Goal: Task Accomplishment & Management: Complete application form

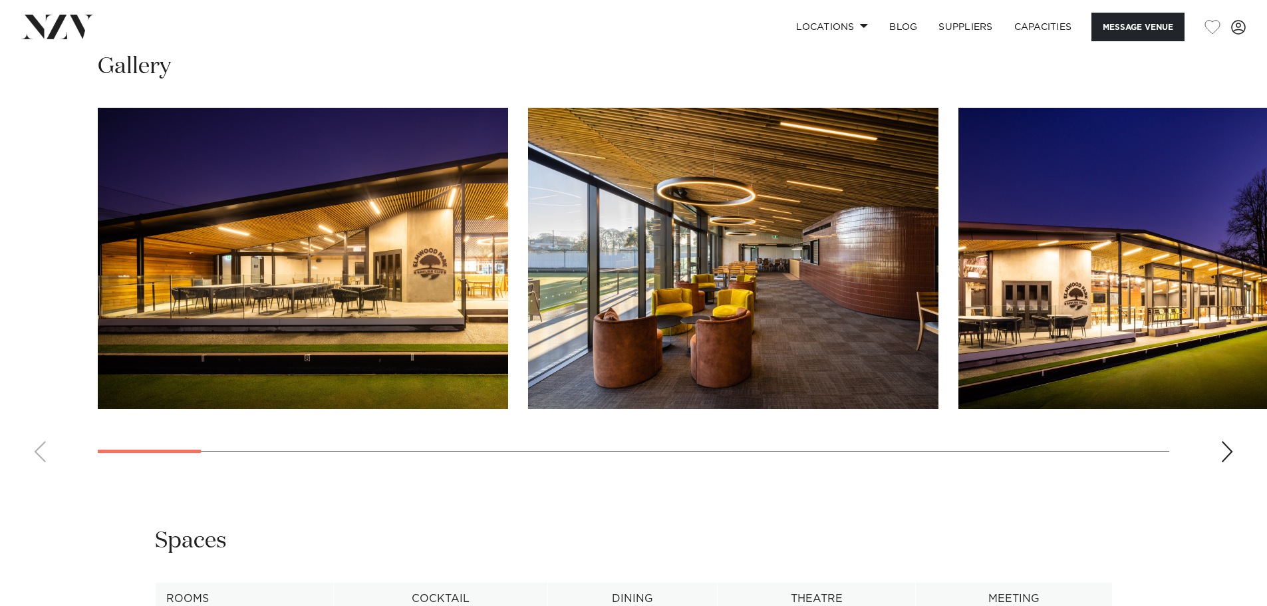
scroll to position [1429, 0]
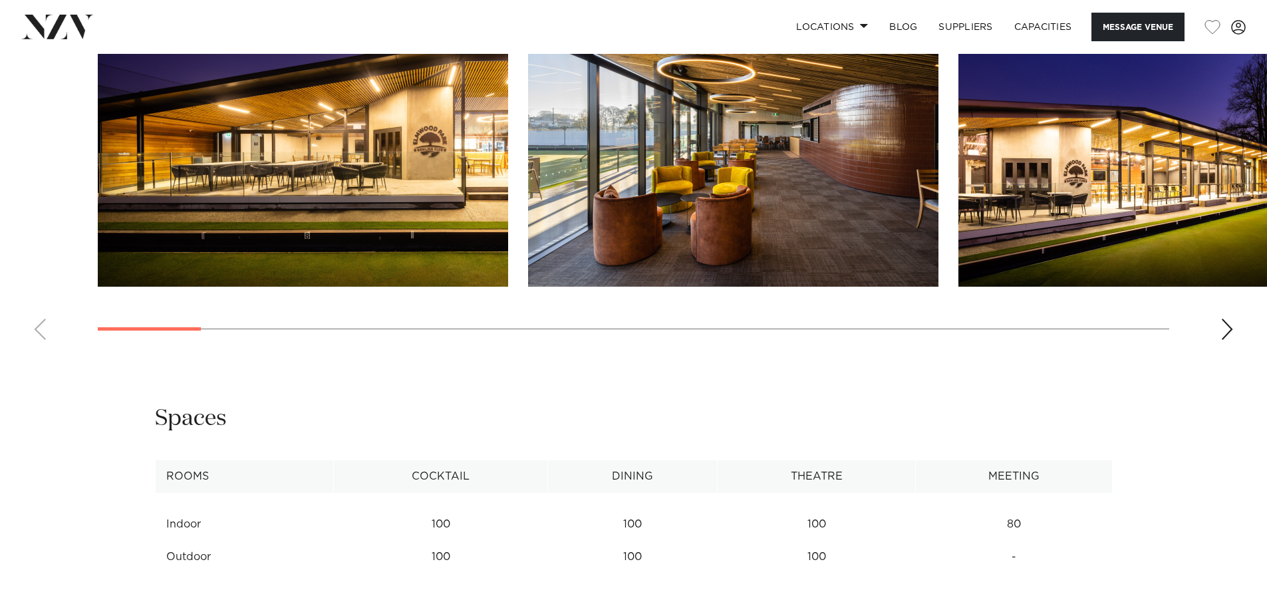
click at [1232, 336] on div "Next slide" at bounding box center [1227, 329] width 13 height 21
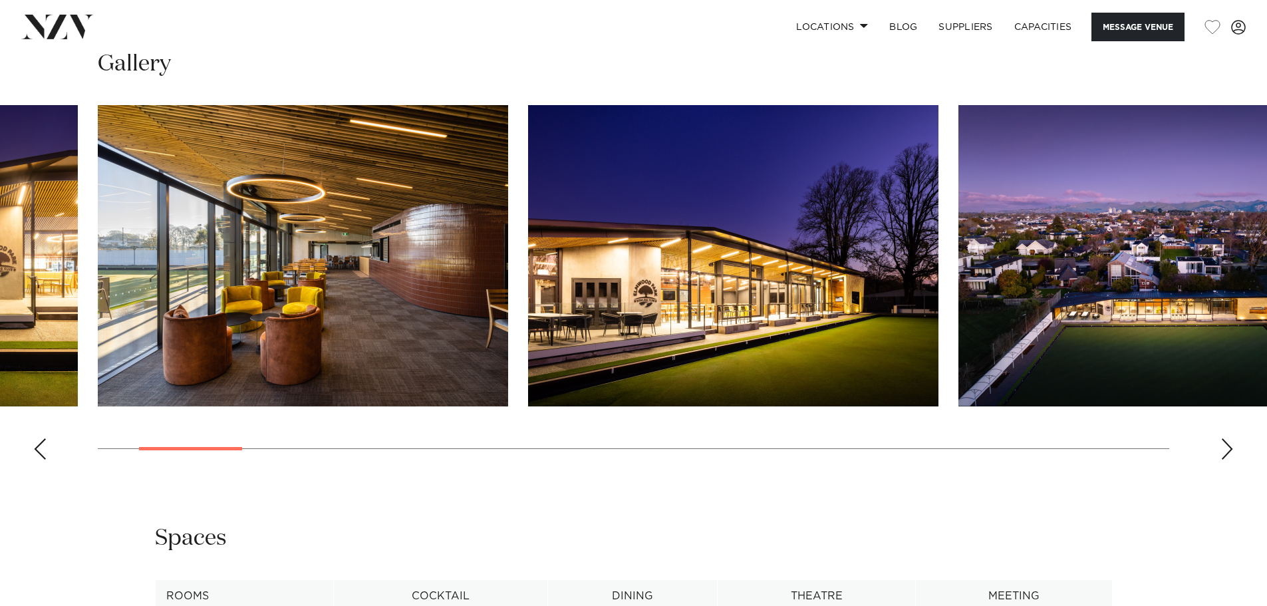
scroll to position [1207, 0]
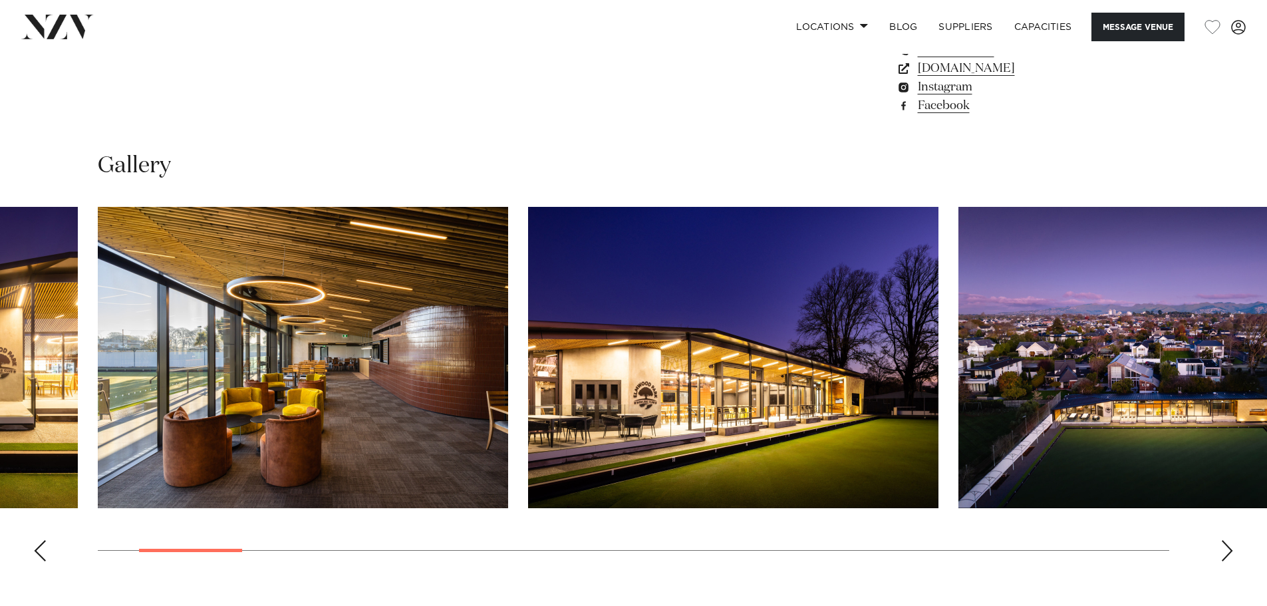
click at [1229, 540] on swiper-container at bounding box center [633, 389] width 1267 height 365
click at [1227, 551] on div "Next slide" at bounding box center [1227, 550] width 13 height 21
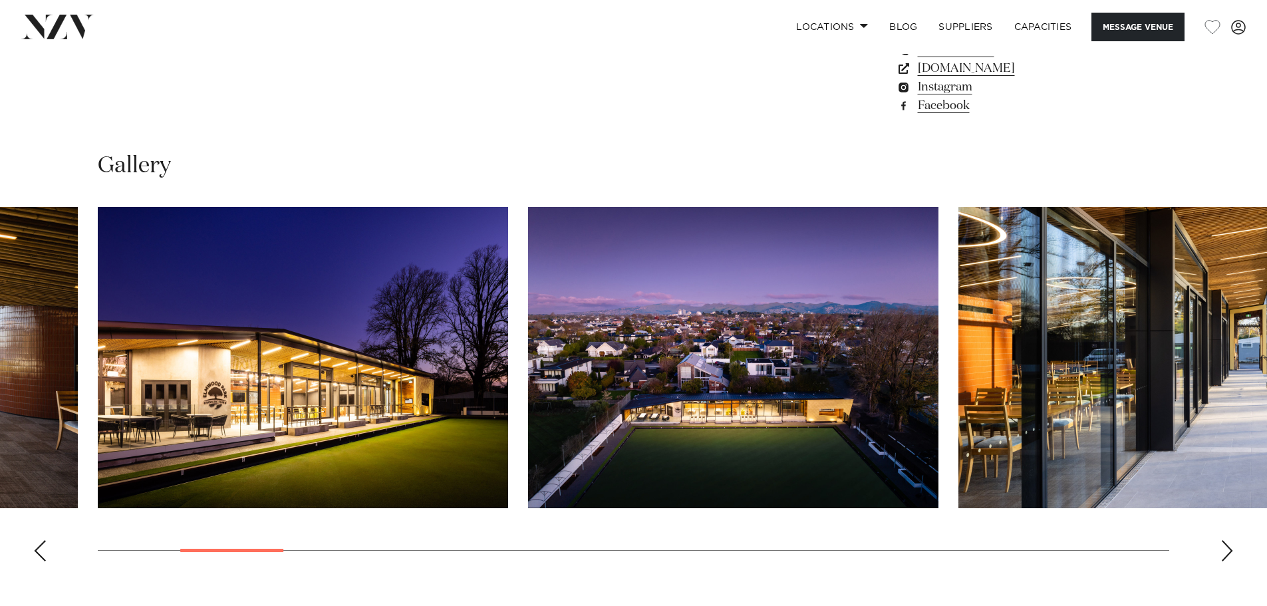
click at [1227, 551] on div "Next slide" at bounding box center [1227, 550] width 13 height 21
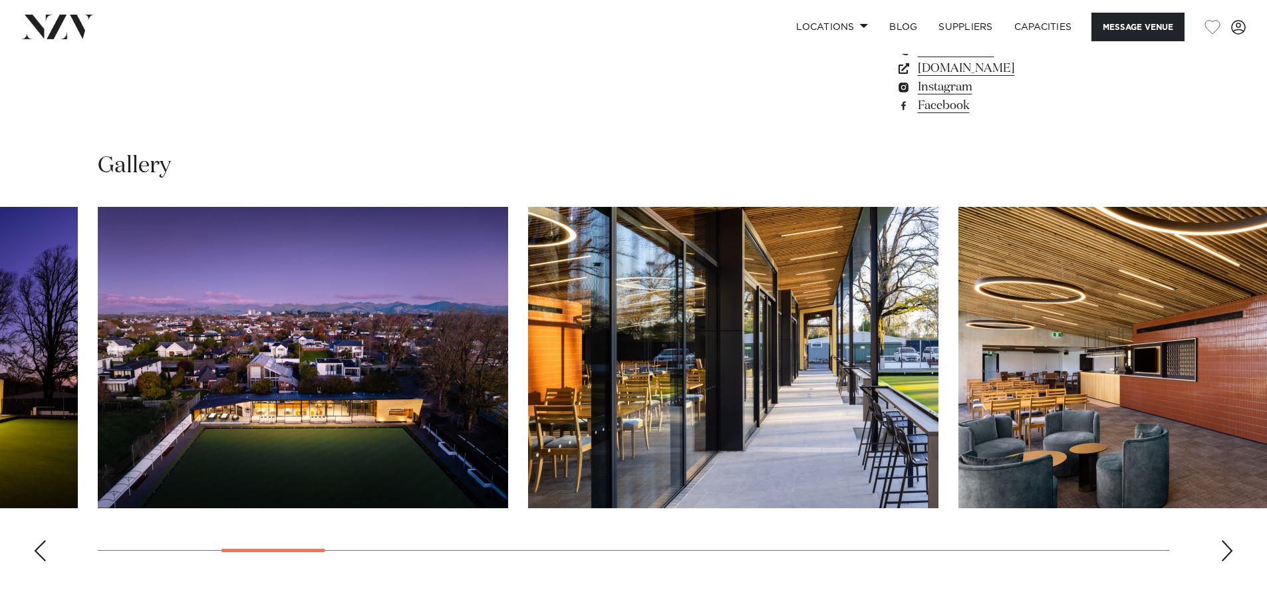
click at [1227, 551] on div "Next slide" at bounding box center [1227, 550] width 13 height 21
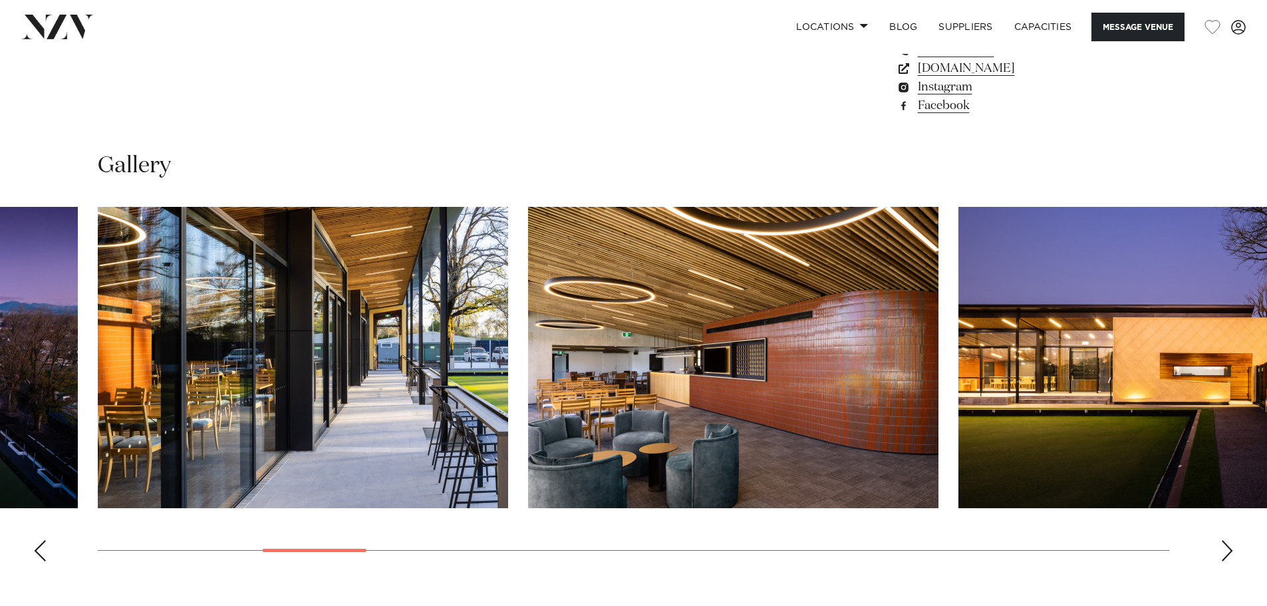
click at [1227, 551] on div "Next slide" at bounding box center [1227, 550] width 13 height 21
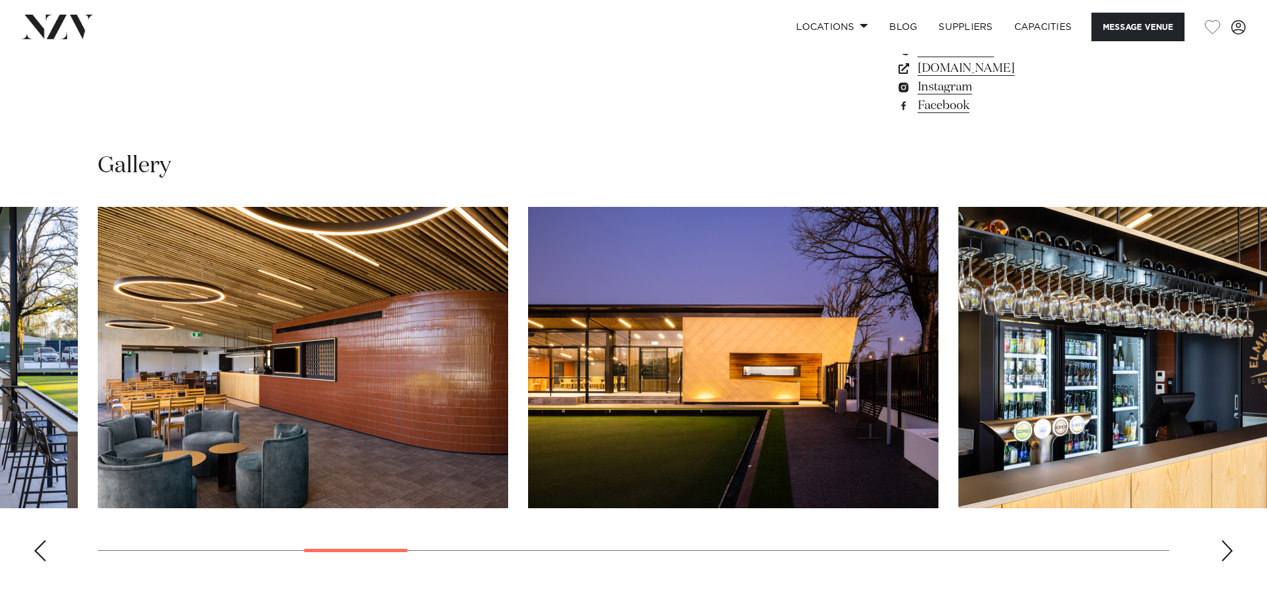
click at [1227, 551] on div "Next slide" at bounding box center [1227, 550] width 13 height 21
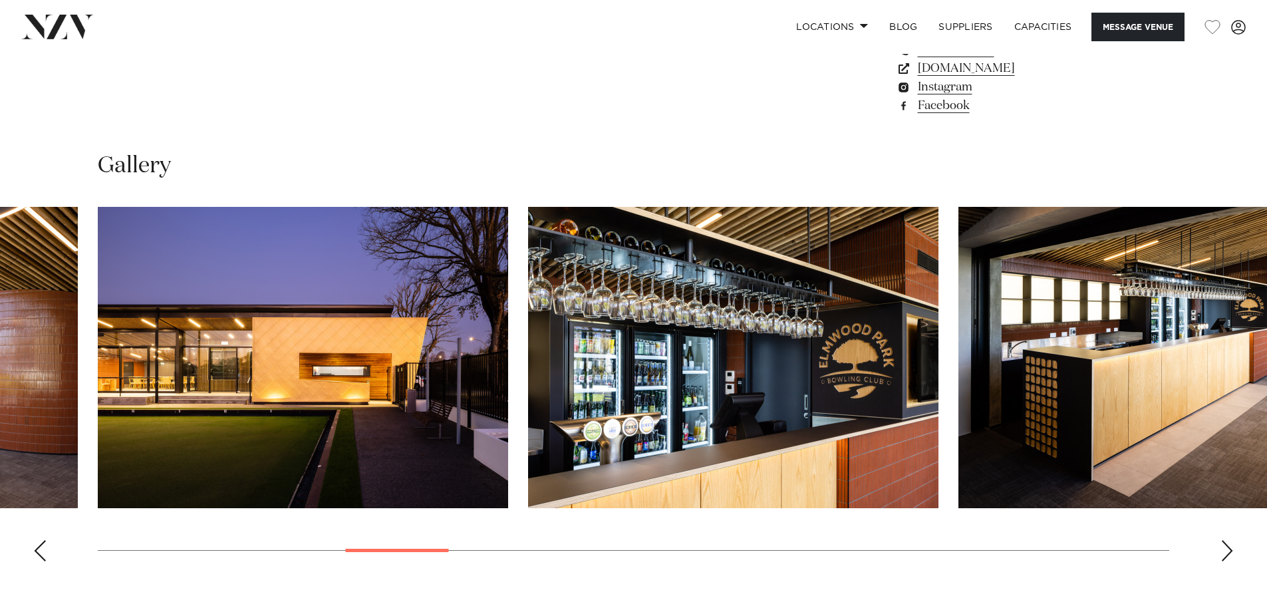
click at [1227, 551] on div "Next slide" at bounding box center [1227, 550] width 13 height 21
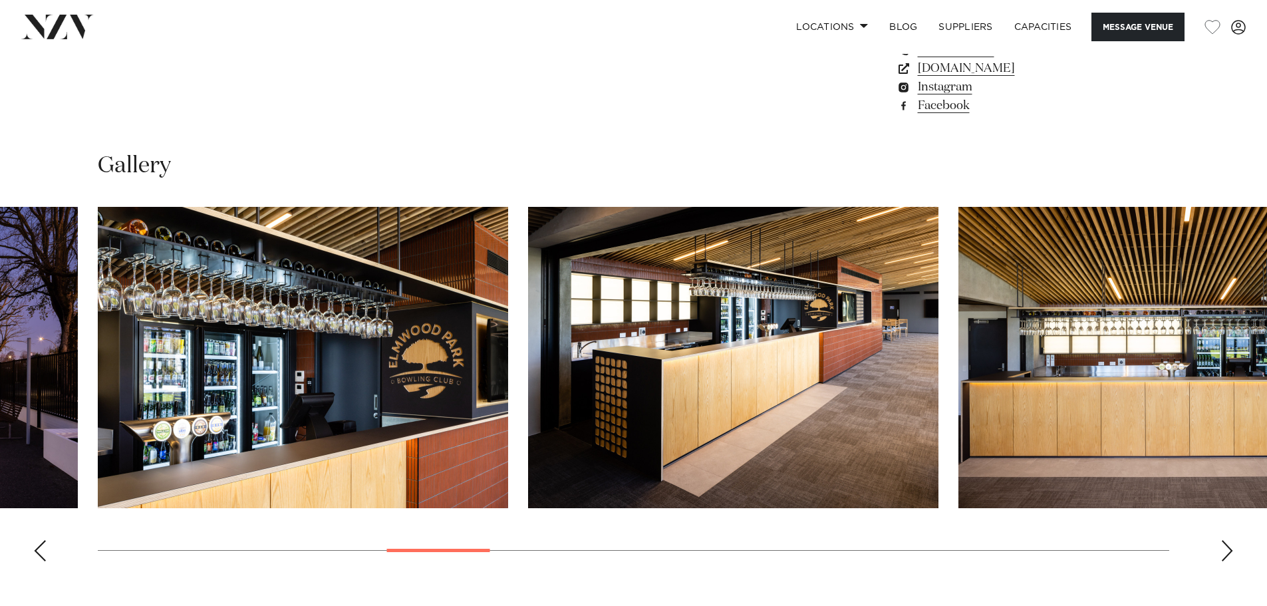
click at [1227, 551] on div "Next slide" at bounding box center [1227, 550] width 13 height 21
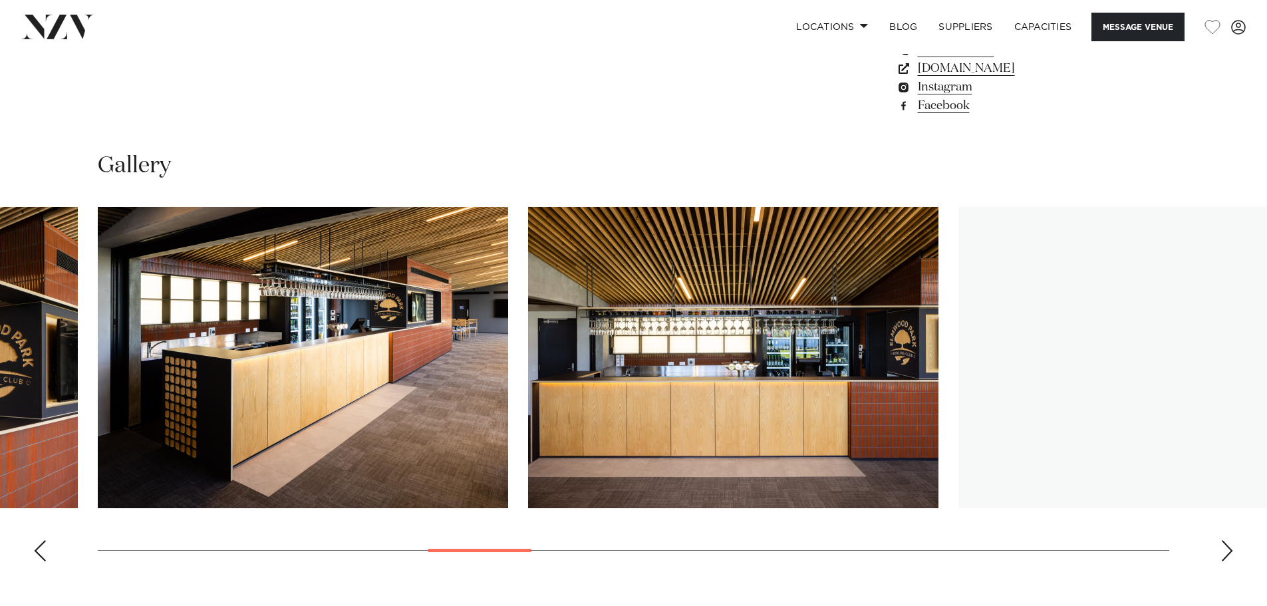
click at [1227, 551] on div "Next slide" at bounding box center [1227, 550] width 13 height 21
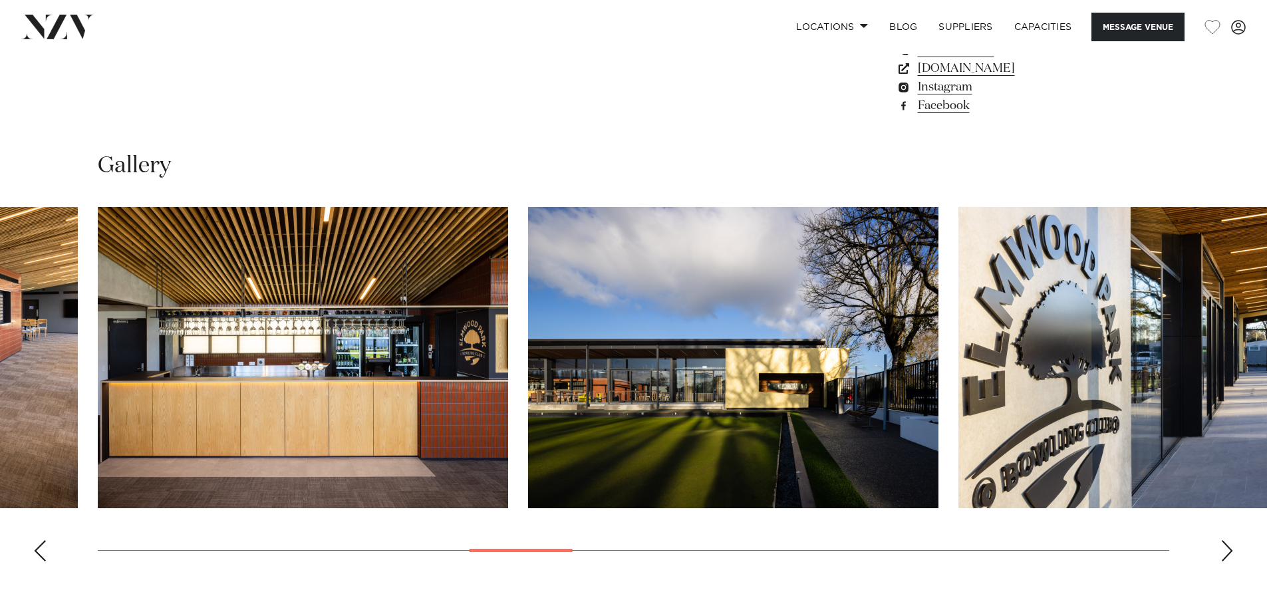
click at [1227, 551] on div "Next slide" at bounding box center [1227, 550] width 13 height 21
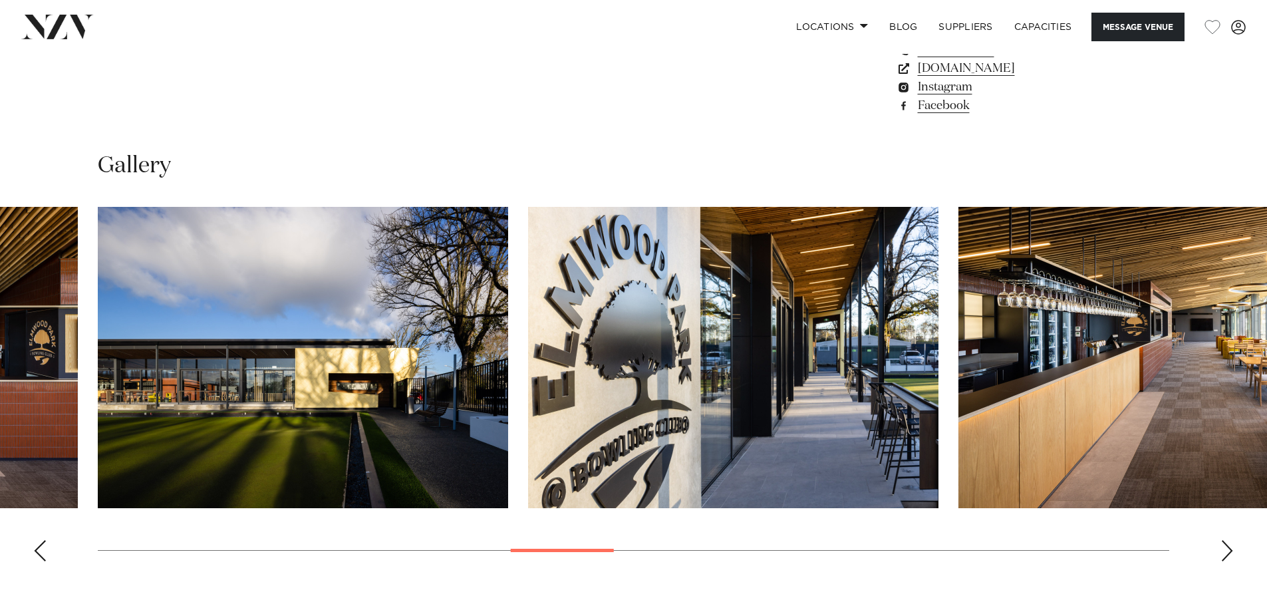
click at [1227, 551] on div "Next slide" at bounding box center [1227, 550] width 13 height 21
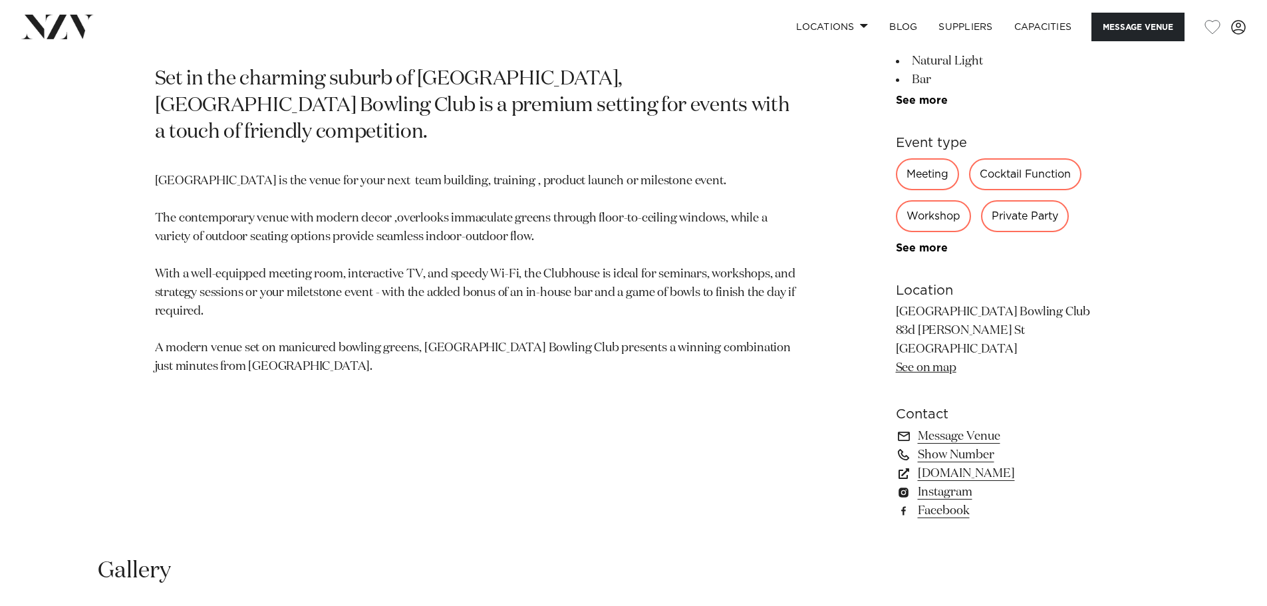
scroll to position [542, 0]
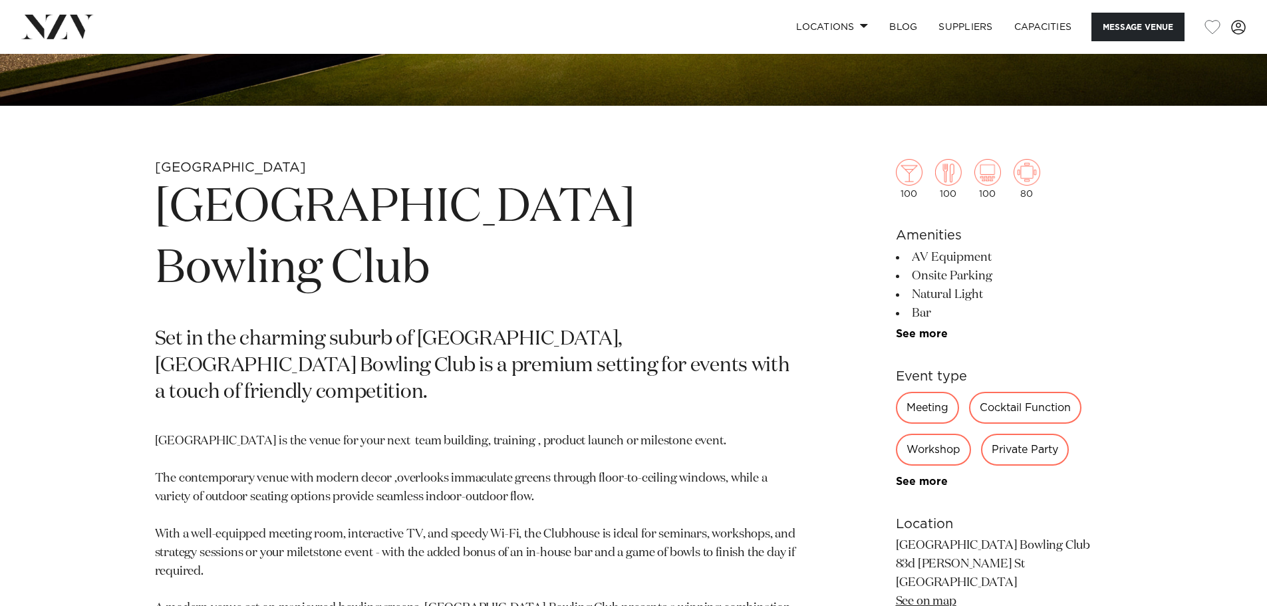
click at [917, 482] on link "See more" at bounding box center [948, 481] width 104 height 11
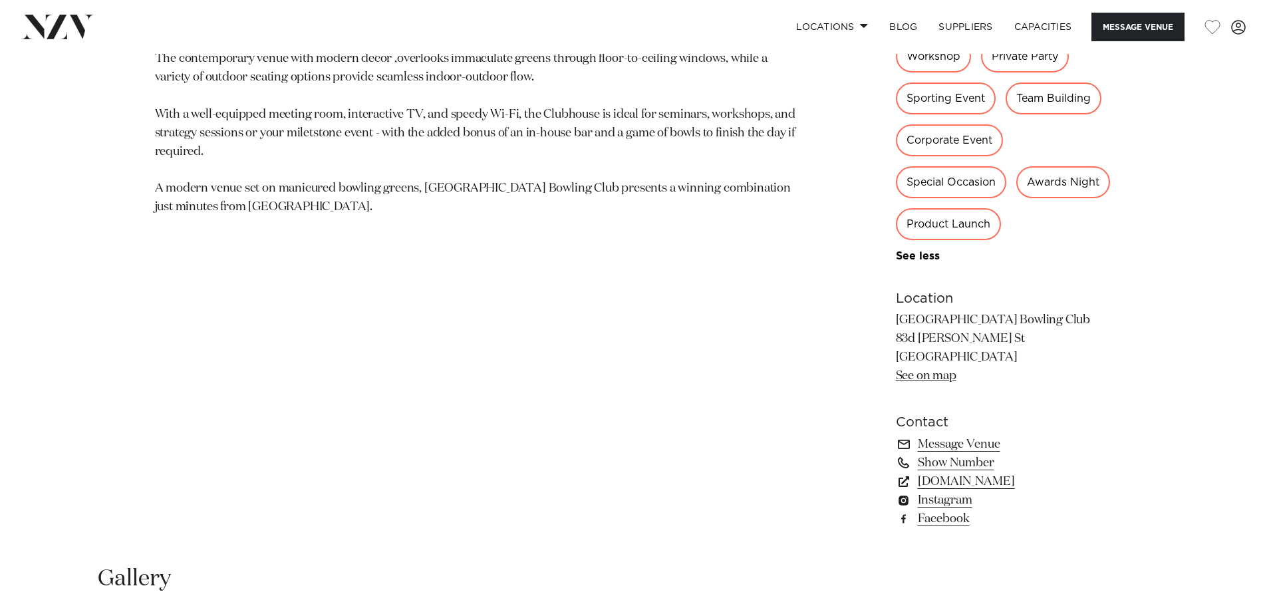
scroll to position [986, 0]
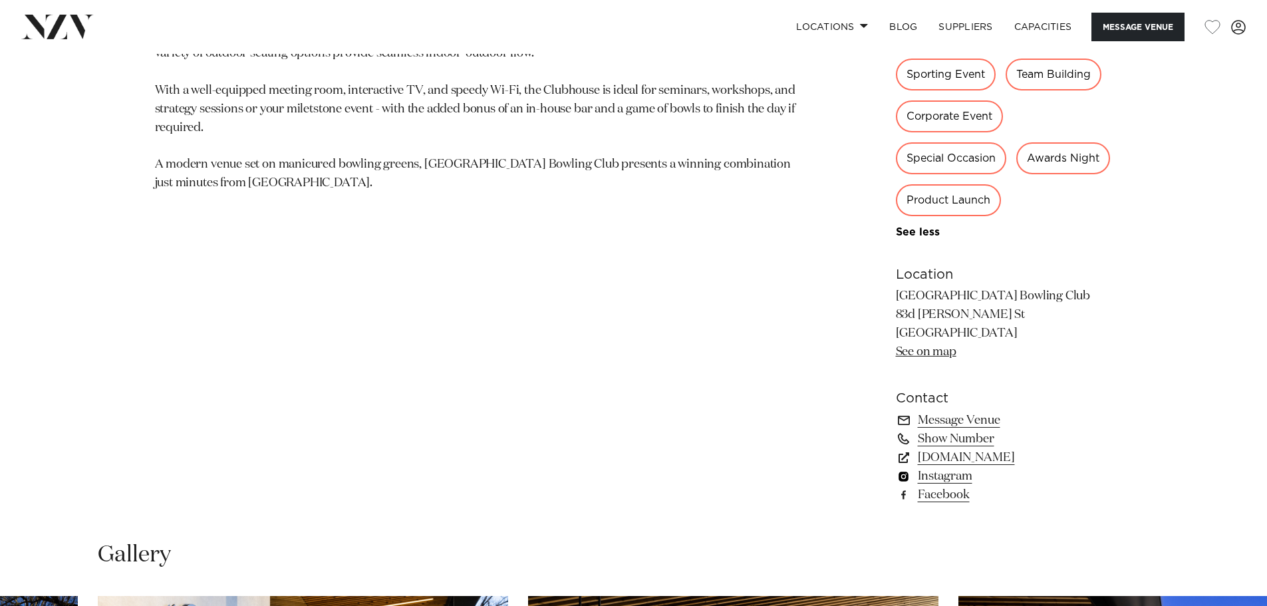
click at [937, 480] on link "Instagram" at bounding box center [1004, 476] width 217 height 19
click at [974, 460] on link "elmwoodpark.co.nz" at bounding box center [1004, 457] width 217 height 19
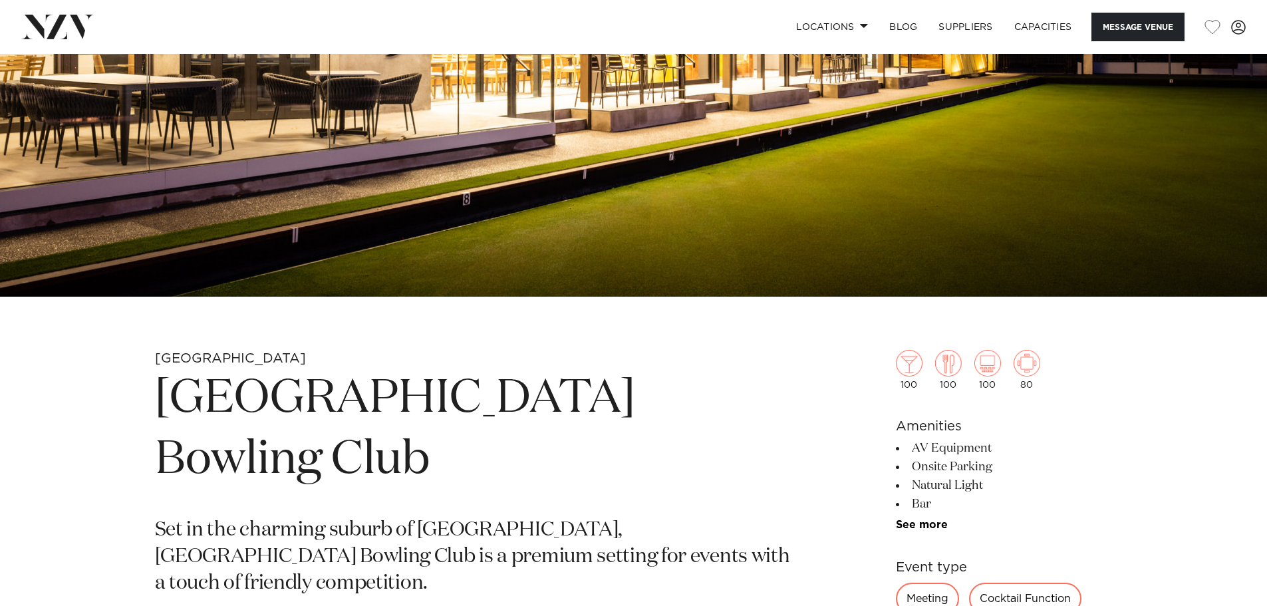
scroll to position [321, 0]
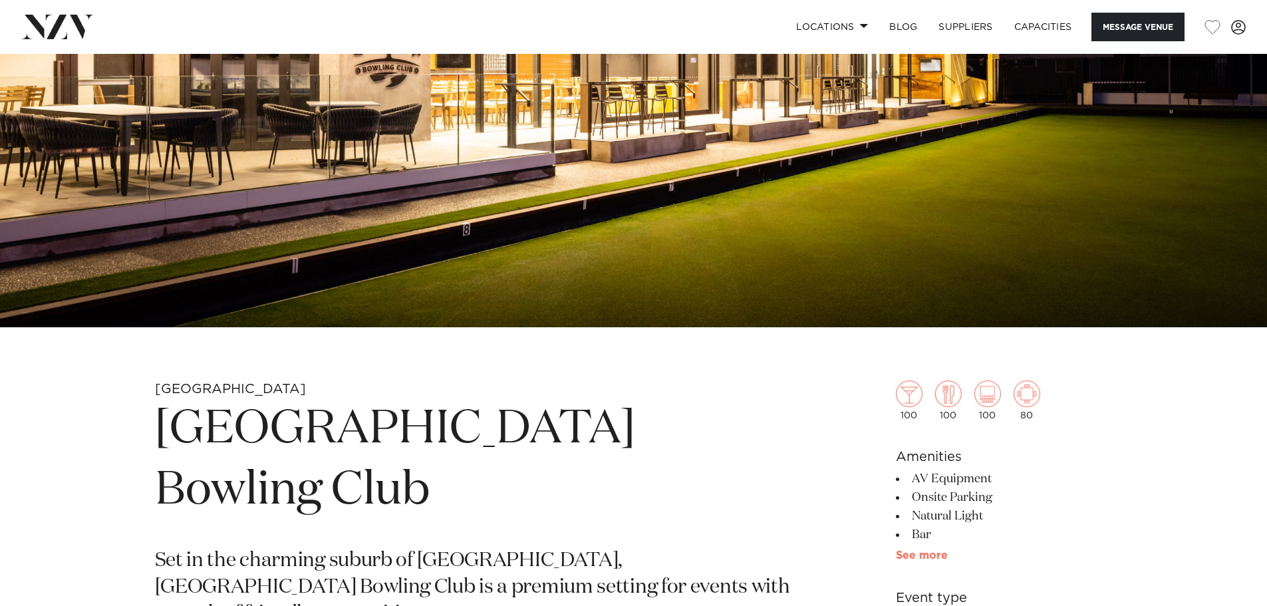
click at [910, 554] on link "See more" at bounding box center [948, 555] width 104 height 11
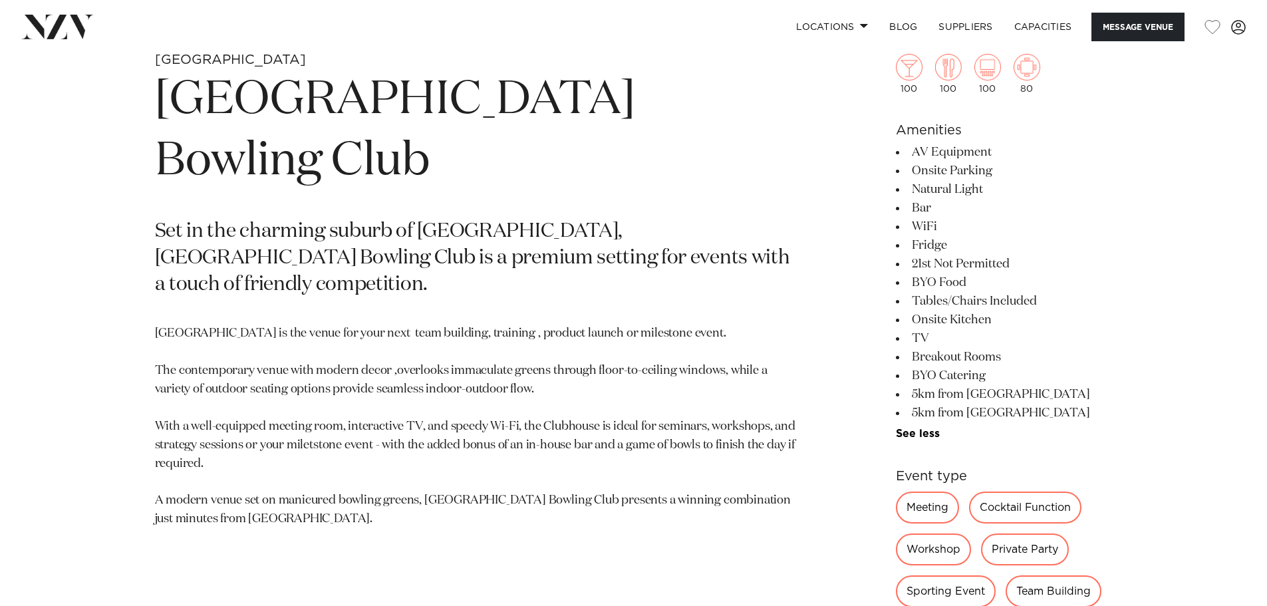
scroll to position [653, 0]
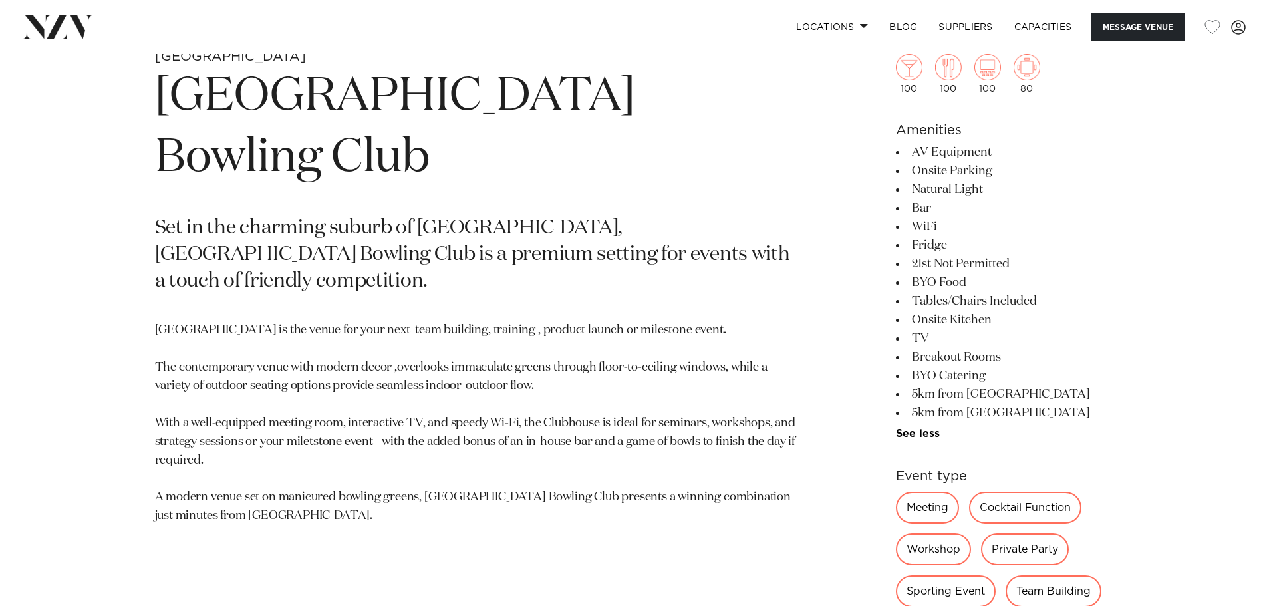
drag, startPoint x: 1035, startPoint y: 257, endPoint x: 917, endPoint y: 271, distance: 119.2
click at [912, 275] on ul "AV Equipment Onsite Parking Natural Light Bar WiFi Fridge 21st Not Permitted BY…" at bounding box center [1004, 291] width 217 height 297
click at [1075, 263] on li "21st Not Permitted" at bounding box center [1004, 264] width 217 height 19
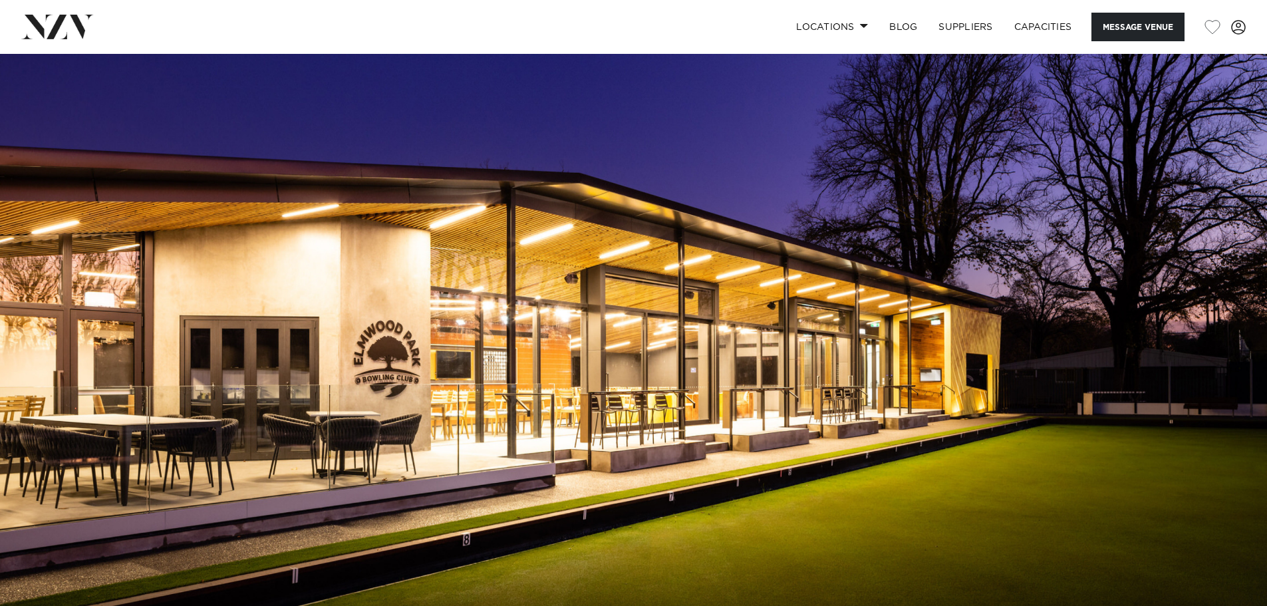
scroll to position [0, 0]
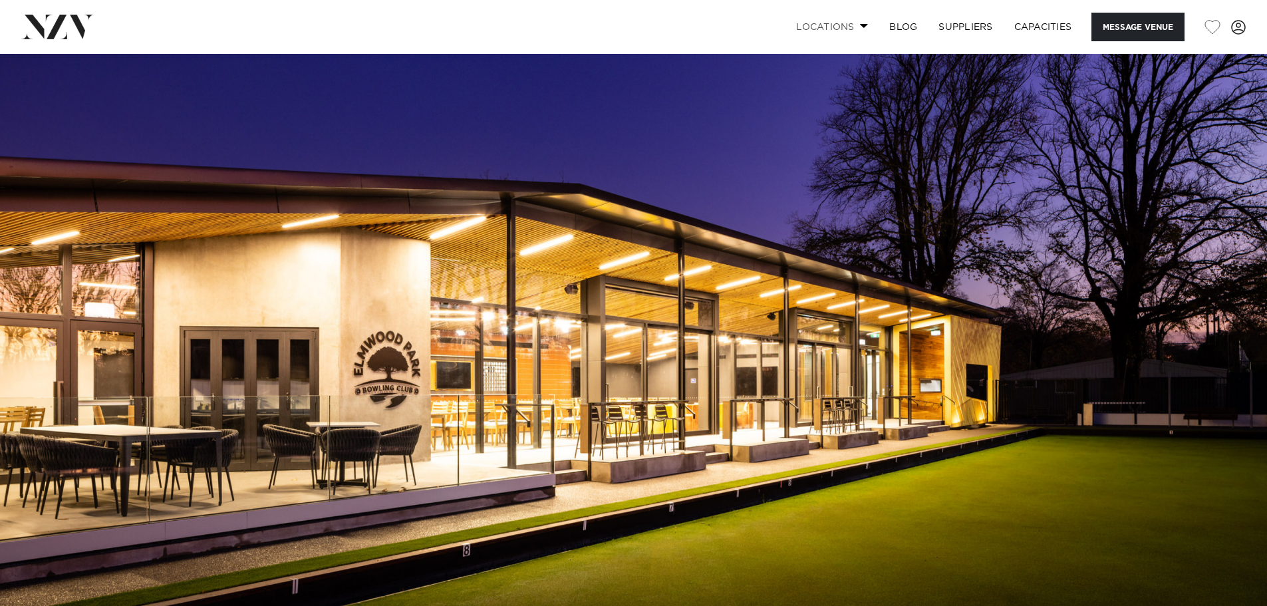
click at [862, 23] on link "Locations" at bounding box center [832, 27] width 93 height 29
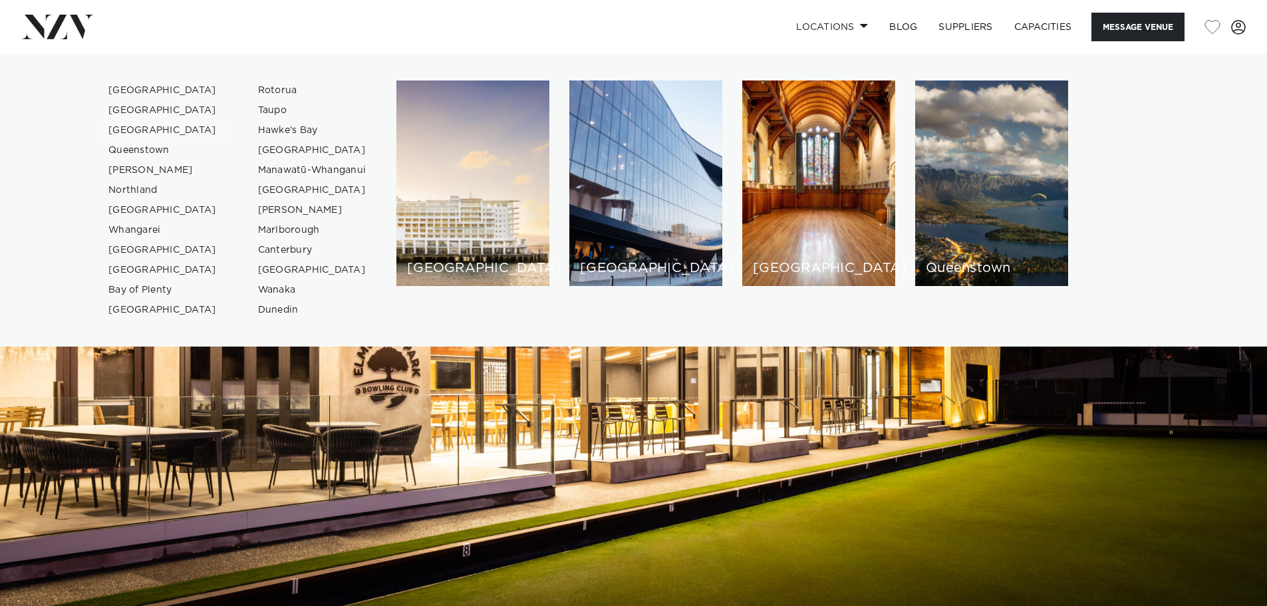
click at [136, 130] on link "[GEOGRAPHIC_DATA]" at bounding box center [163, 130] width 130 height 20
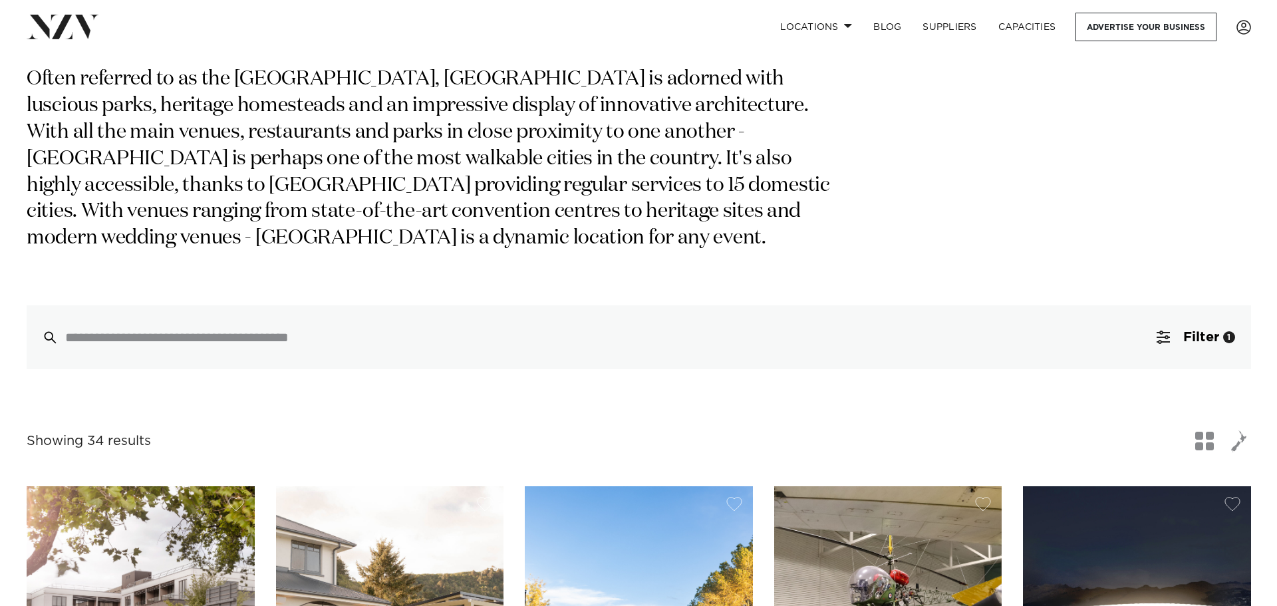
scroll to position [222, 0]
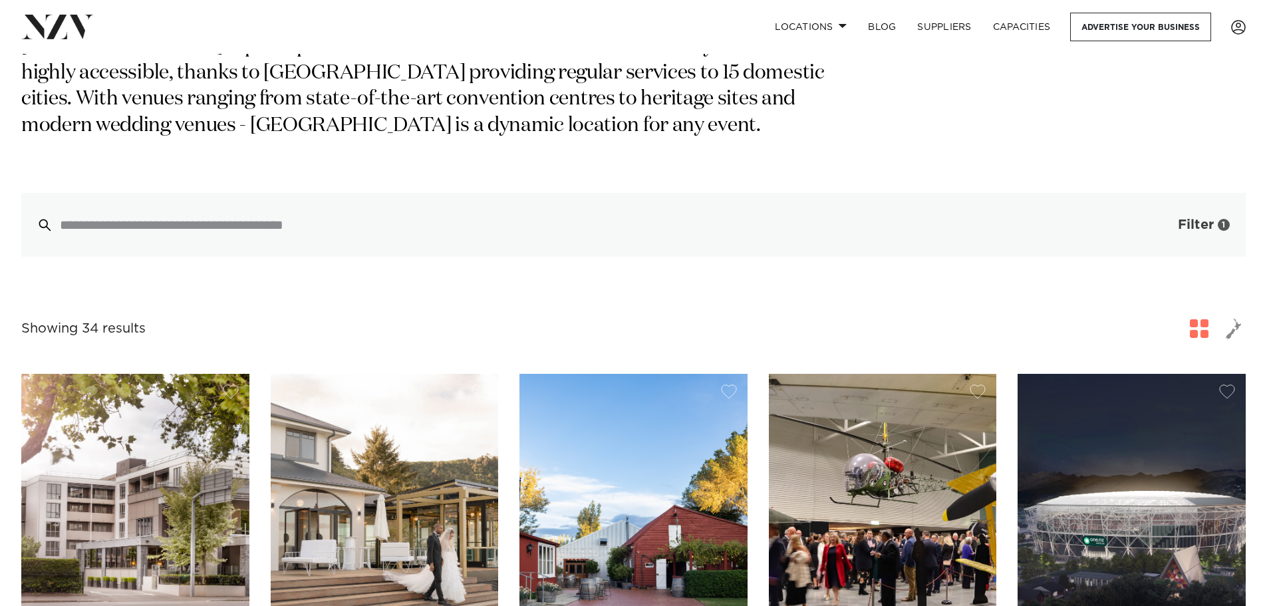
click at [1203, 221] on span "Filter" at bounding box center [1196, 224] width 36 height 13
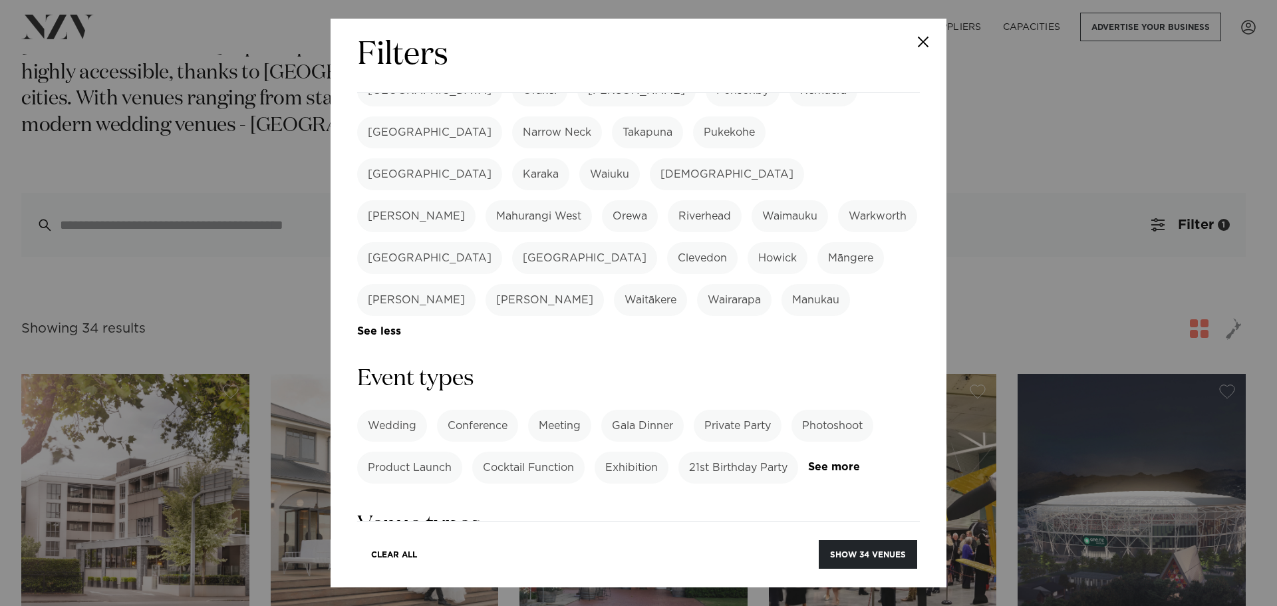
scroll to position [391, 0]
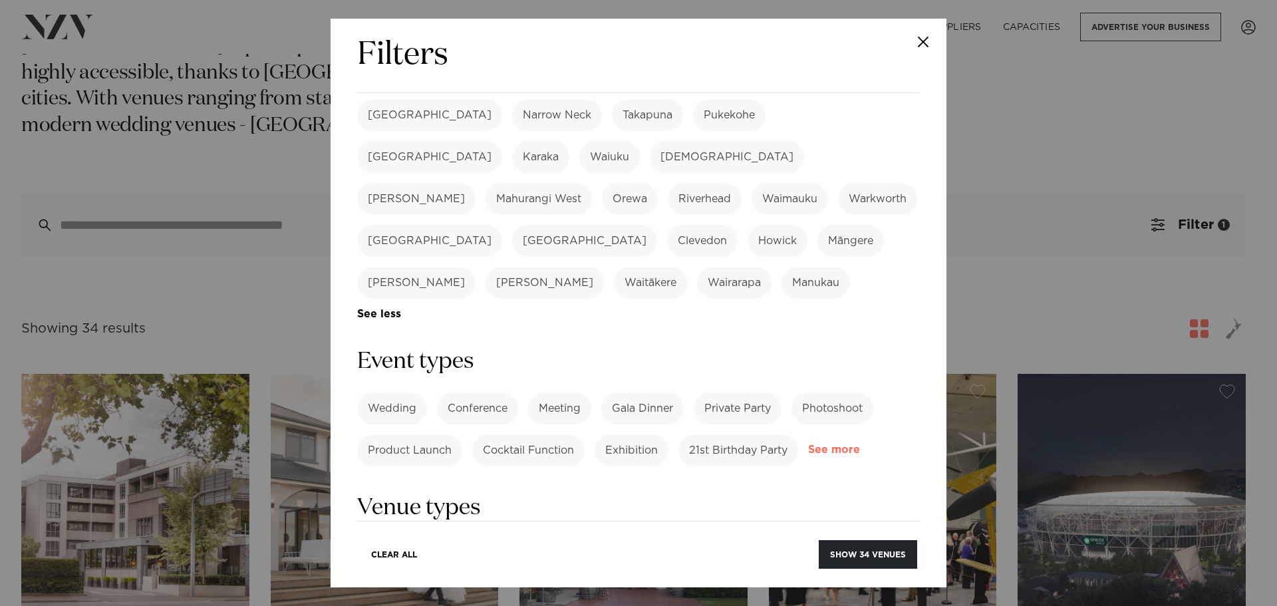
click at [808, 444] on link "See more" at bounding box center [860, 449] width 104 height 11
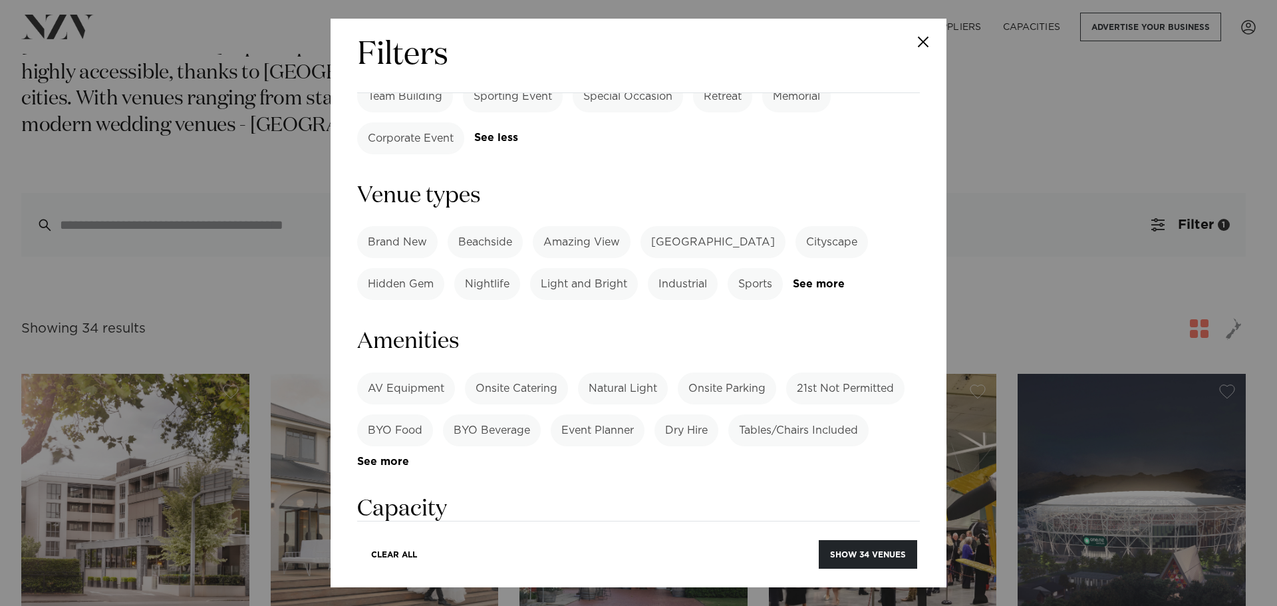
scroll to position [838, 0]
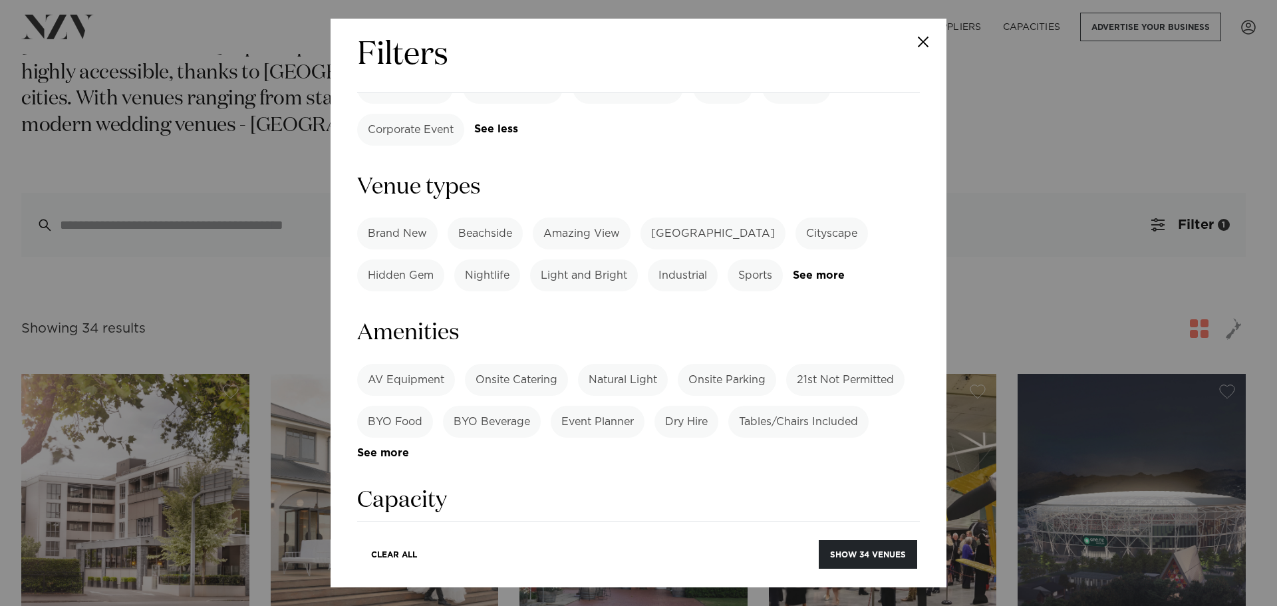
click at [490, 406] on label "BYO Beverage" at bounding box center [492, 422] width 98 height 32
click at [403, 406] on label "BYO Food" at bounding box center [395, 422] width 76 height 32
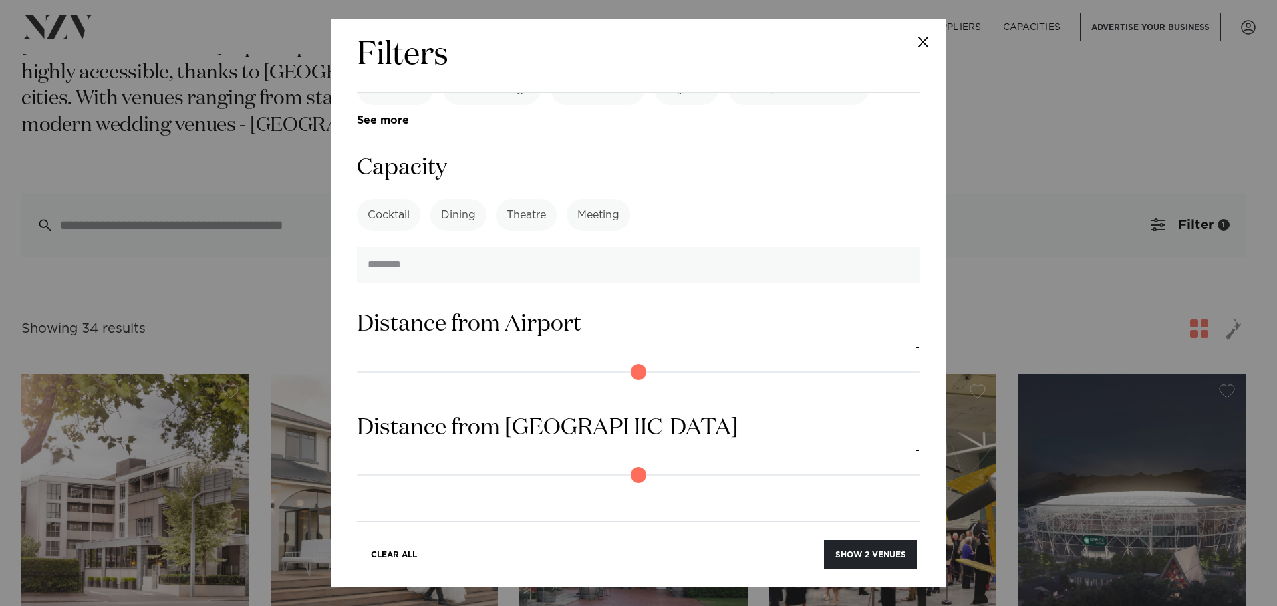
scroll to position [1231, 0]
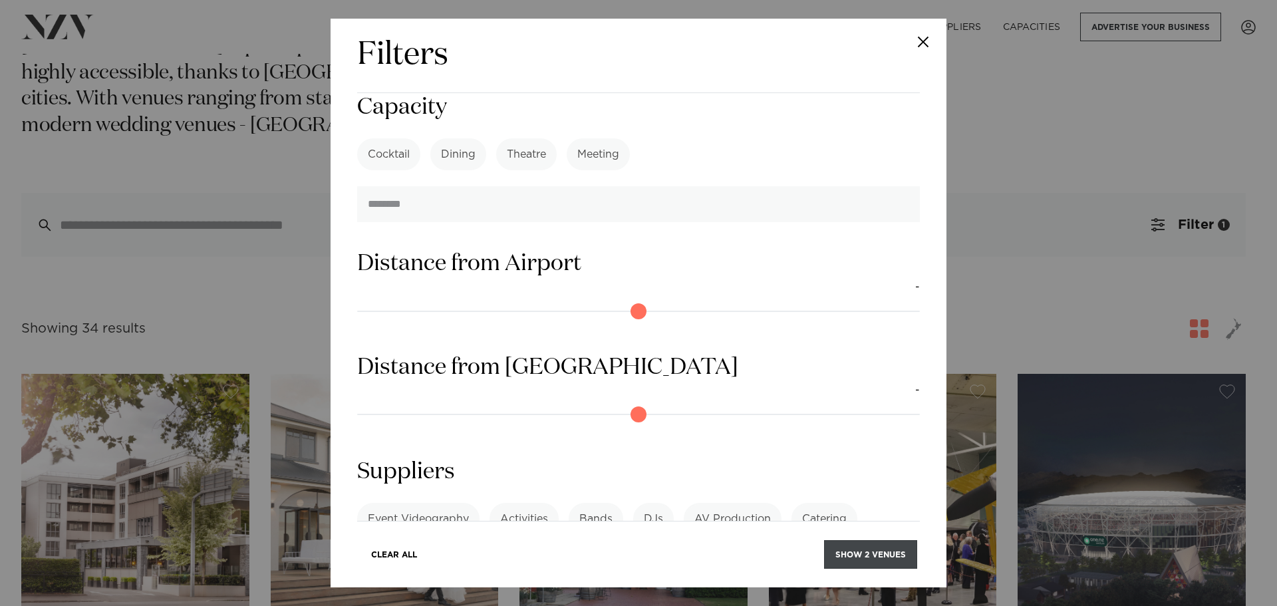
click at [865, 550] on button "Show 2 venues" at bounding box center [870, 554] width 93 height 29
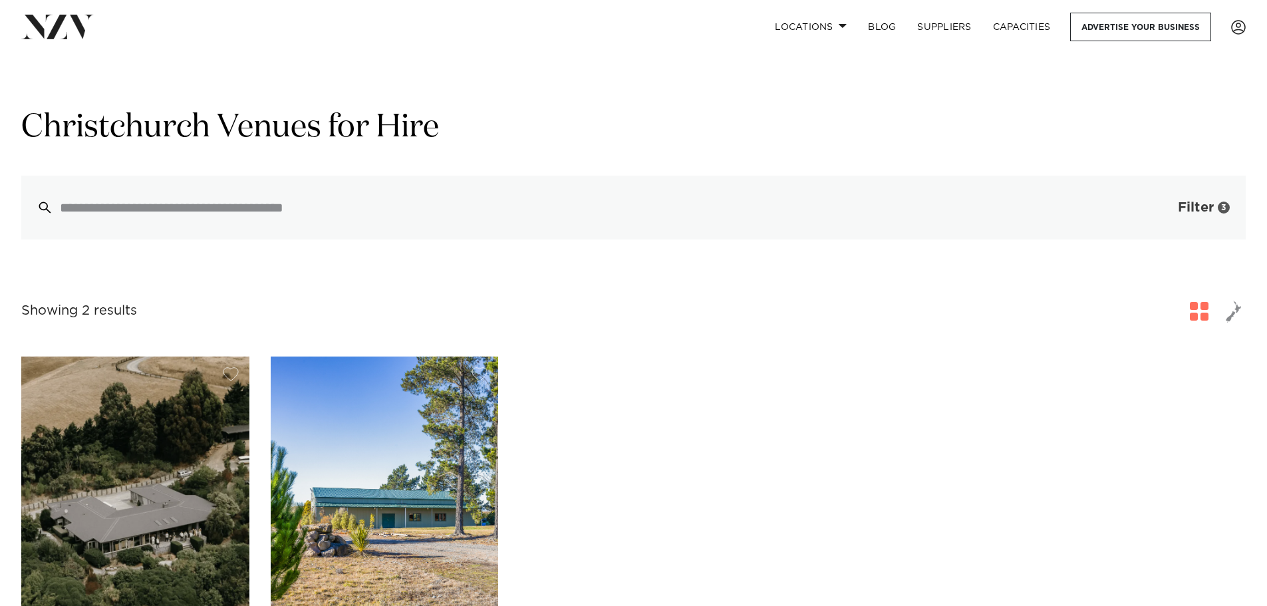
click at [1219, 204] on button "Filter 3" at bounding box center [1191, 208] width 110 height 64
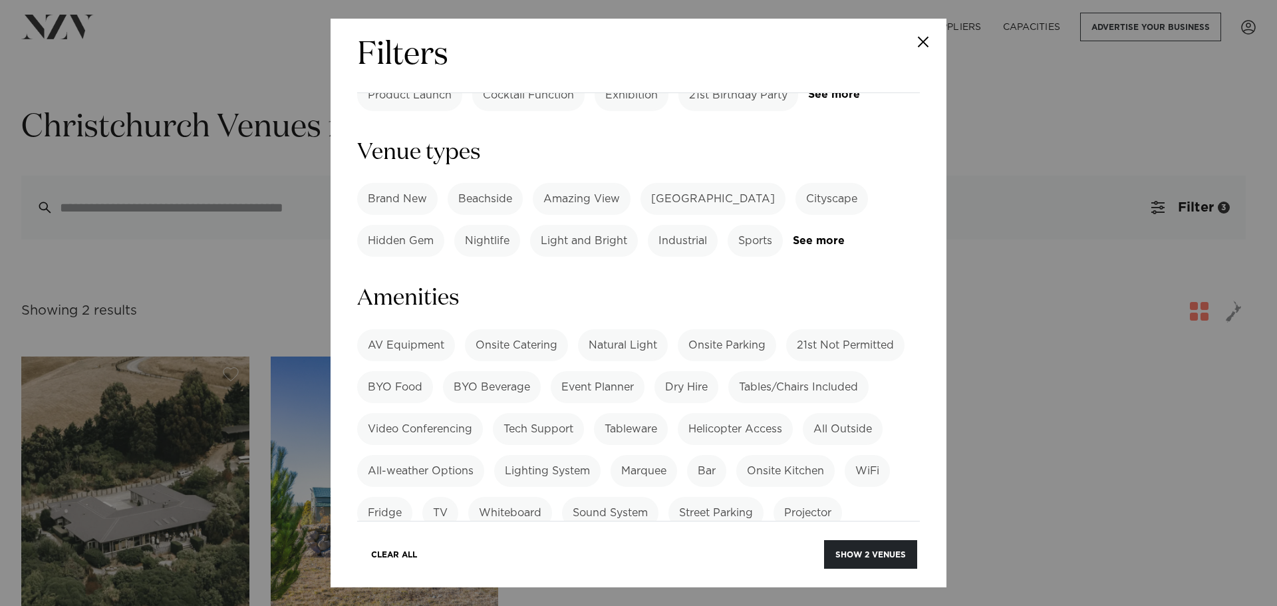
scroll to position [776, 0]
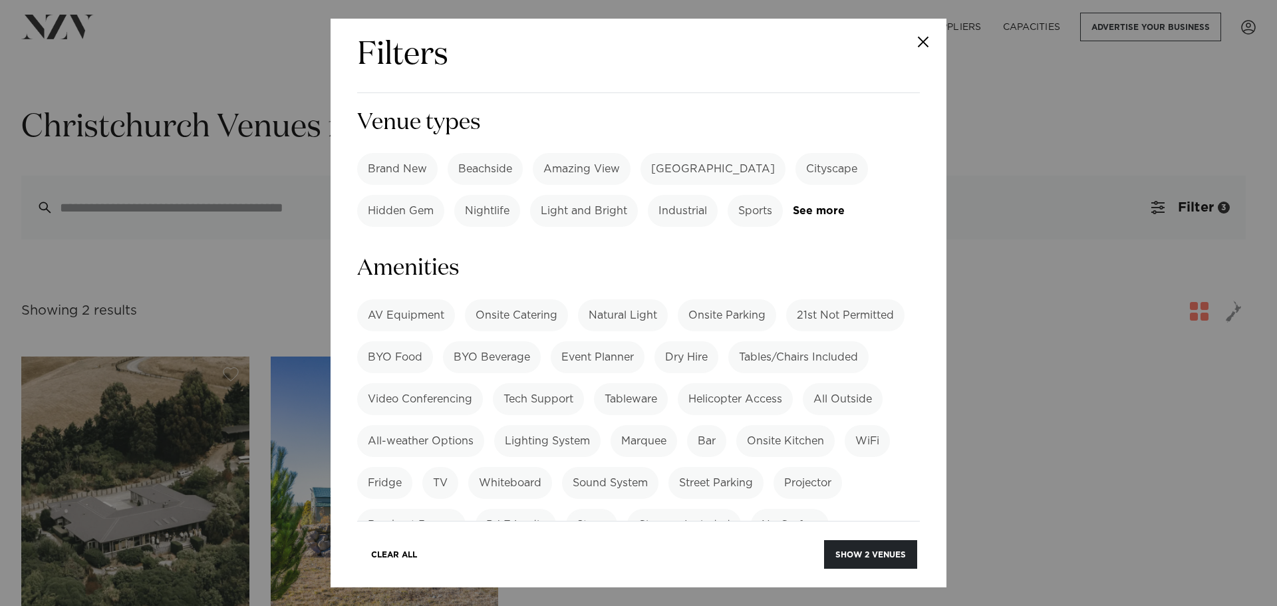
click at [400, 341] on label "BYO Food" at bounding box center [395, 357] width 76 height 32
click at [869, 550] on button "Show 2 venues" at bounding box center [870, 554] width 93 height 29
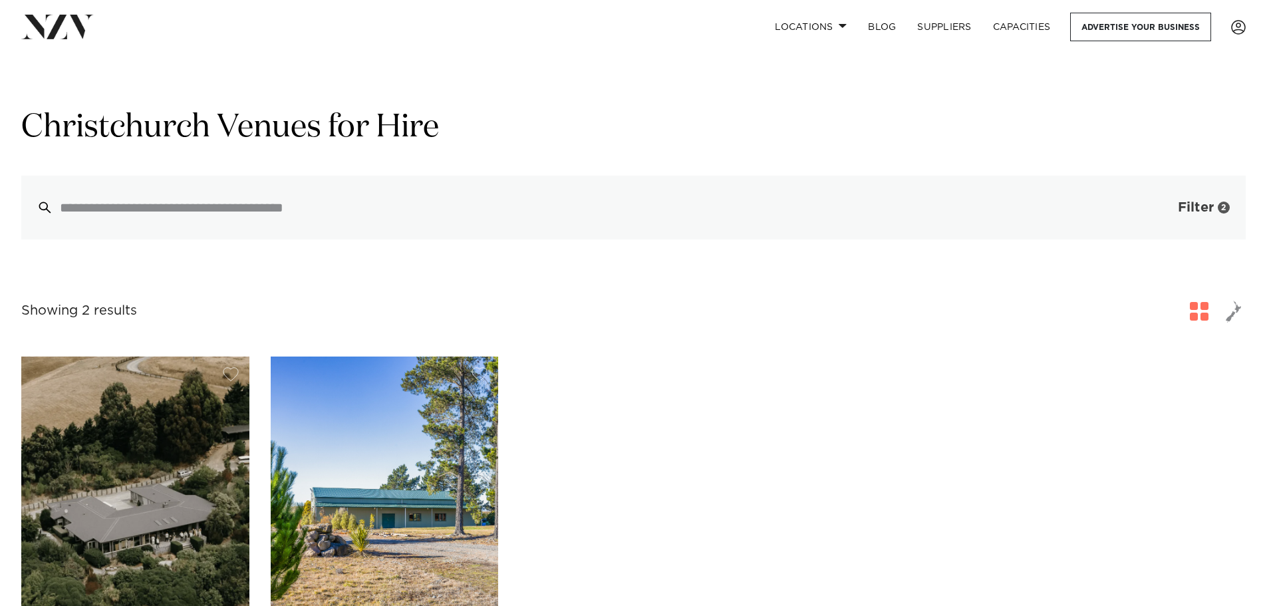
click at [1211, 204] on span "Filter" at bounding box center [1196, 207] width 36 height 13
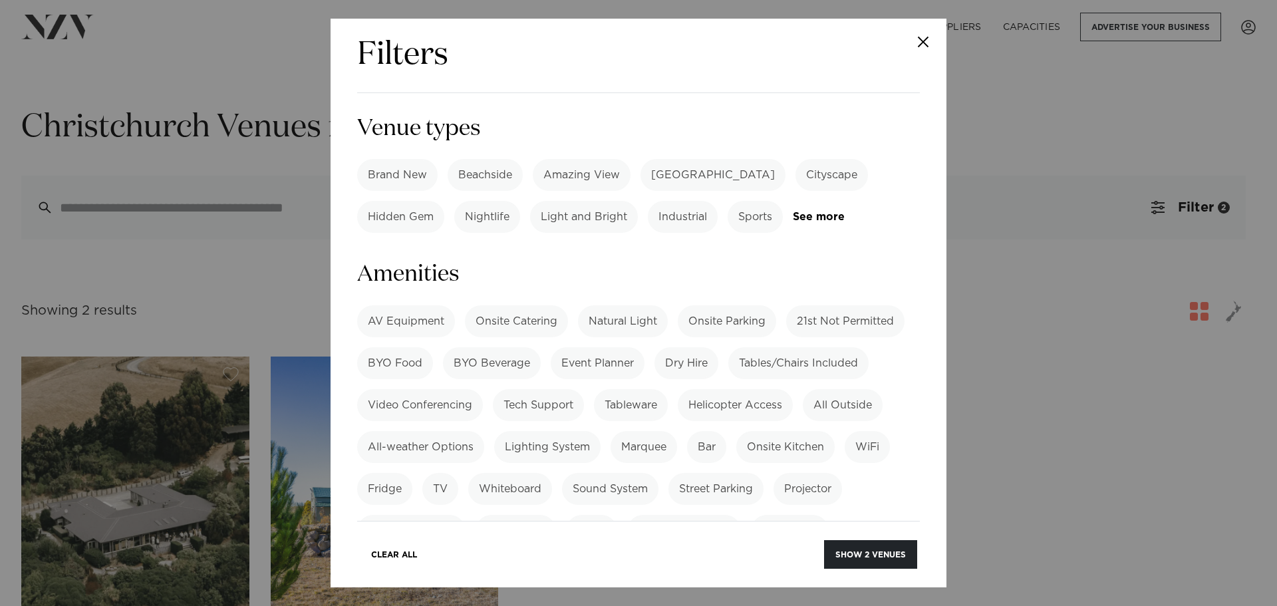
scroll to position [776, 0]
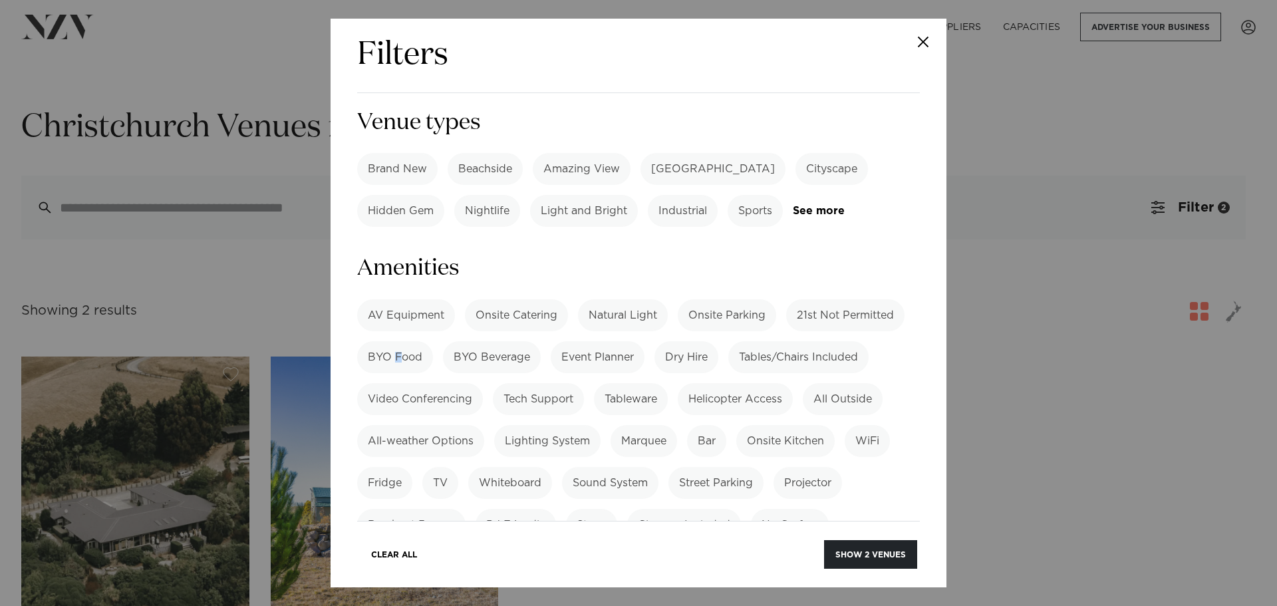
click at [398, 341] on label "BYO Food" at bounding box center [395, 357] width 76 height 32
click at [483, 341] on label "BYO Beverage" at bounding box center [492, 357] width 98 height 32
click at [389, 341] on label "BYO Food" at bounding box center [395, 357] width 76 height 32
click at [868, 561] on button "Show 4 venues" at bounding box center [871, 554] width 94 height 29
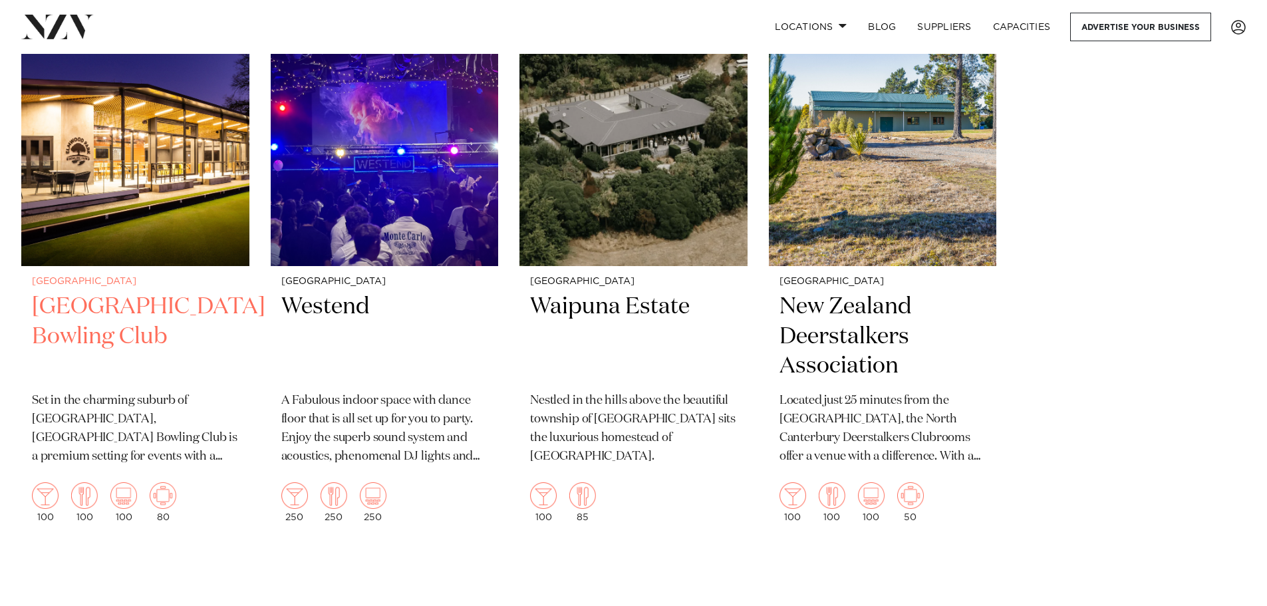
scroll to position [444, 0]
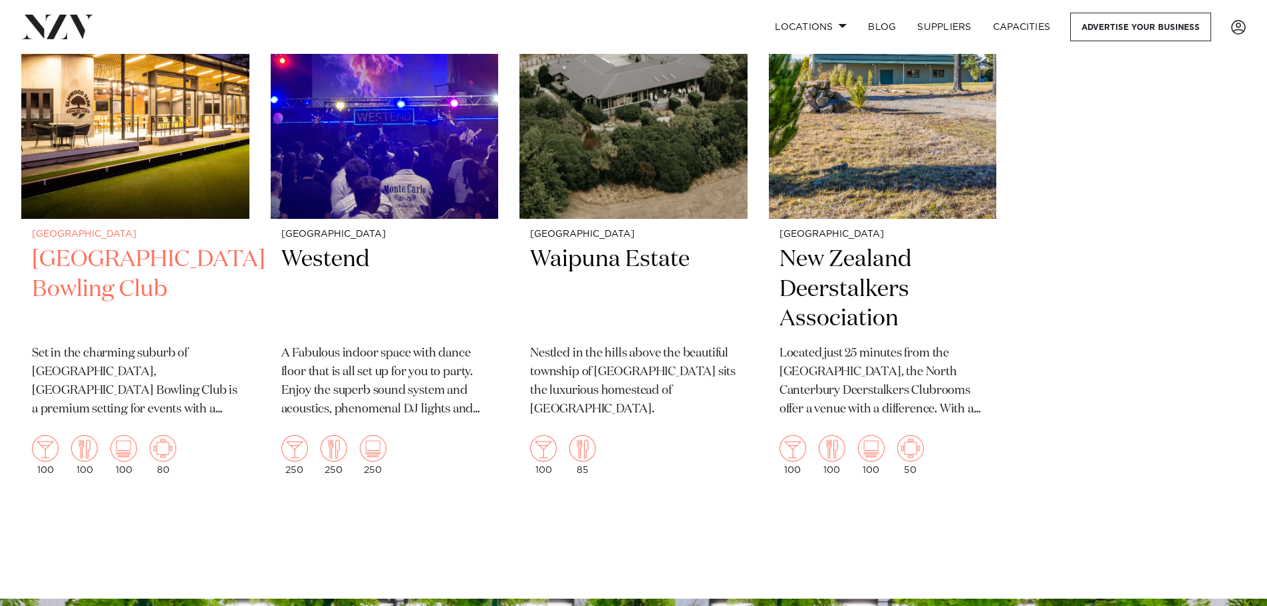
click at [90, 261] on h2 "[GEOGRAPHIC_DATA] Bowling Club" at bounding box center [135, 290] width 207 height 90
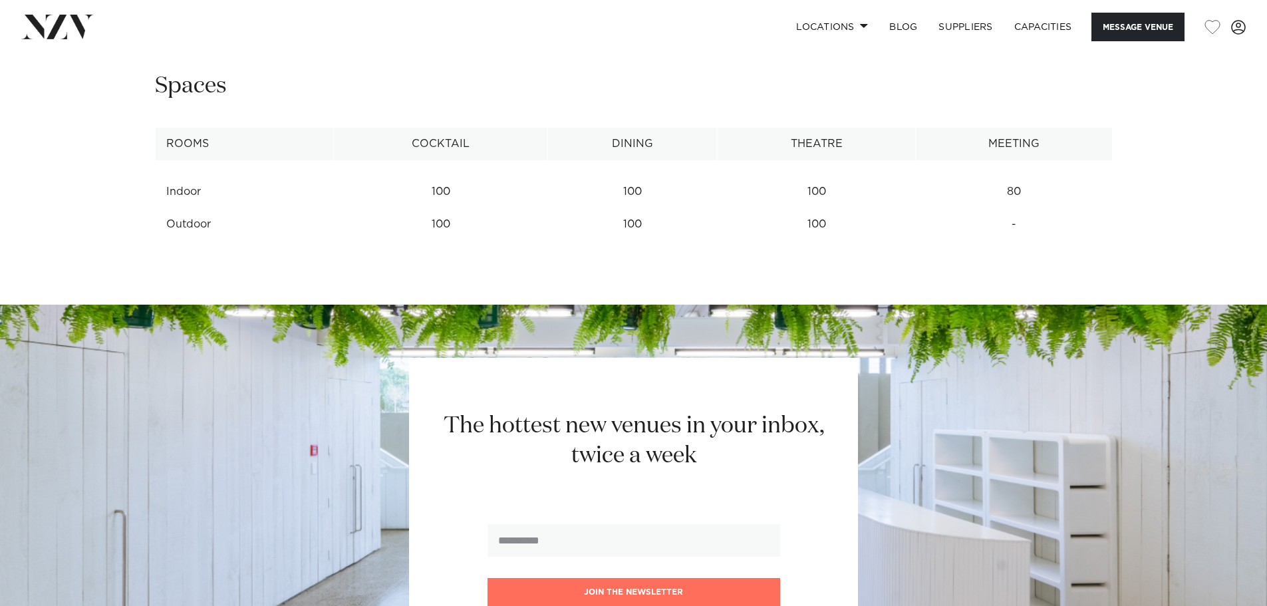
scroll to position [1429, 0]
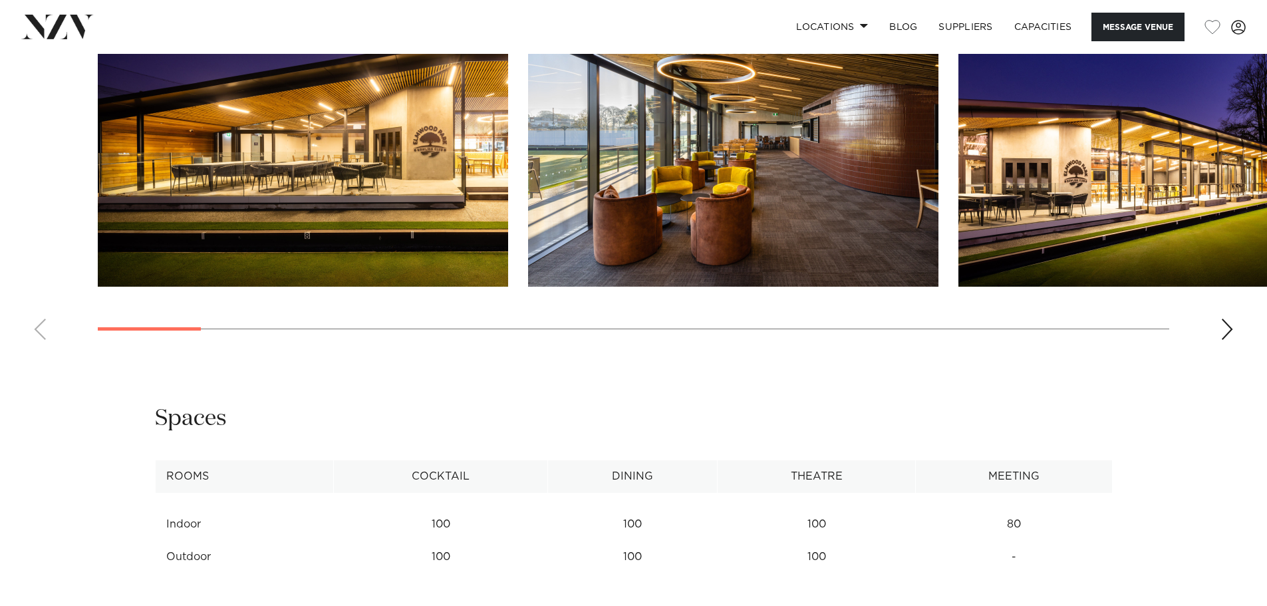
click at [1247, 332] on swiper-container at bounding box center [633, 167] width 1267 height 365
click at [1229, 332] on div "Next slide" at bounding box center [1227, 329] width 13 height 21
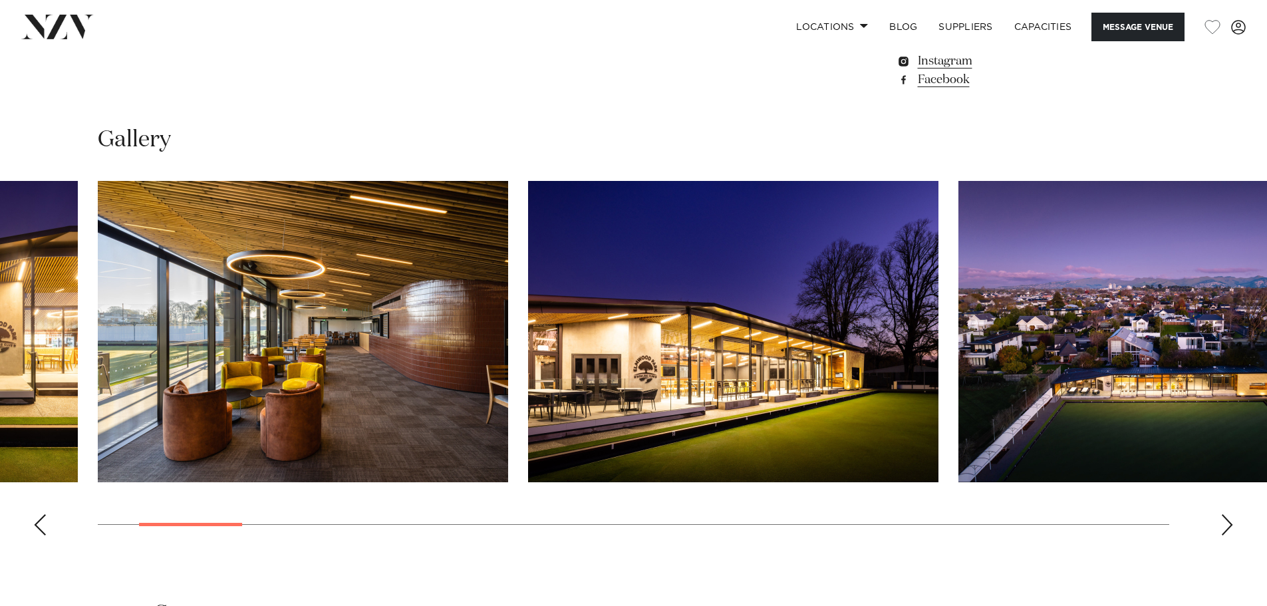
scroll to position [1319, 0]
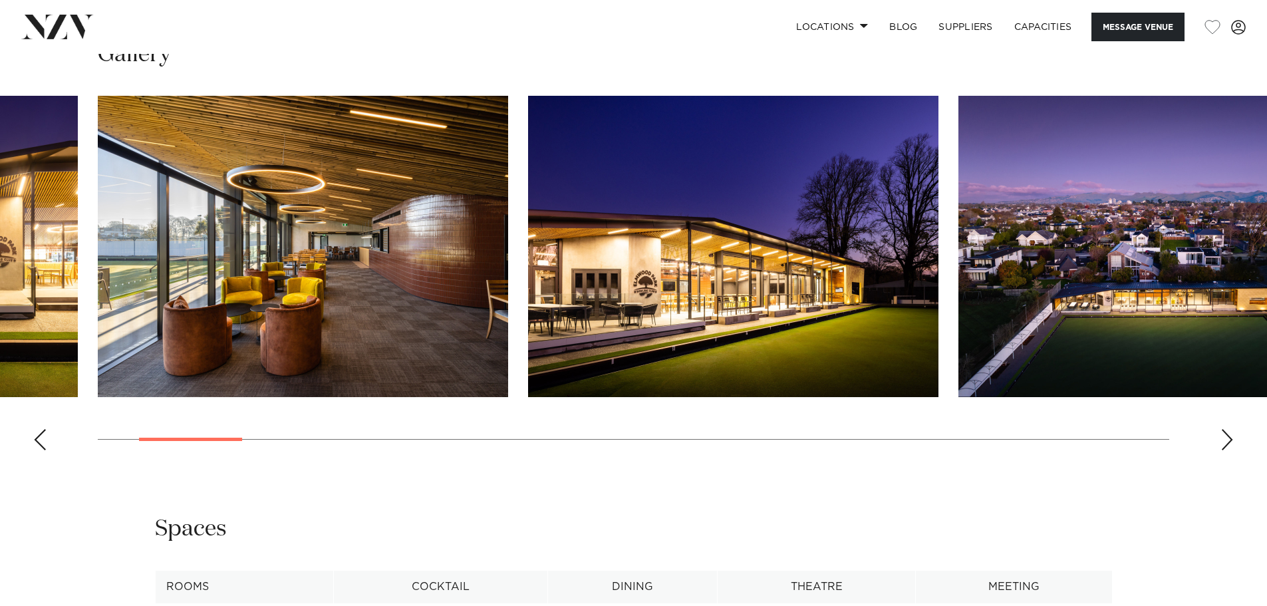
click at [1221, 436] on div "Next slide" at bounding box center [1227, 439] width 13 height 21
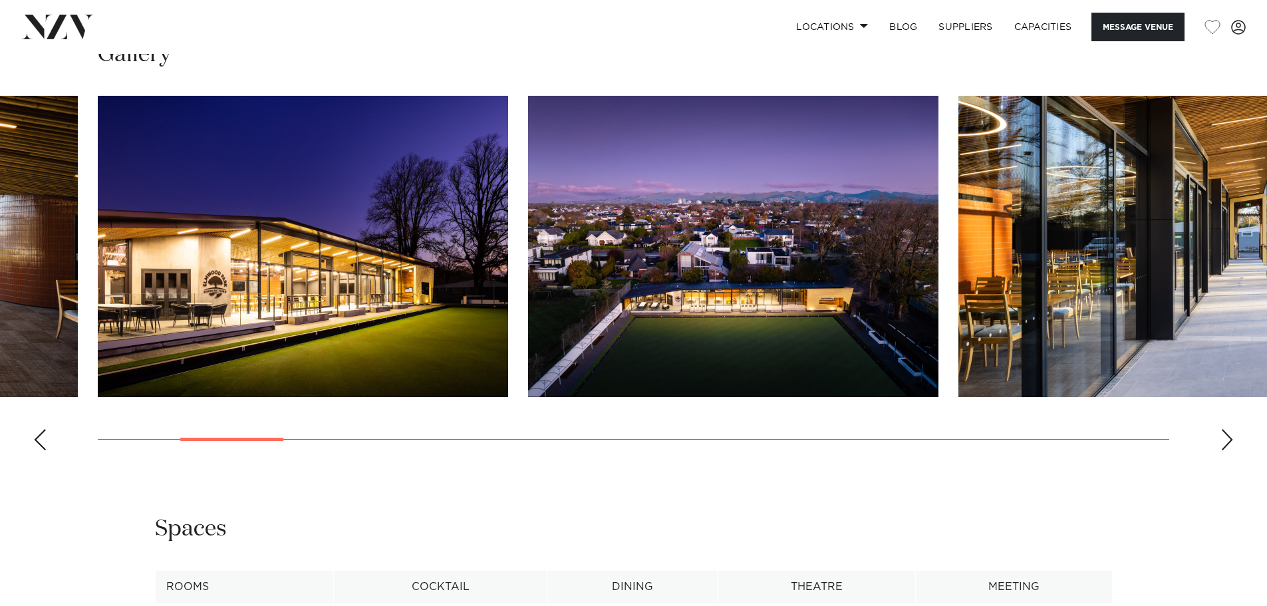
click at [1222, 434] on div "Next slide" at bounding box center [1227, 439] width 13 height 21
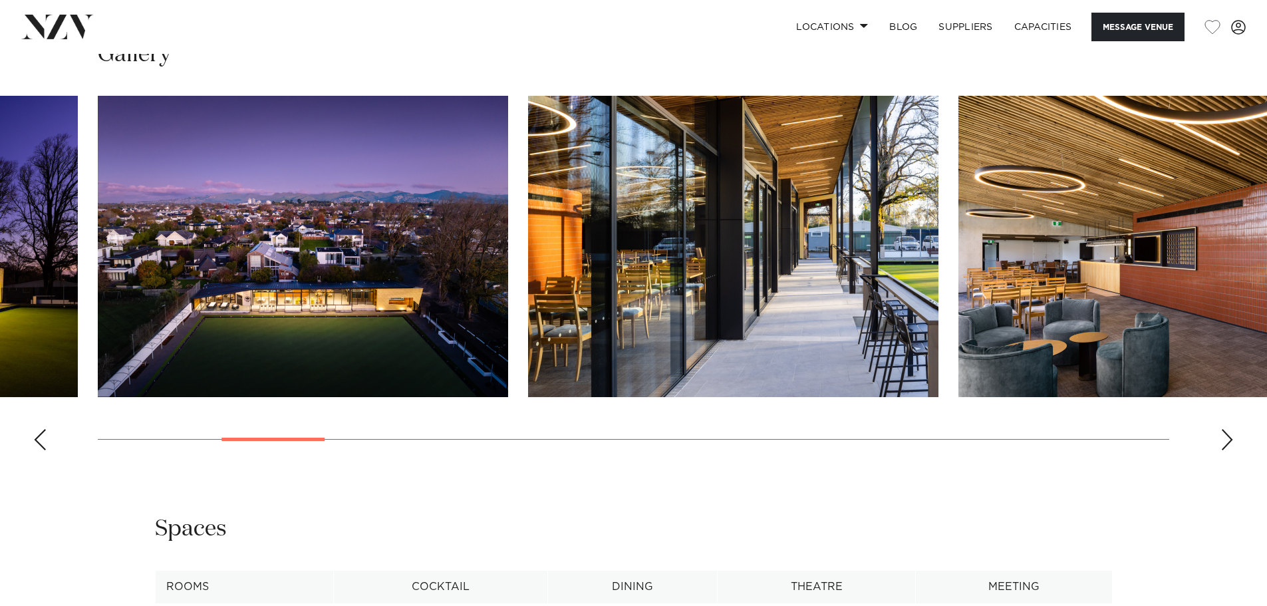
click at [1222, 434] on div "Next slide" at bounding box center [1227, 439] width 13 height 21
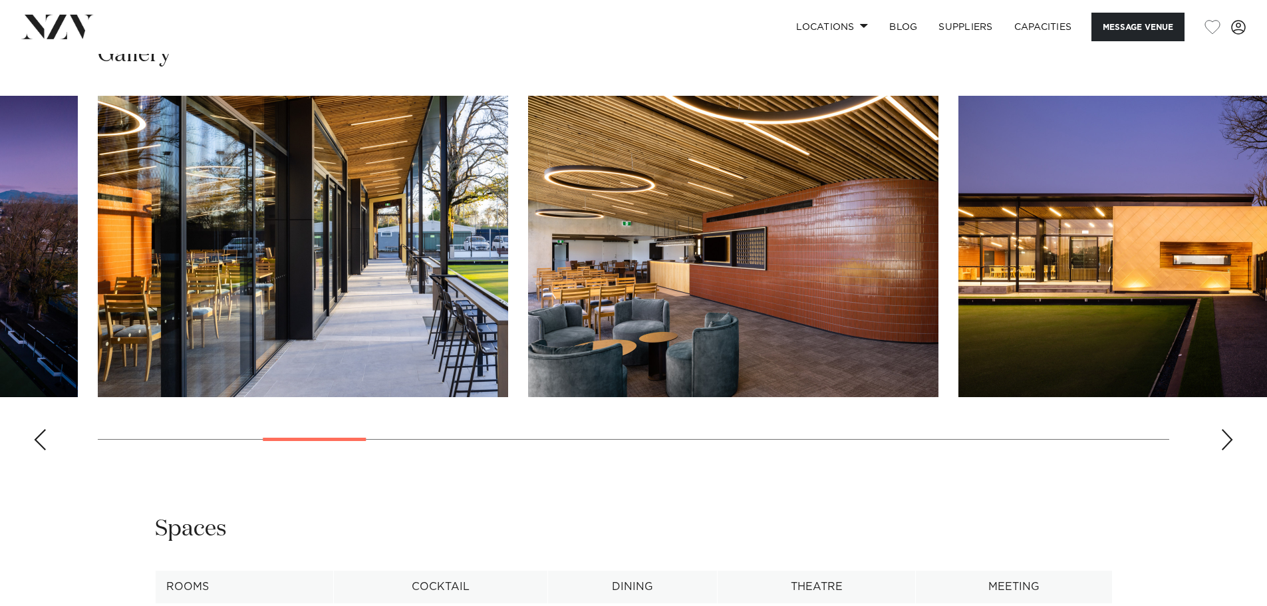
click at [1222, 431] on div "Next slide" at bounding box center [1227, 439] width 13 height 21
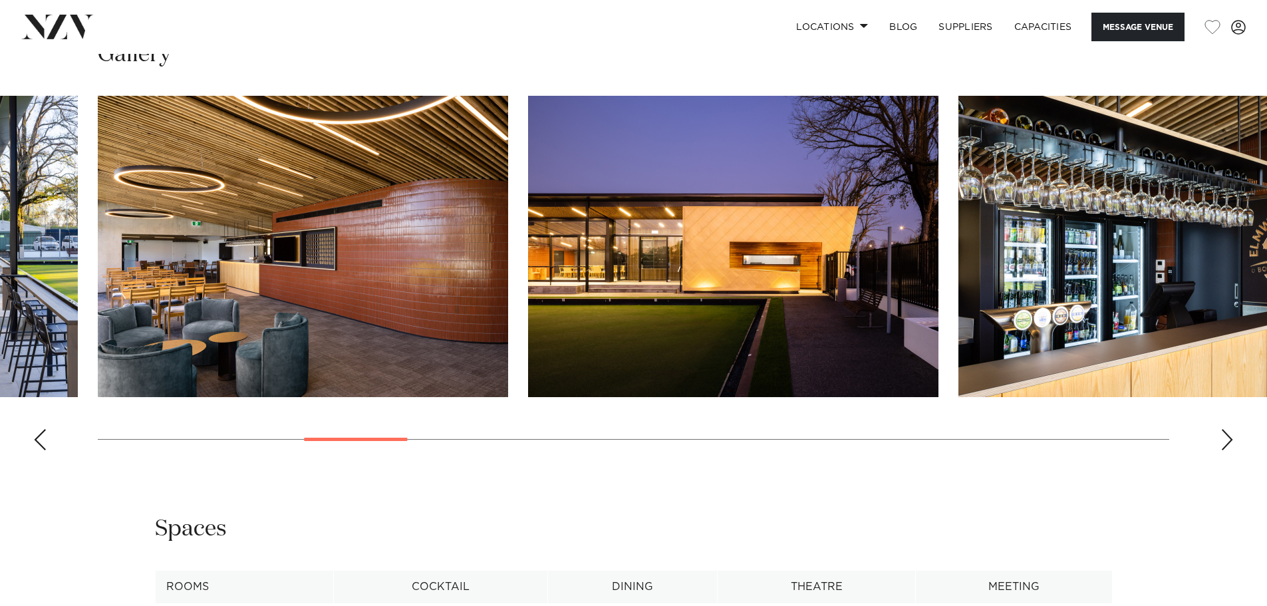
click at [1222, 431] on div "Next slide" at bounding box center [1227, 439] width 13 height 21
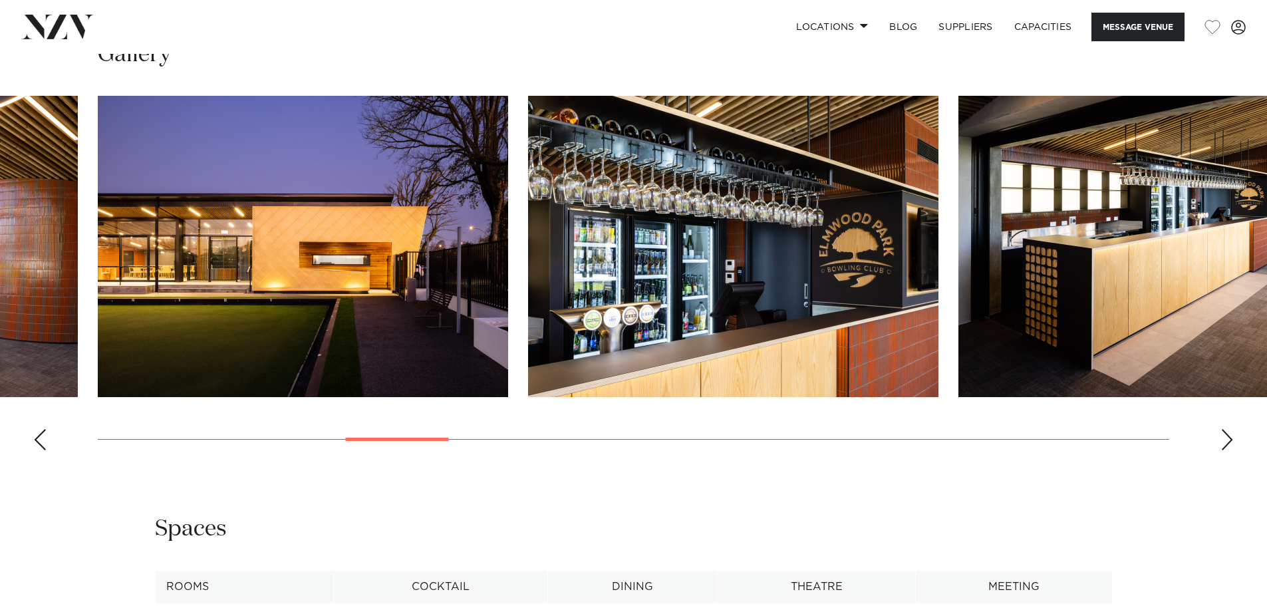
click at [1222, 428] on swiper-container at bounding box center [633, 278] width 1267 height 365
click at [1231, 438] on div "Next slide" at bounding box center [1227, 439] width 13 height 21
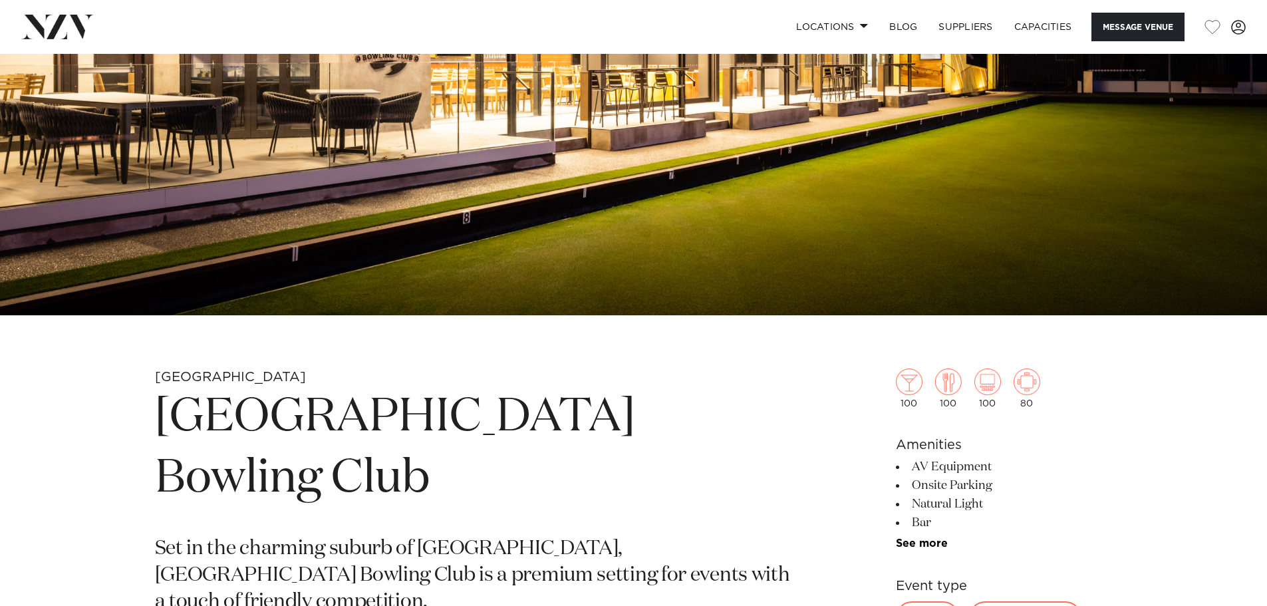
scroll to position [554, 0]
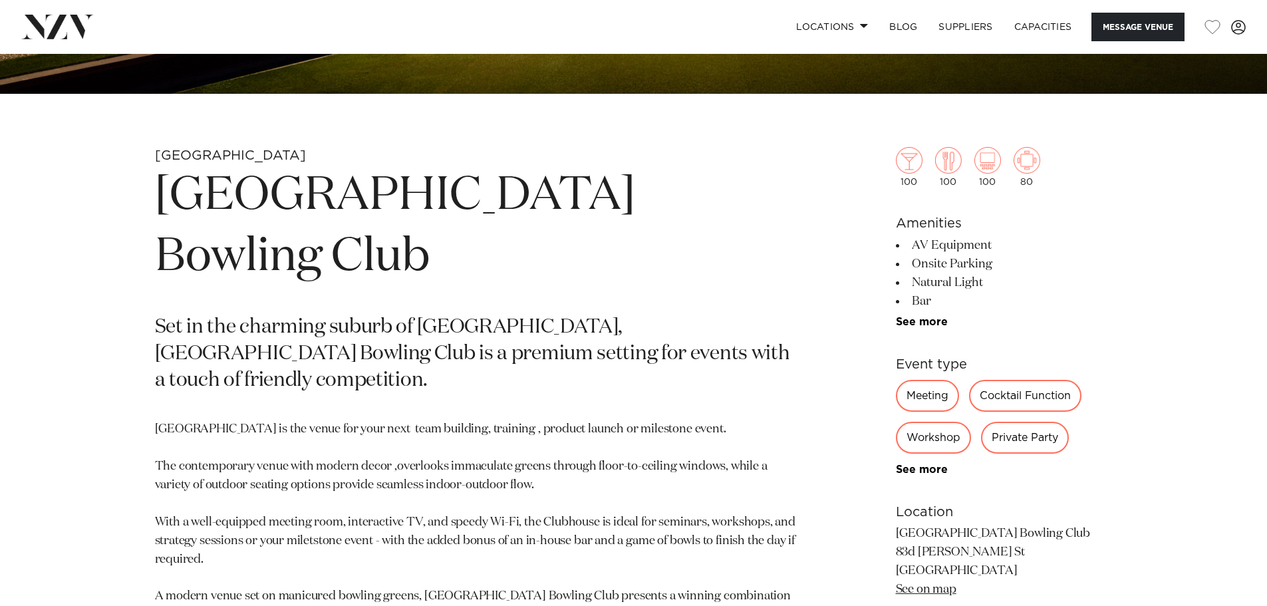
click at [959, 323] on li "See more" at bounding box center [1004, 322] width 217 height 12
click at [929, 325] on link "See more" at bounding box center [948, 322] width 104 height 11
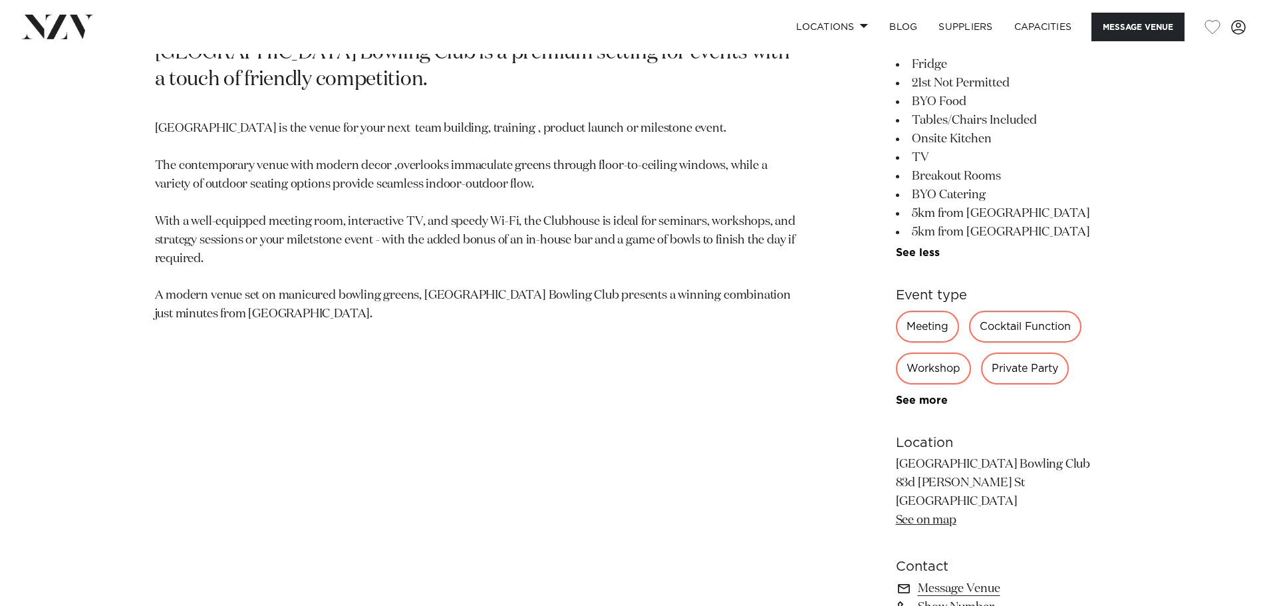
scroll to position [887, 0]
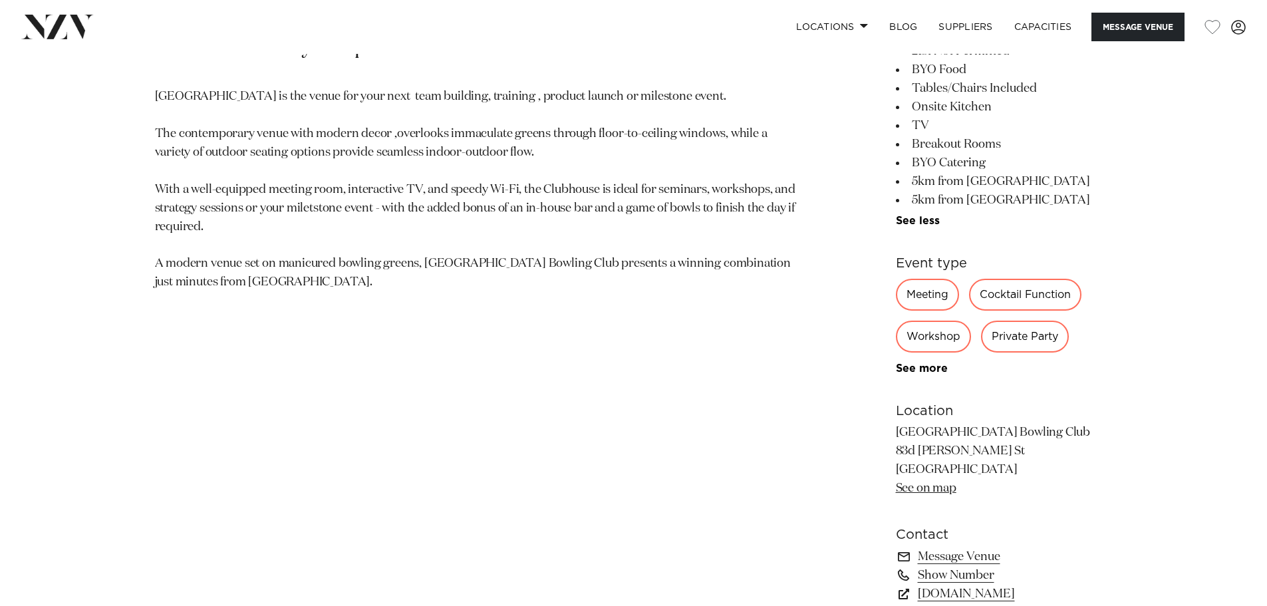
click at [920, 360] on div "Meeting Cocktail Function Workshop Private Party Sporting Event Team Building C…" at bounding box center [1004, 327] width 217 height 96
click at [925, 370] on link "See more" at bounding box center [948, 368] width 104 height 11
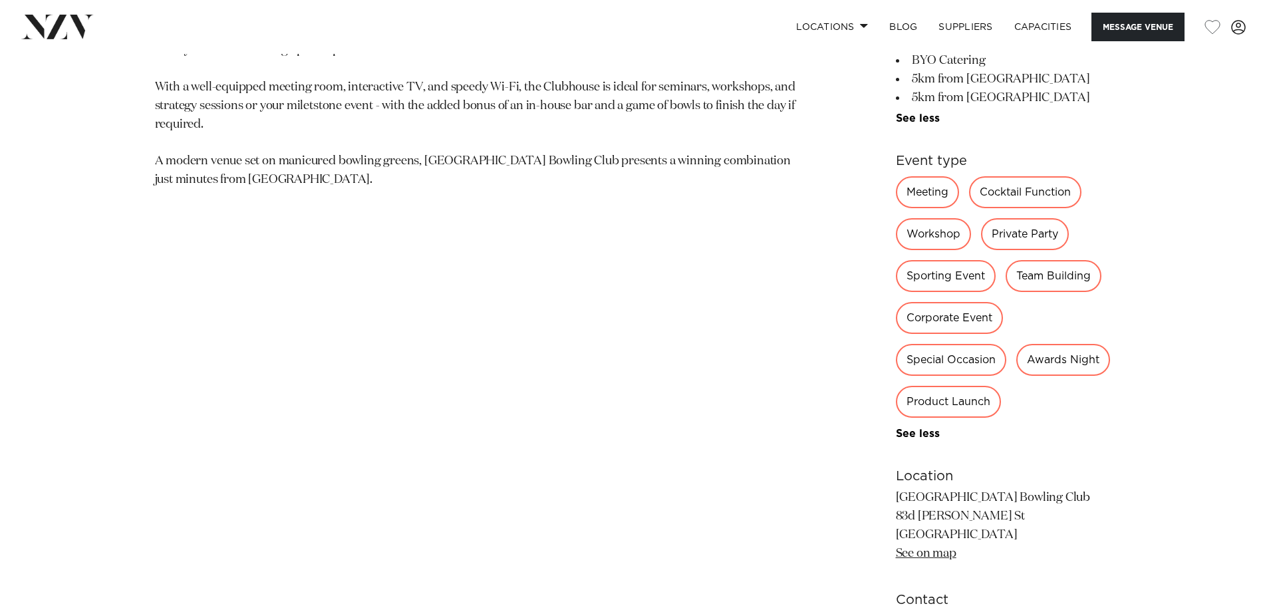
scroll to position [1109, 0]
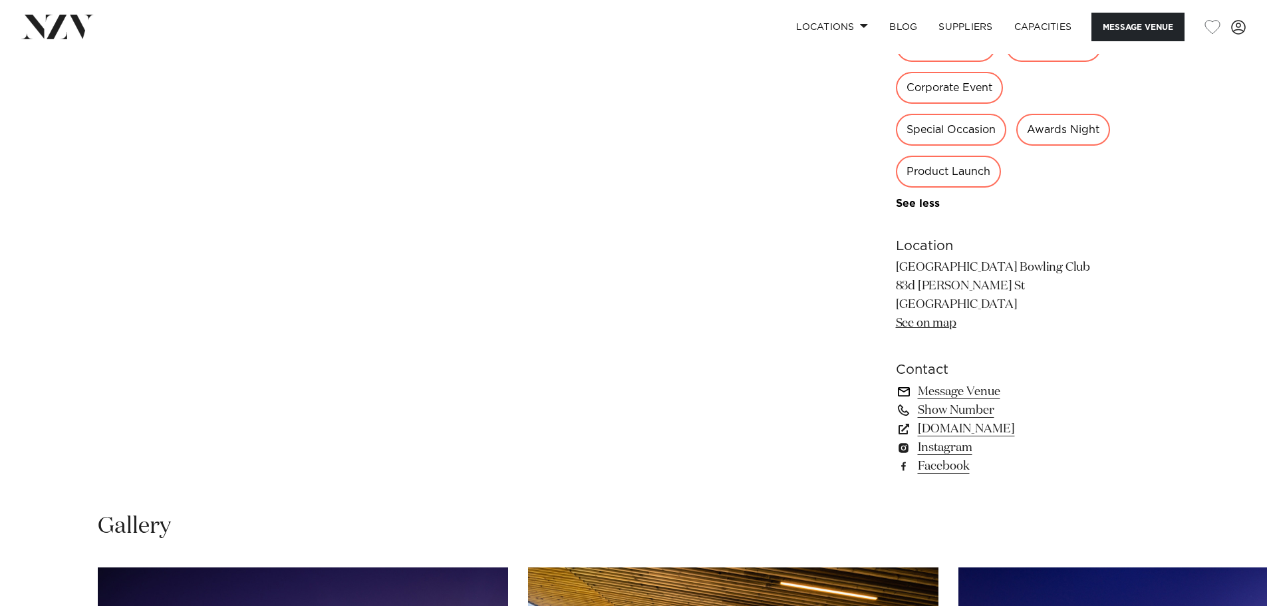
click at [977, 390] on link "Message Venue" at bounding box center [1004, 392] width 217 height 19
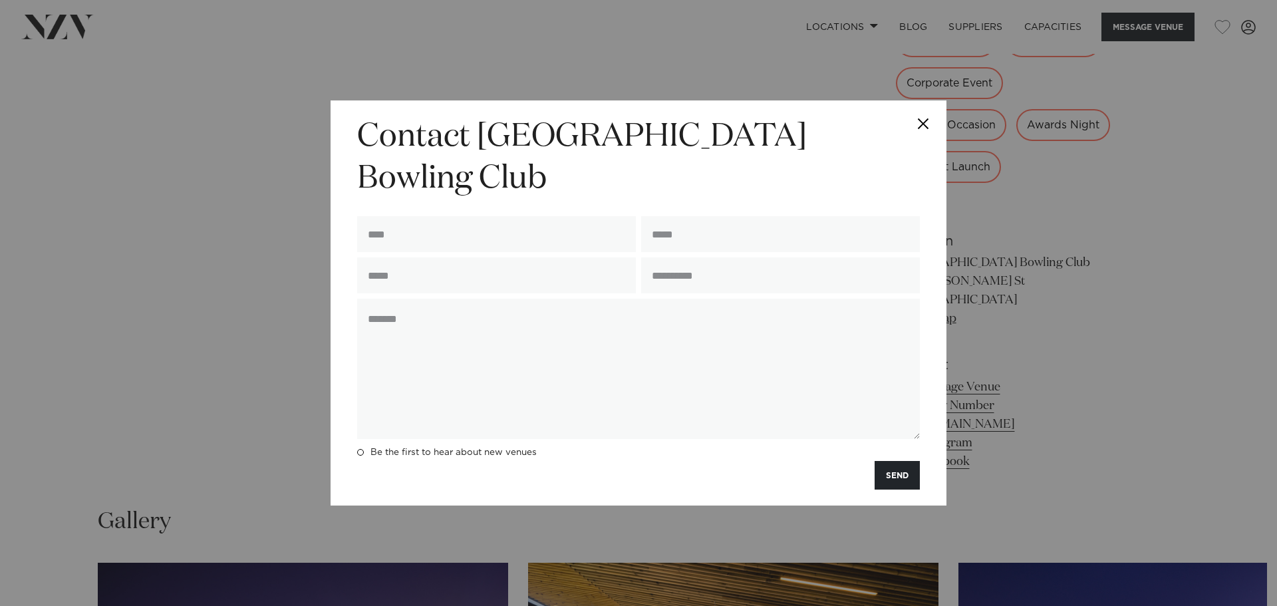
click at [927, 143] on button "Close" at bounding box center [923, 123] width 47 height 47
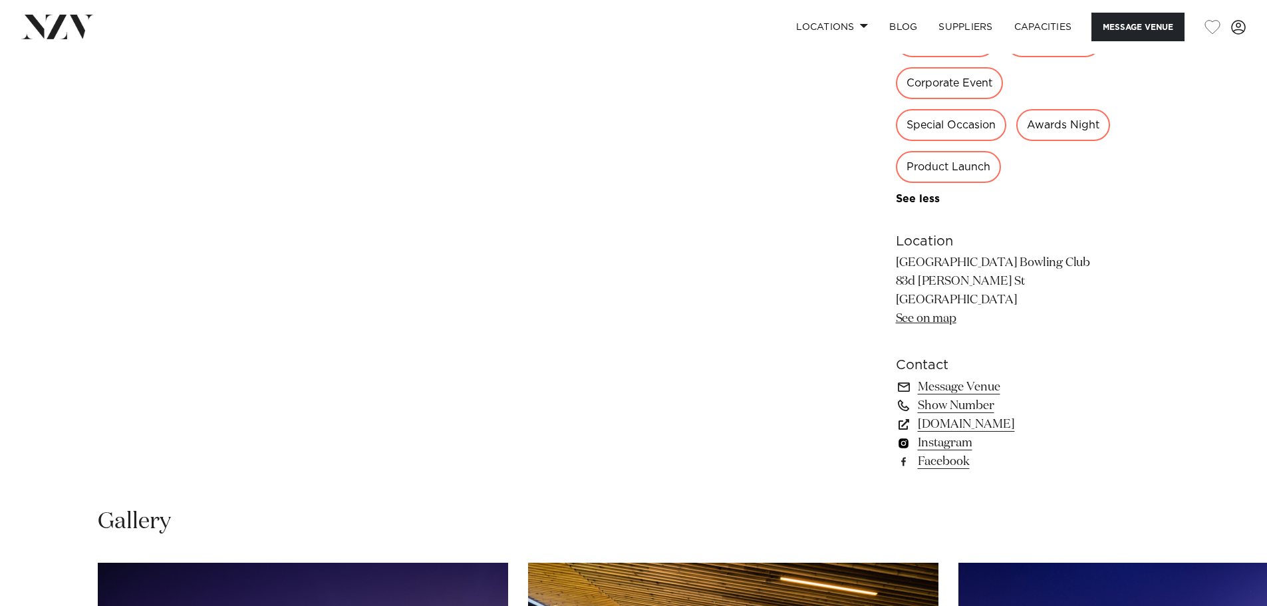
click at [941, 442] on link "Instagram" at bounding box center [1004, 443] width 217 height 19
drag, startPoint x: 893, startPoint y: 263, endPoint x: 895, endPoint y: 257, distance: 7.2
copy p "Elmwood Park Bowling Club"
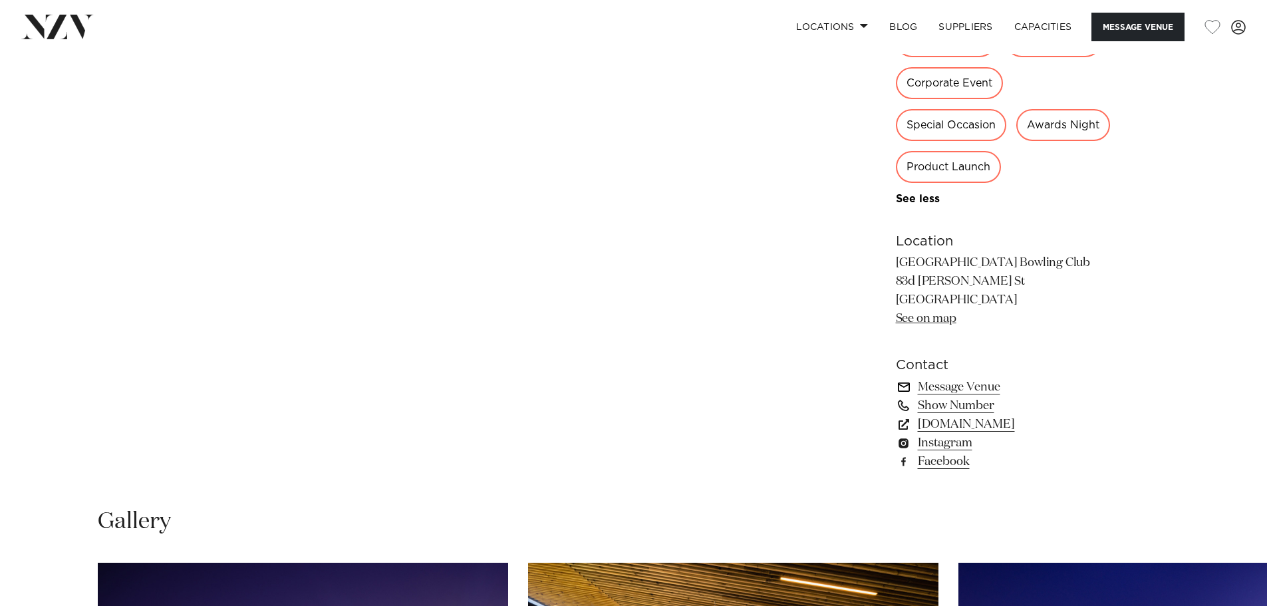
click at [937, 386] on link "Message Venue" at bounding box center [1004, 387] width 217 height 19
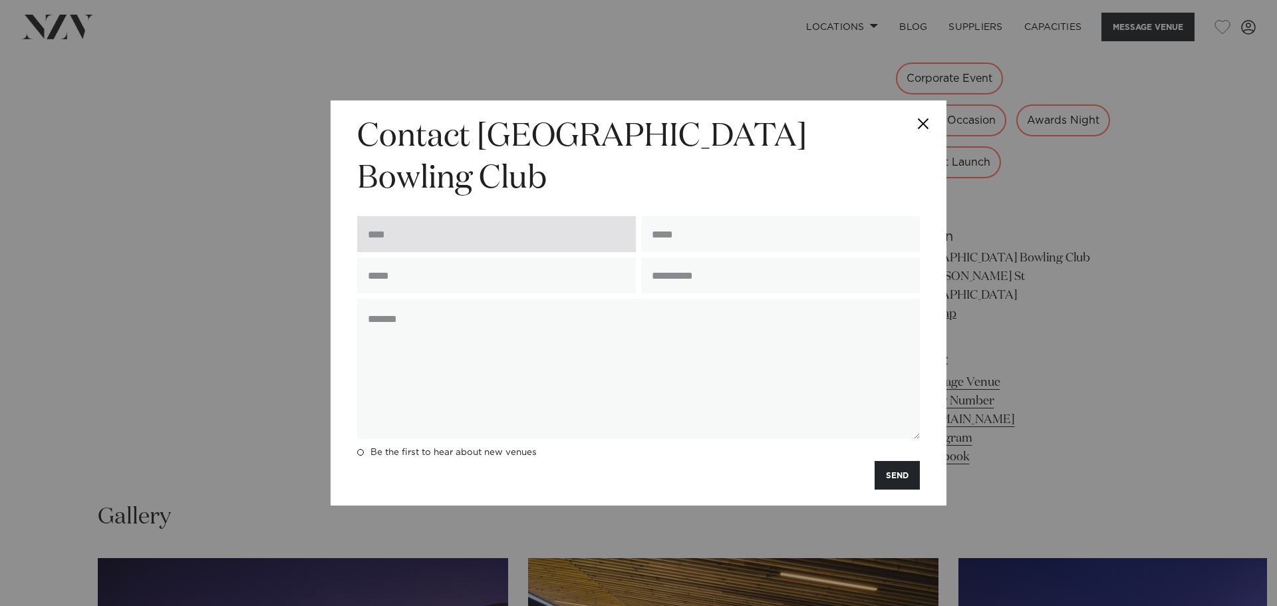
click at [433, 216] on input "text" at bounding box center [496, 234] width 279 height 36
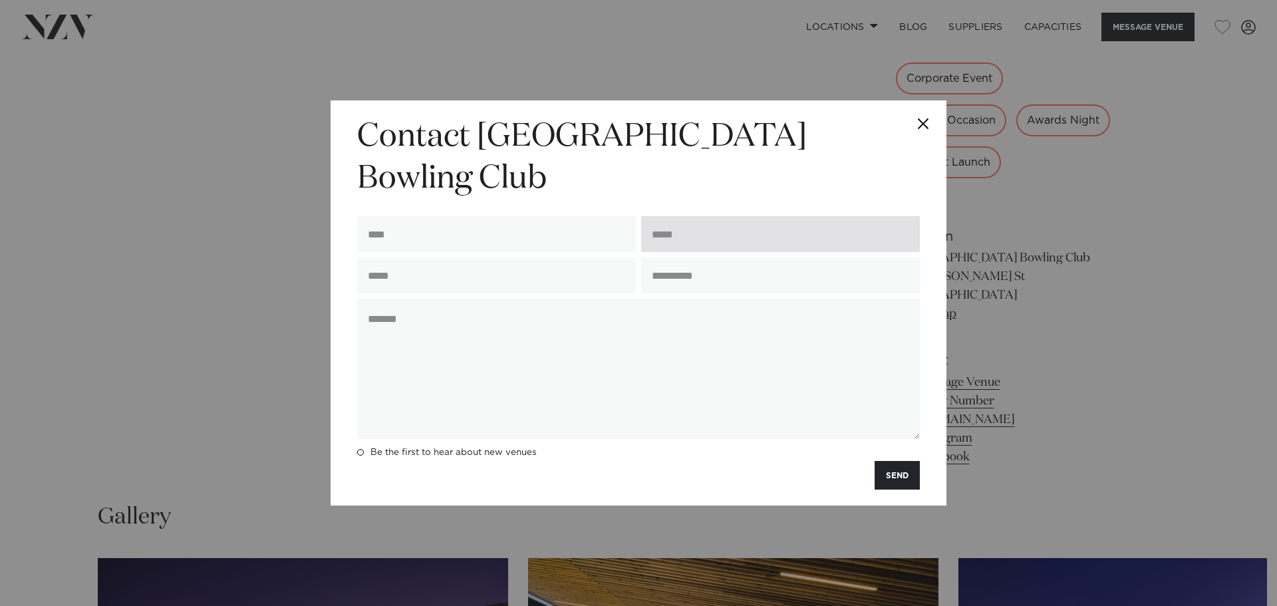
click at [743, 225] on input "email" at bounding box center [780, 234] width 279 height 36
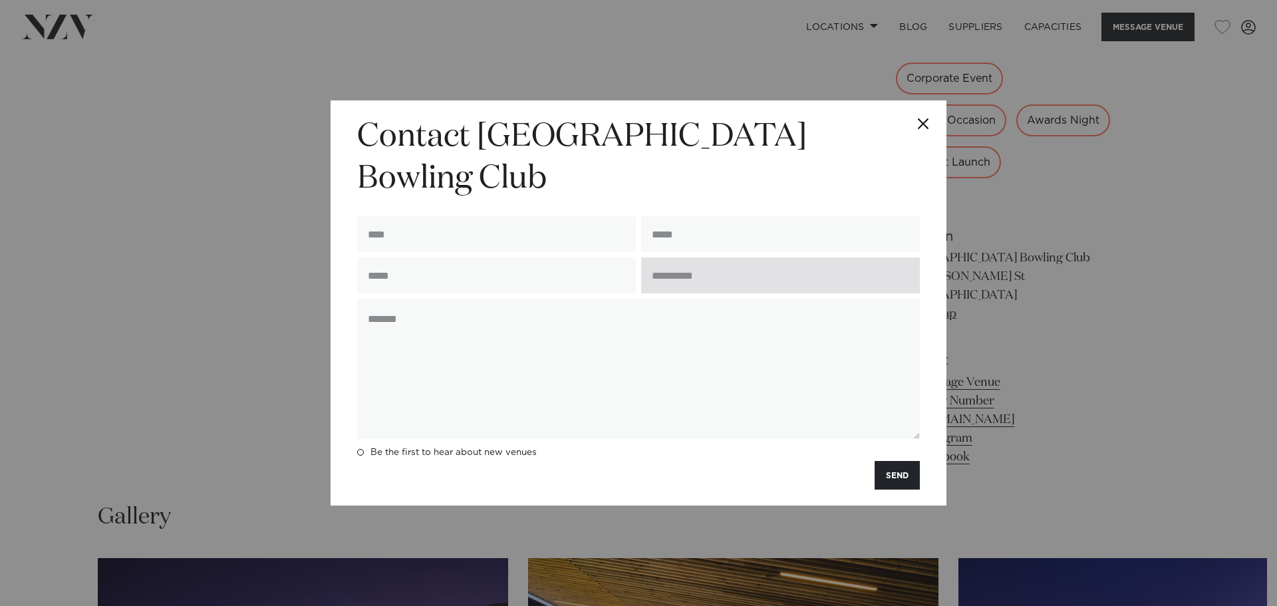
click at [730, 262] on input "text" at bounding box center [780, 275] width 279 height 36
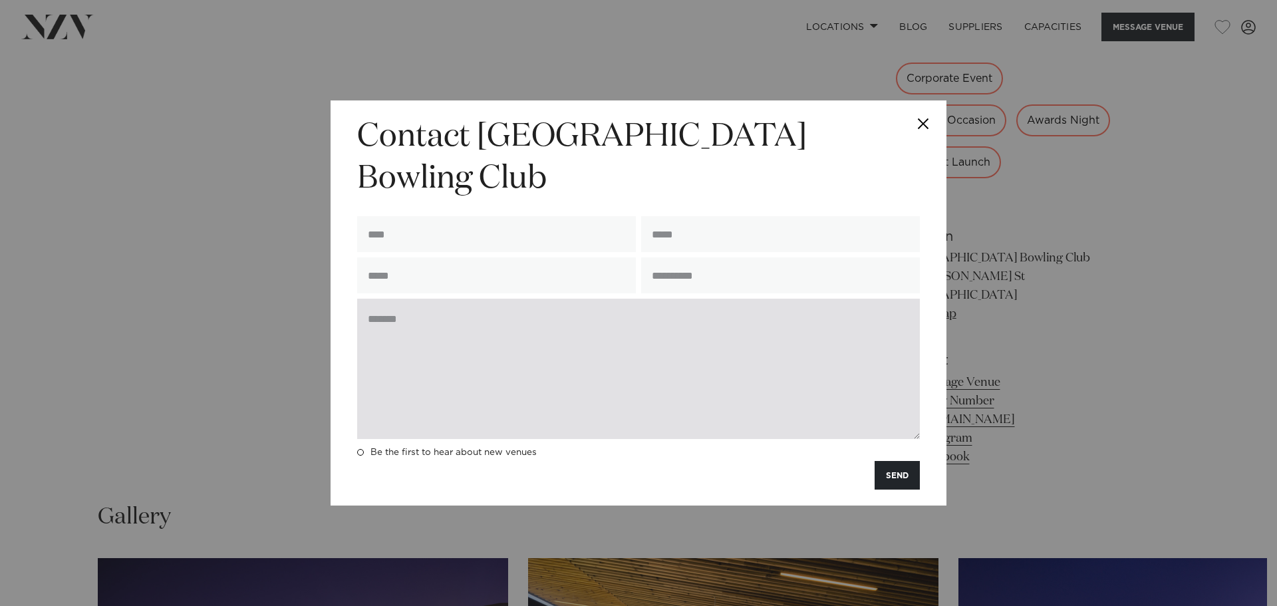
click at [623, 323] on textarea at bounding box center [638, 369] width 563 height 140
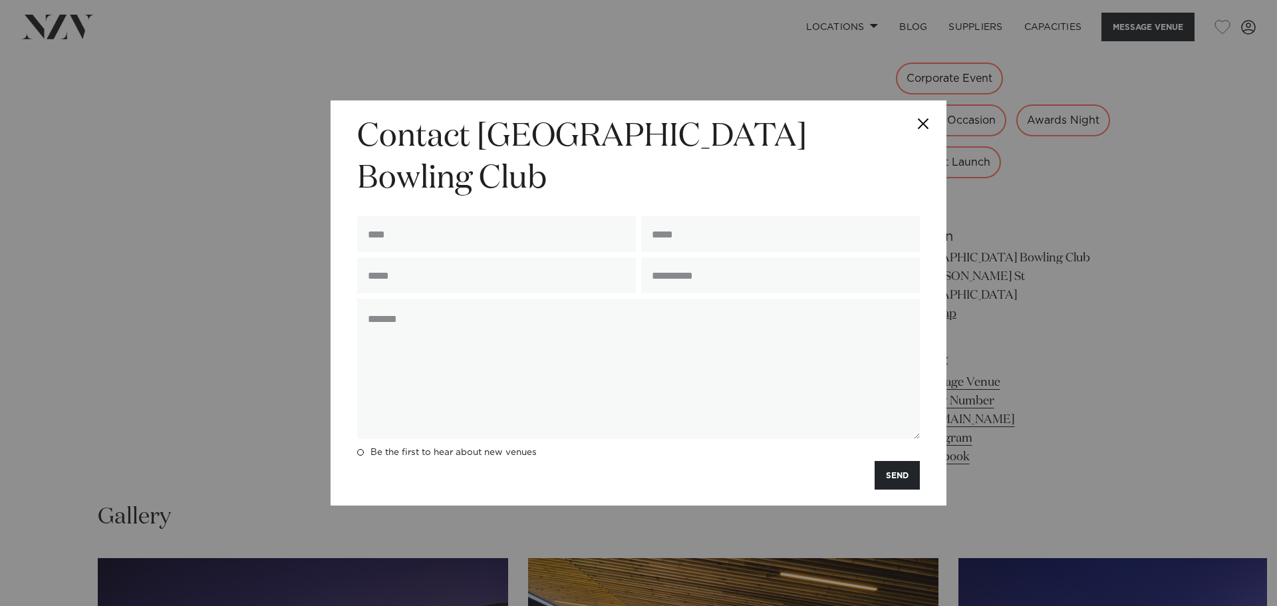
click at [923, 140] on button "Close" at bounding box center [923, 123] width 47 height 47
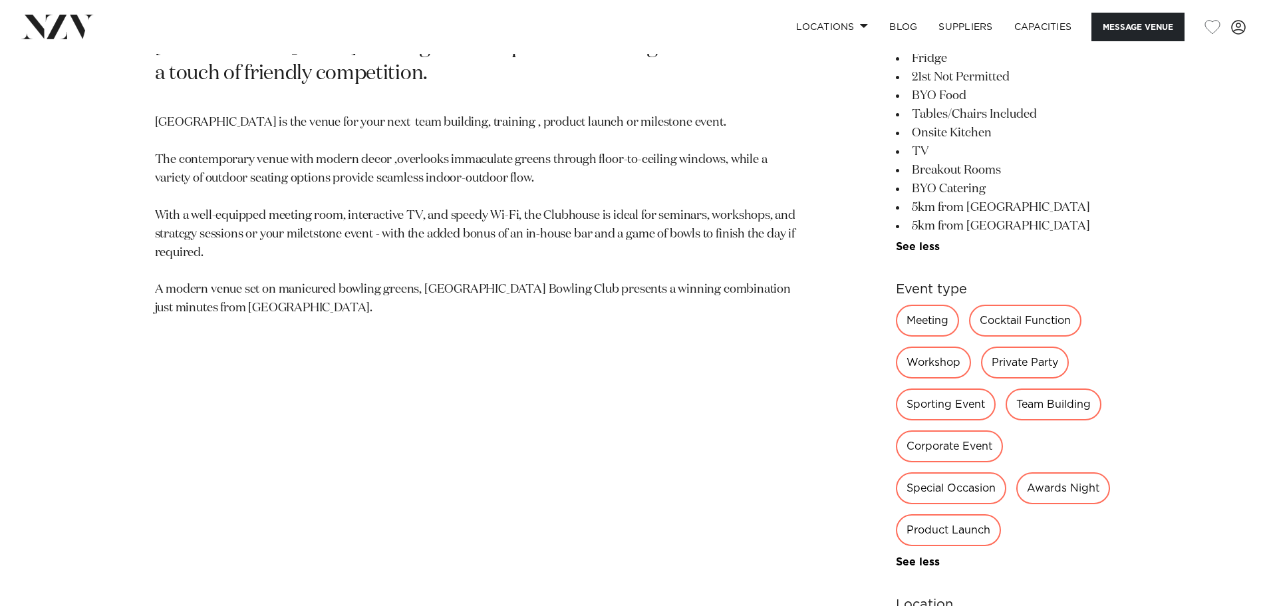
scroll to position [896, 0]
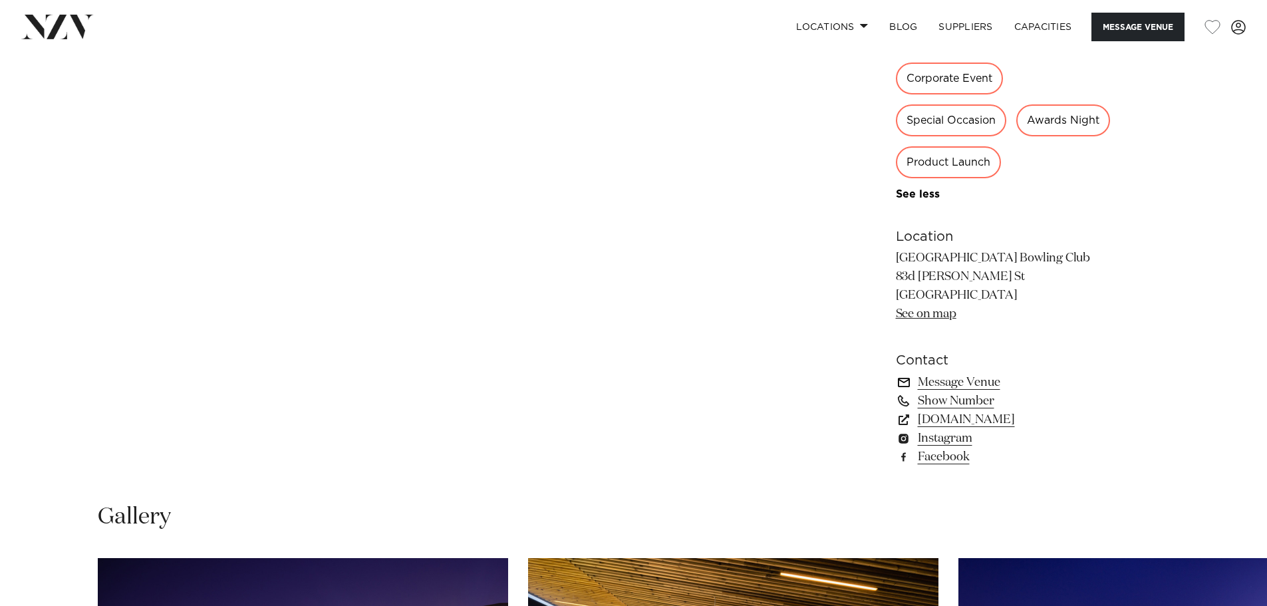
click at [963, 377] on link "Message Venue" at bounding box center [1004, 382] width 217 height 19
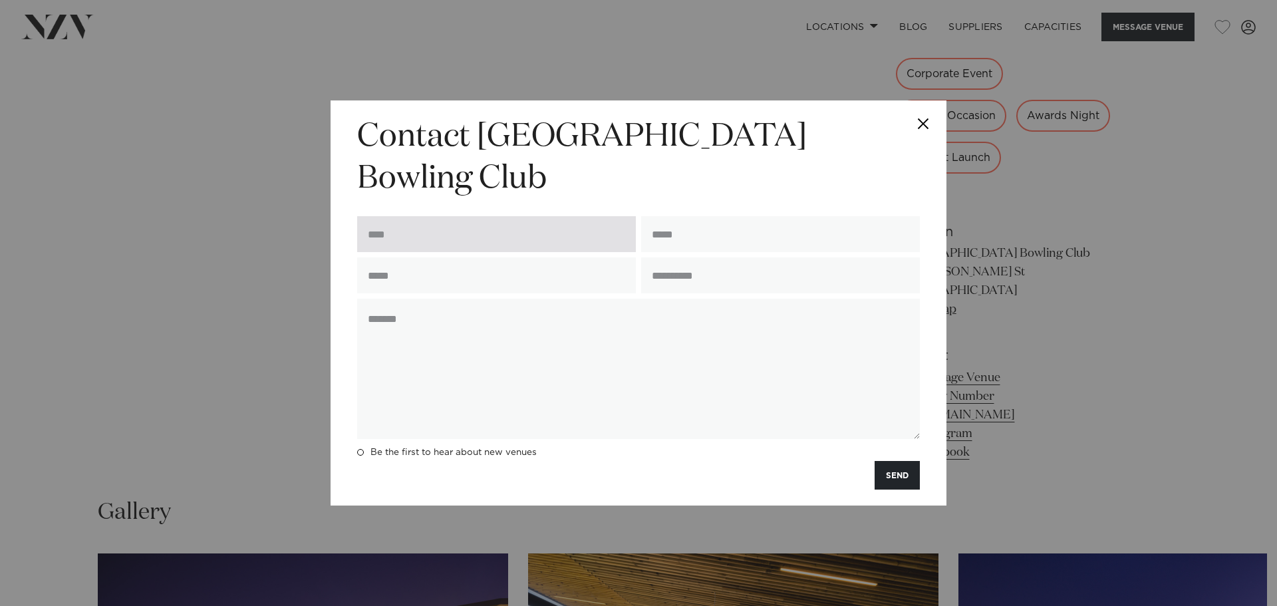
click at [522, 216] on input "text" at bounding box center [496, 234] width 279 height 36
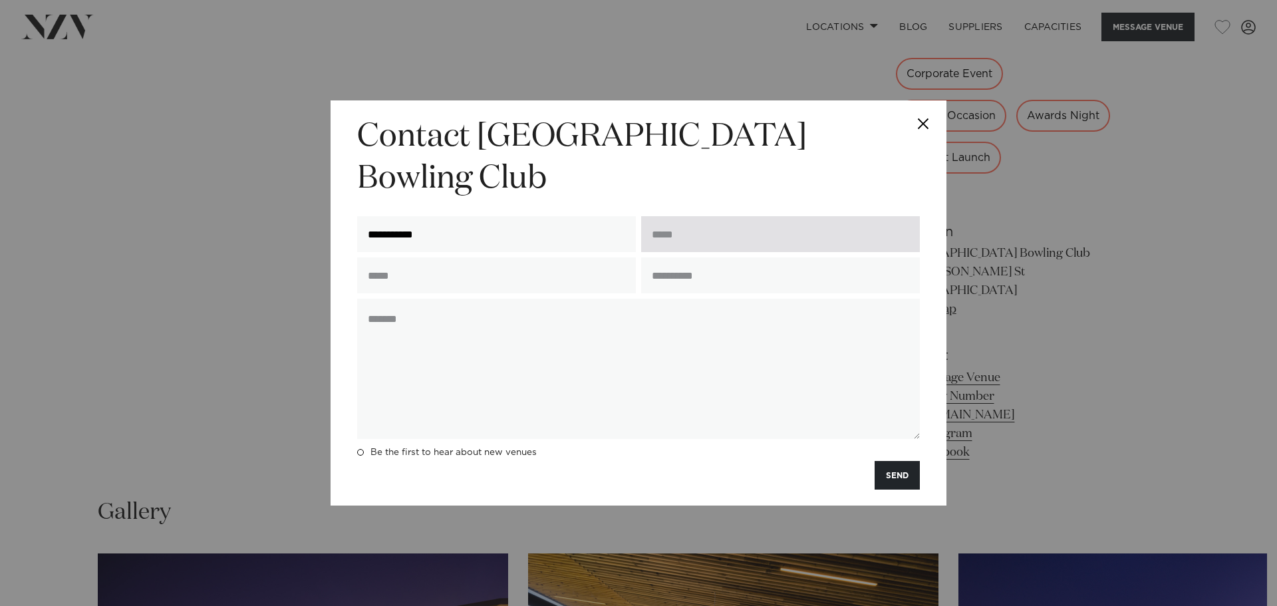
type input "**********"
click at [756, 227] on input "email" at bounding box center [780, 234] width 279 height 36
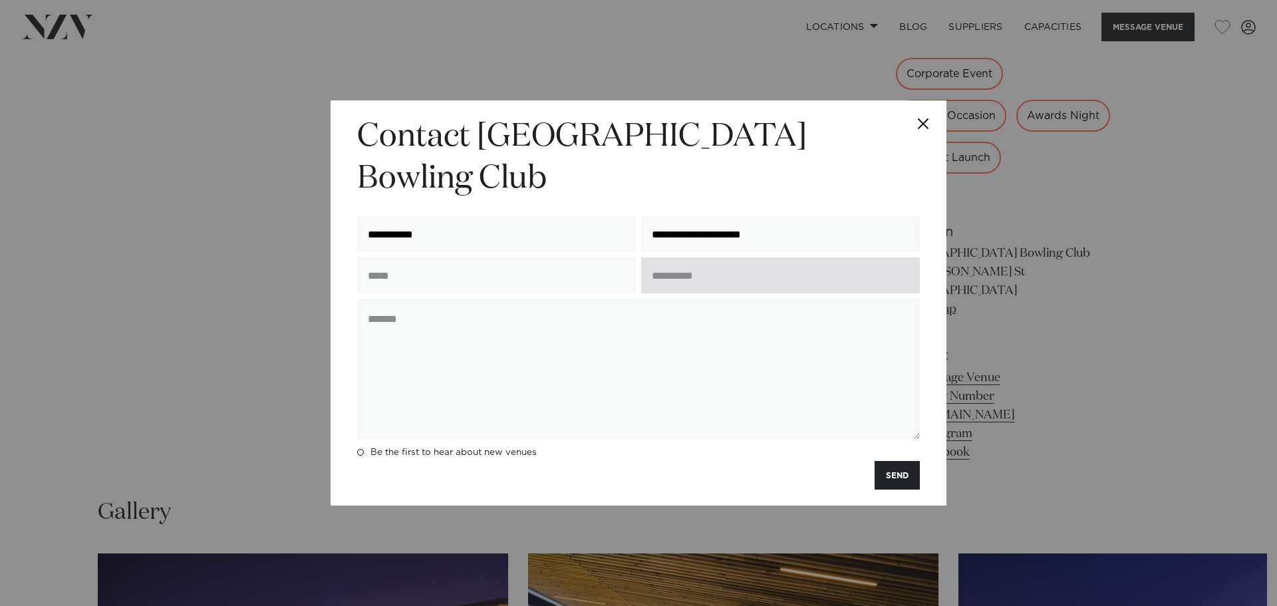
type input "**********"
click at [750, 259] on input "text" at bounding box center [780, 275] width 279 height 36
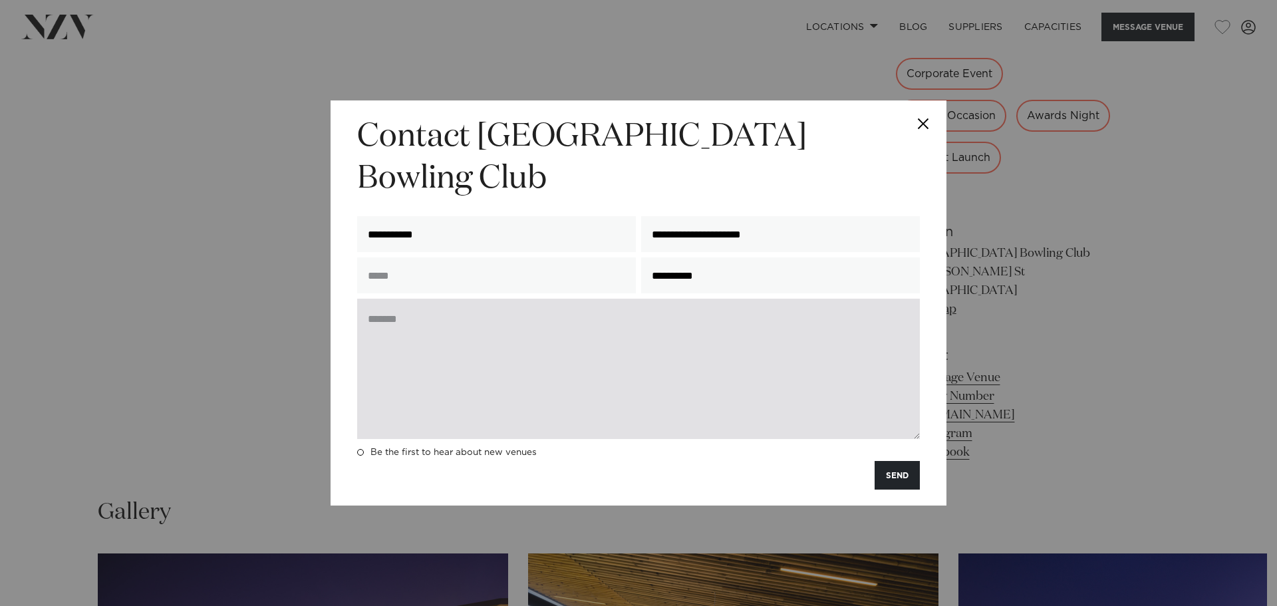
type input "**********"
click at [479, 299] on textarea at bounding box center [638, 369] width 563 height 140
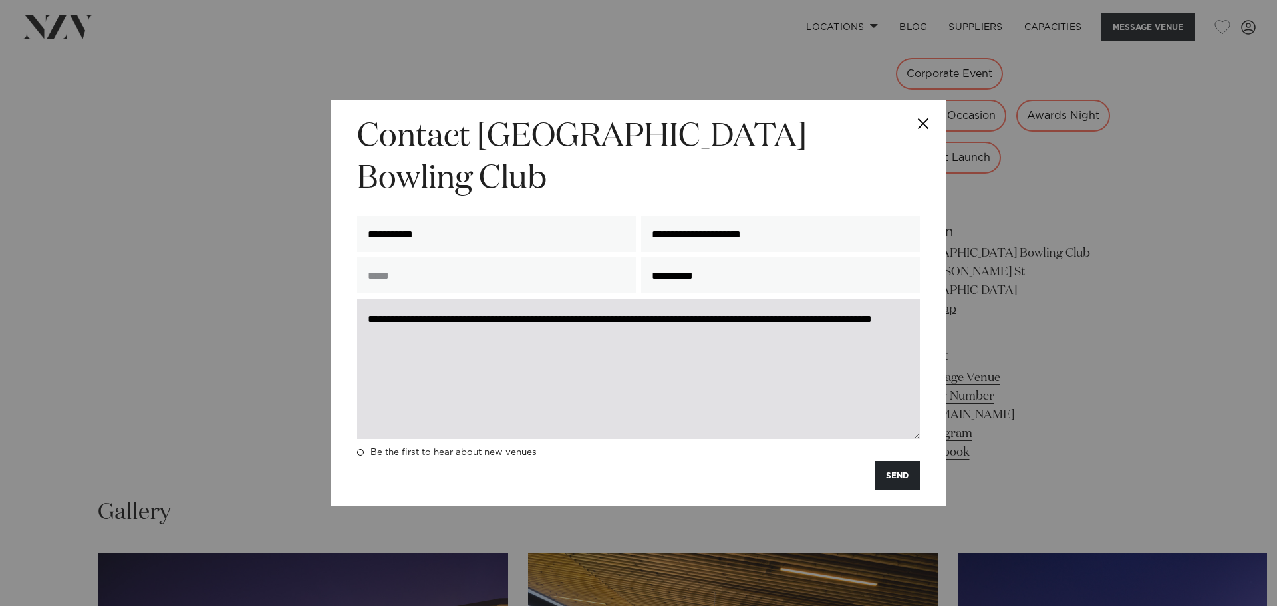
click at [672, 305] on textarea "**********" at bounding box center [638, 369] width 563 height 140
click at [530, 320] on textarea "**********" at bounding box center [638, 369] width 563 height 140
drag, startPoint x: 595, startPoint y: 313, endPoint x: 640, endPoint y: 320, distance: 45.1
click at [640, 320] on textarea "**********" at bounding box center [638, 369] width 563 height 140
click at [703, 354] on textarea "**********" at bounding box center [638, 369] width 563 height 140
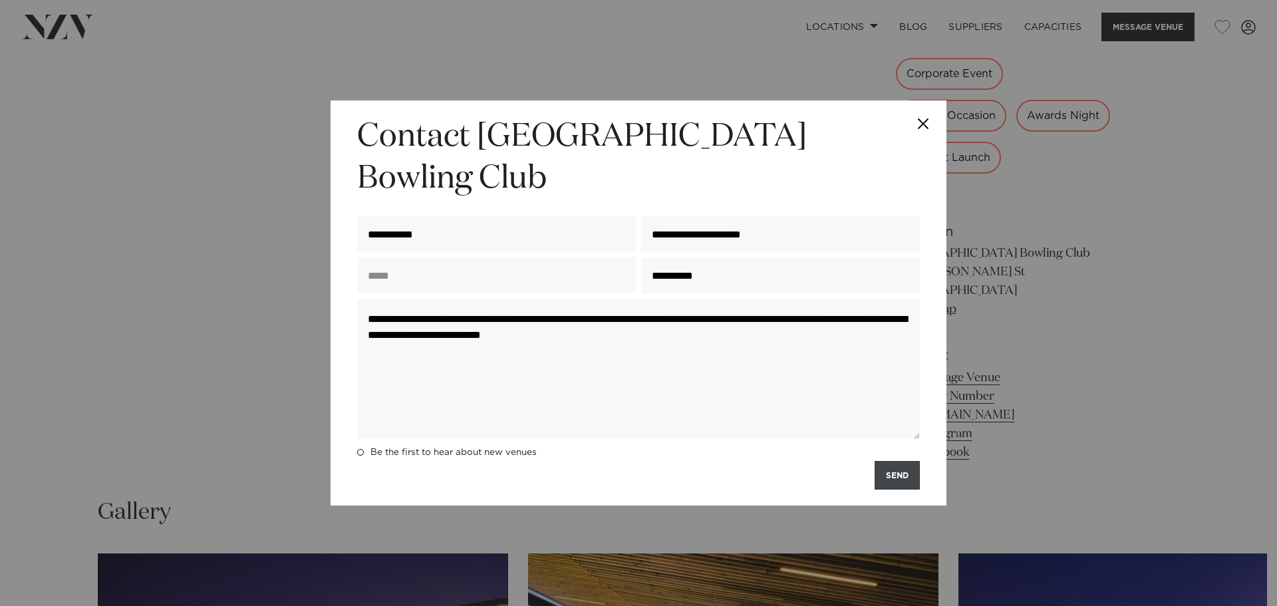
type textarea "**********"
click at [898, 465] on button "SEND" at bounding box center [897, 475] width 45 height 29
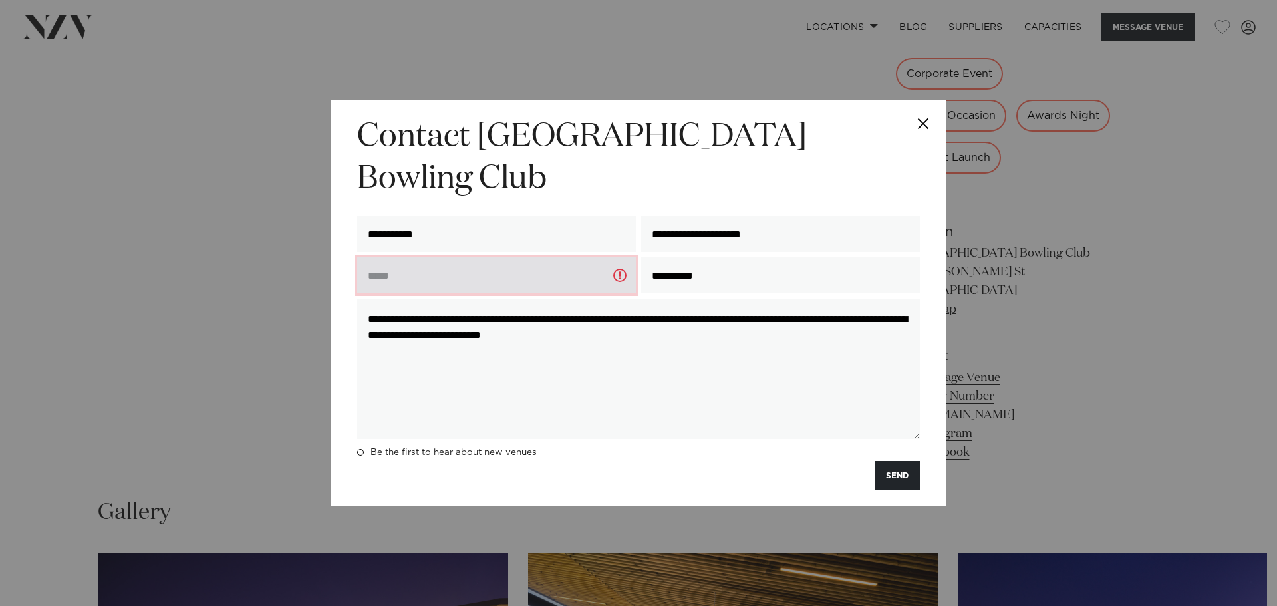
click at [497, 257] on input "text" at bounding box center [496, 275] width 279 height 36
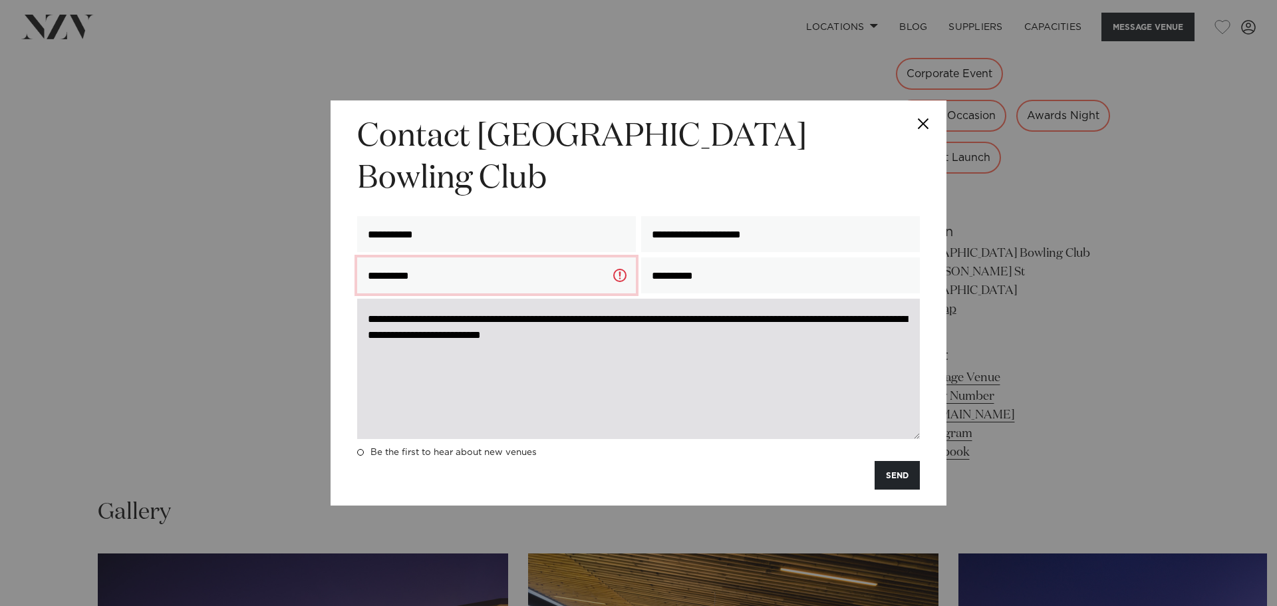
type input "**********"
click at [824, 345] on textarea "**********" at bounding box center [638, 369] width 563 height 140
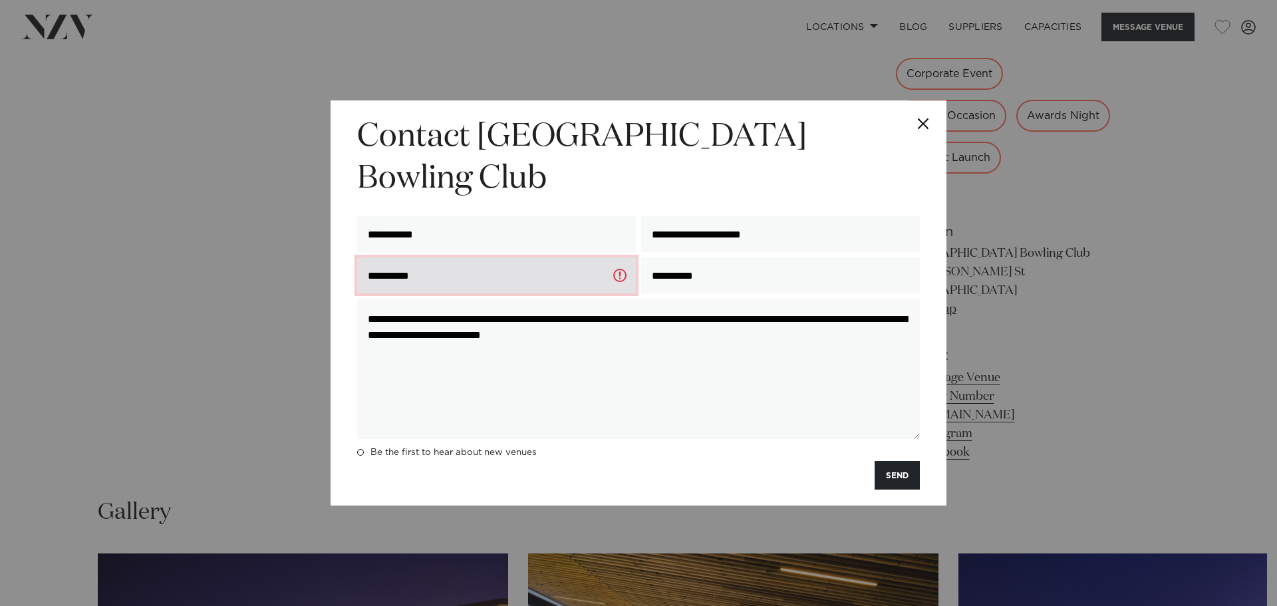
click at [625, 257] on input "**********" at bounding box center [496, 275] width 279 height 36
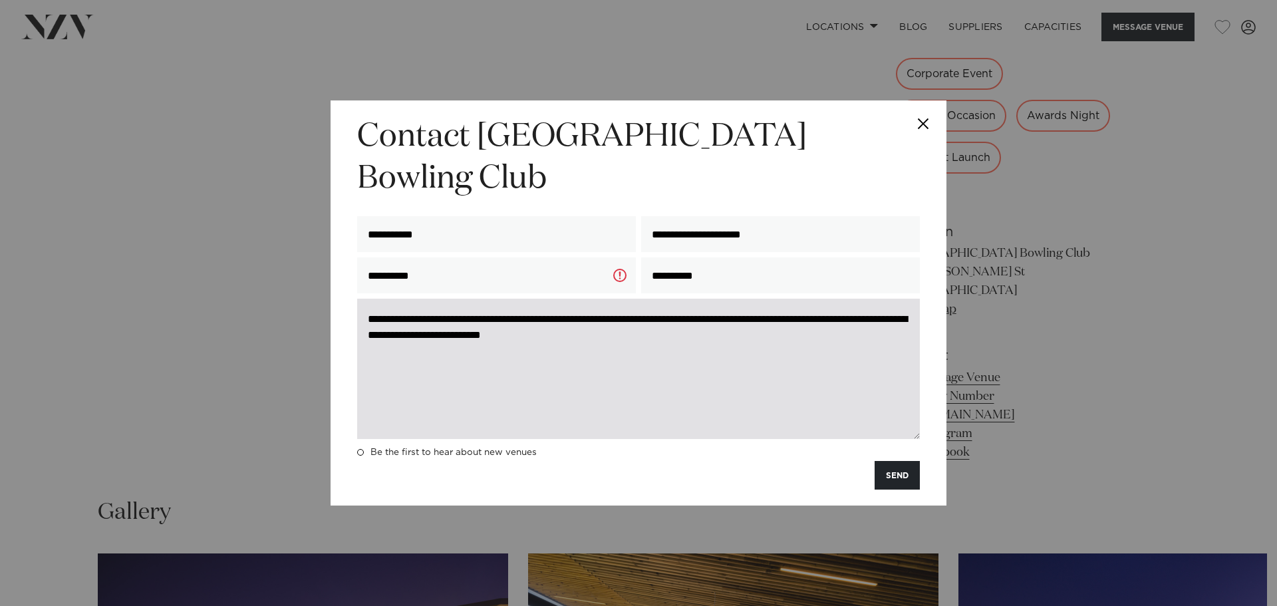
click at [785, 326] on textarea "**********" at bounding box center [638, 369] width 563 height 140
click at [653, 319] on textarea "**********" at bounding box center [638, 369] width 563 height 140
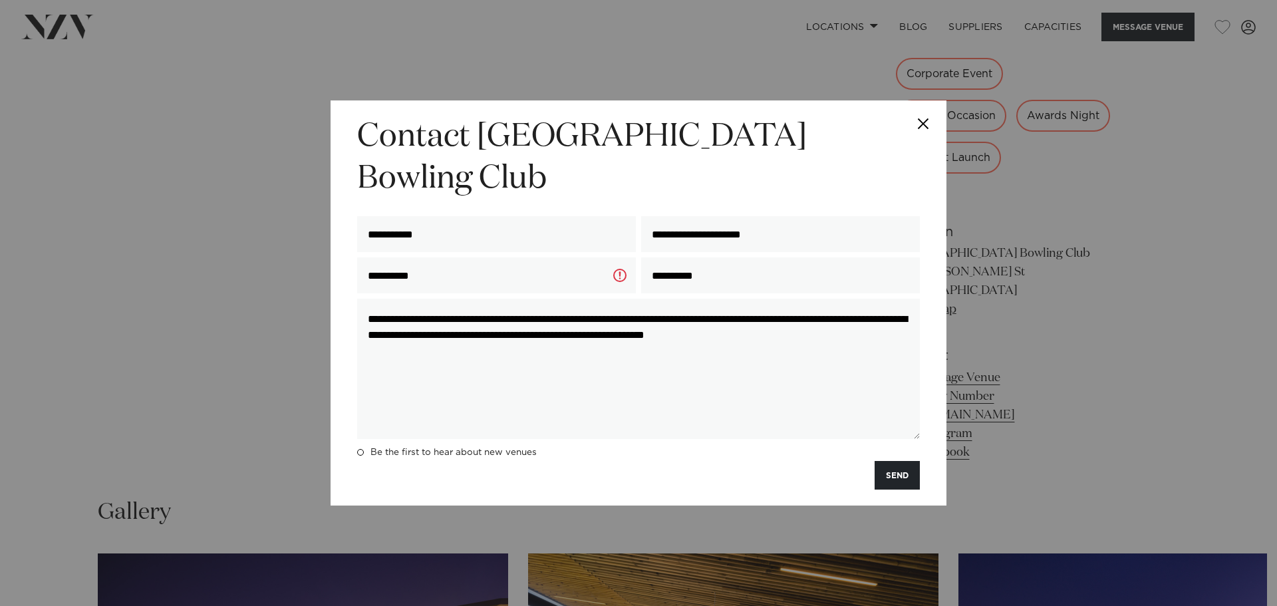
type textarea "**********"
click at [921, 449] on div "**********" at bounding box center [639, 302] width 616 height 405
click at [897, 461] on button "SEND" at bounding box center [897, 475] width 45 height 29
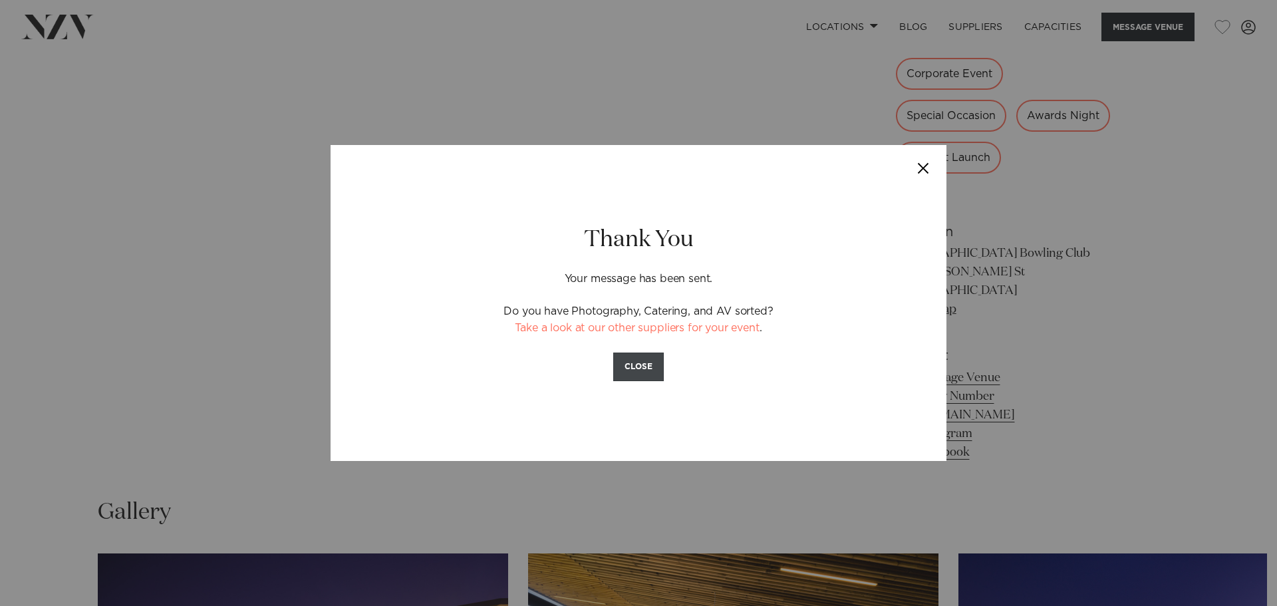
click at [646, 363] on button "CLOSE" at bounding box center [638, 367] width 51 height 29
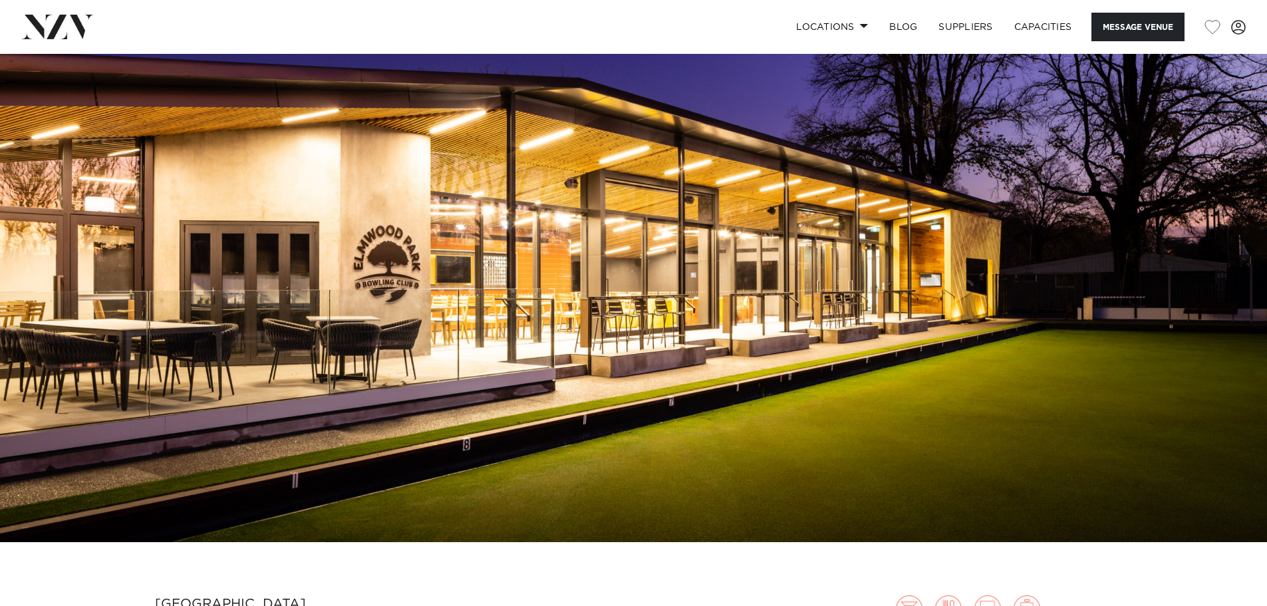
scroll to position [0, 0]
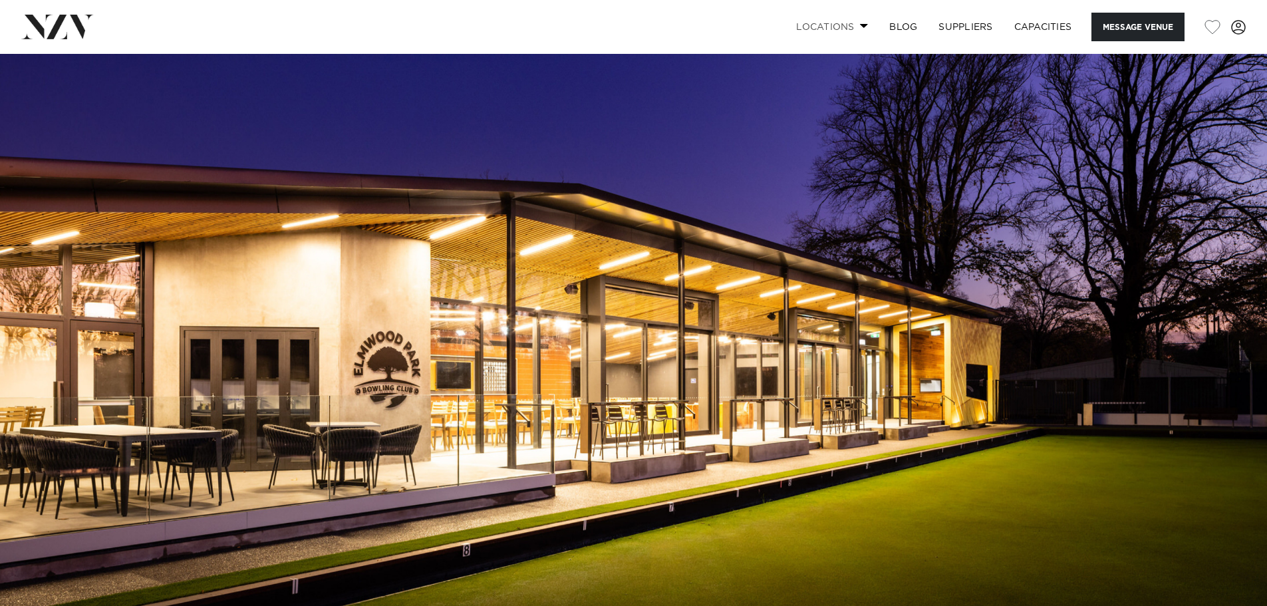
click at [862, 27] on span at bounding box center [864, 25] width 9 height 5
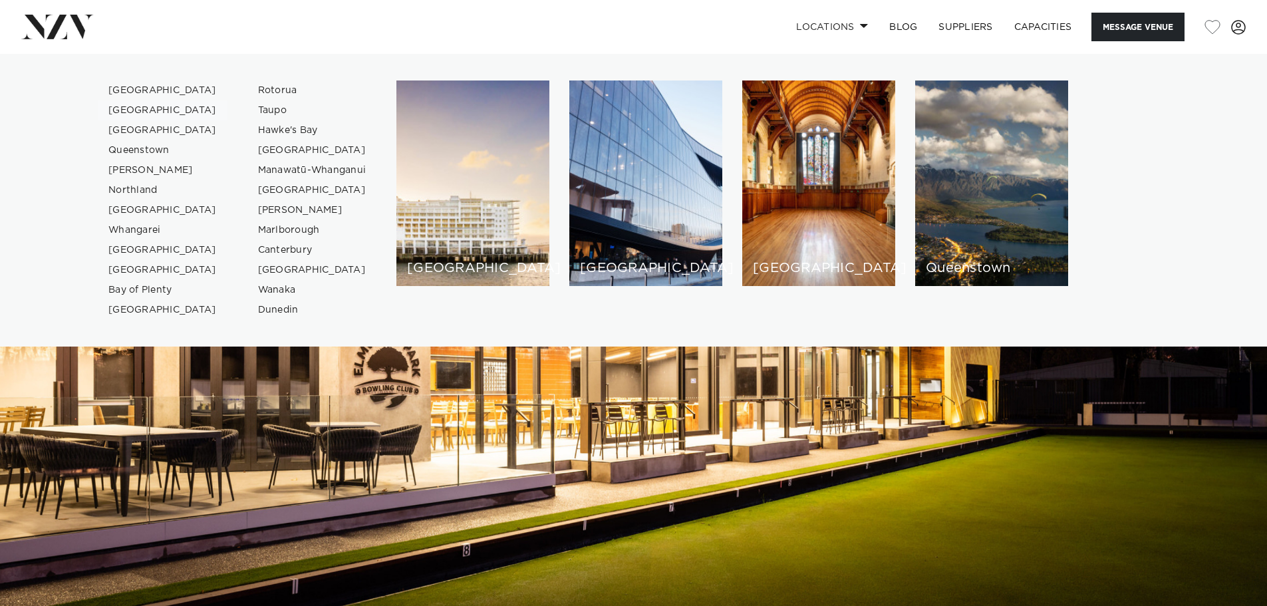
click at [133, 120] on link "[GEOGRAPHIC_DATA]" at bounding box center [163, 110] width 130 height 20
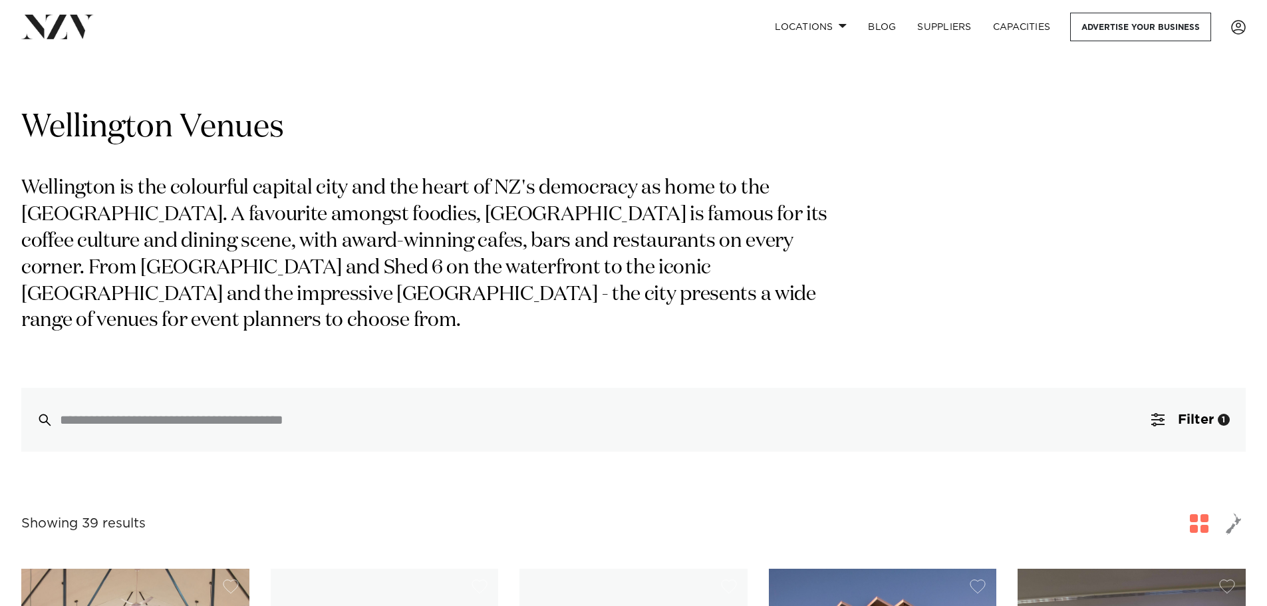
click at [839, 28] on span at bounding box center [843, 25] width 9 height 5
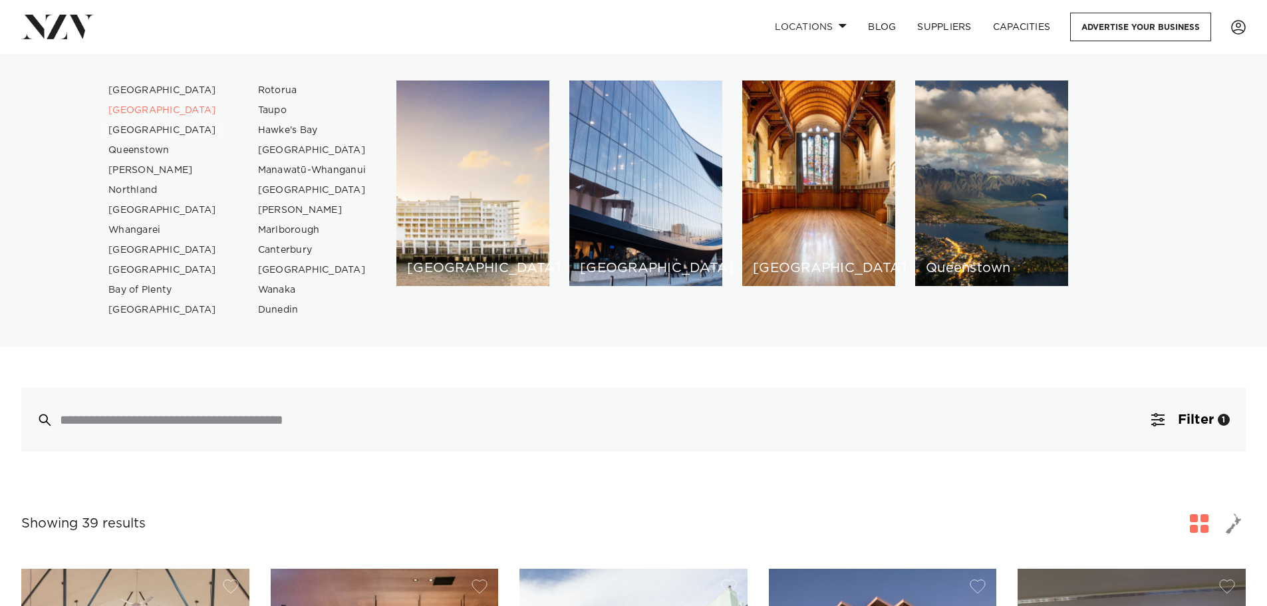
click at [126, 130] on link "[GEOGRAPHIC_DATA]" at bounding box center [163, 130] width 130 height 20
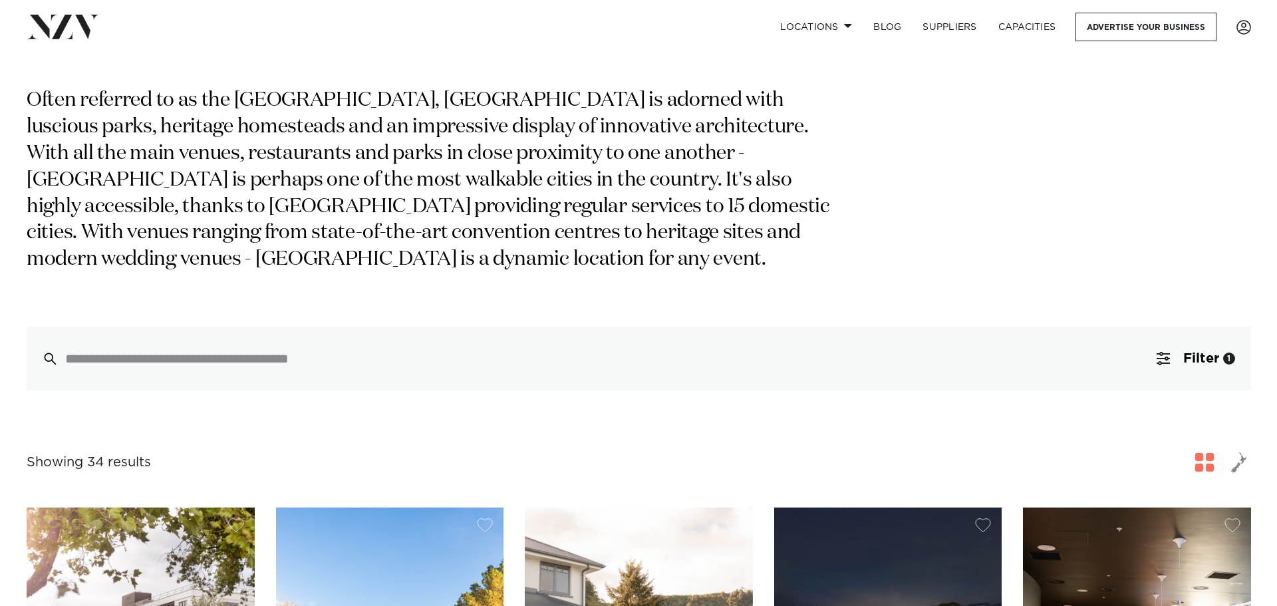
scroll to position [222, 0]
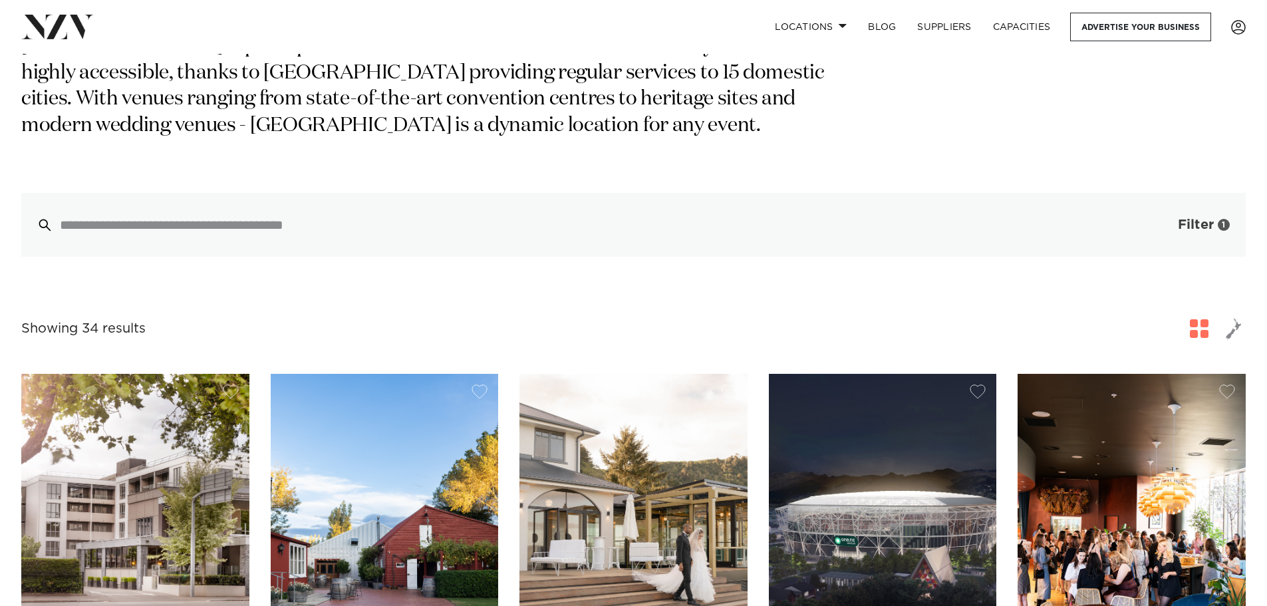
click at [1187, 220] on span "Filter" at bounding box center [1196, 224] width 36 height 13
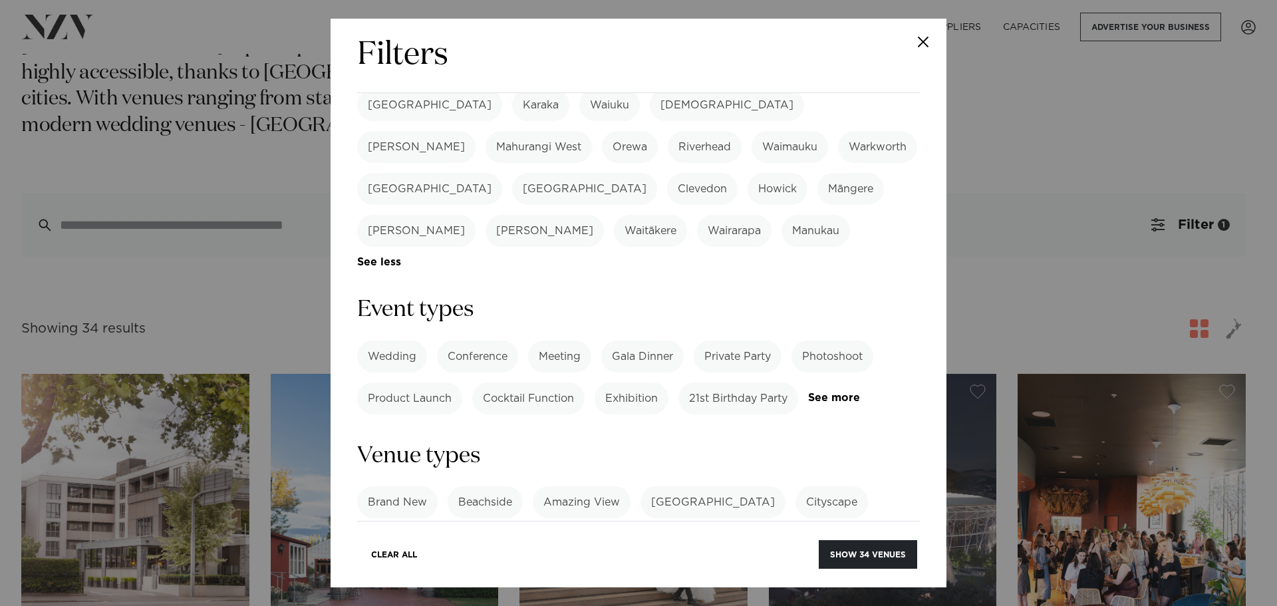
scroll to position [444, 0]
click at [808, 392] on link "See more" at bounding box center [860, 397] width 104 height 11
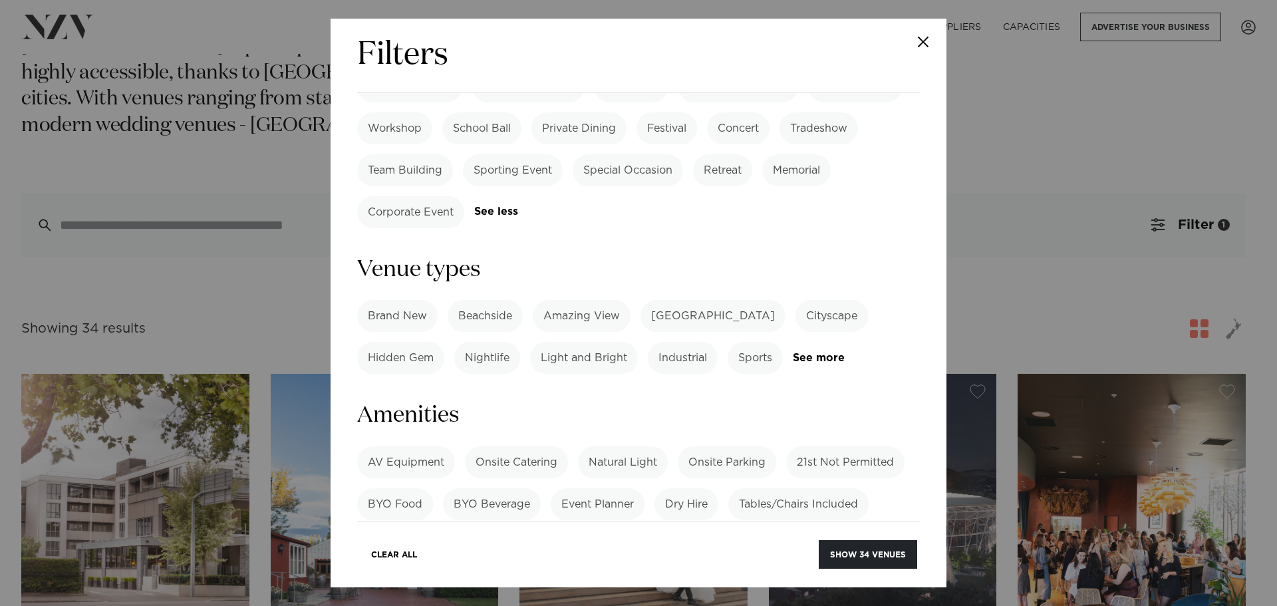
scroll to position [887, 0]
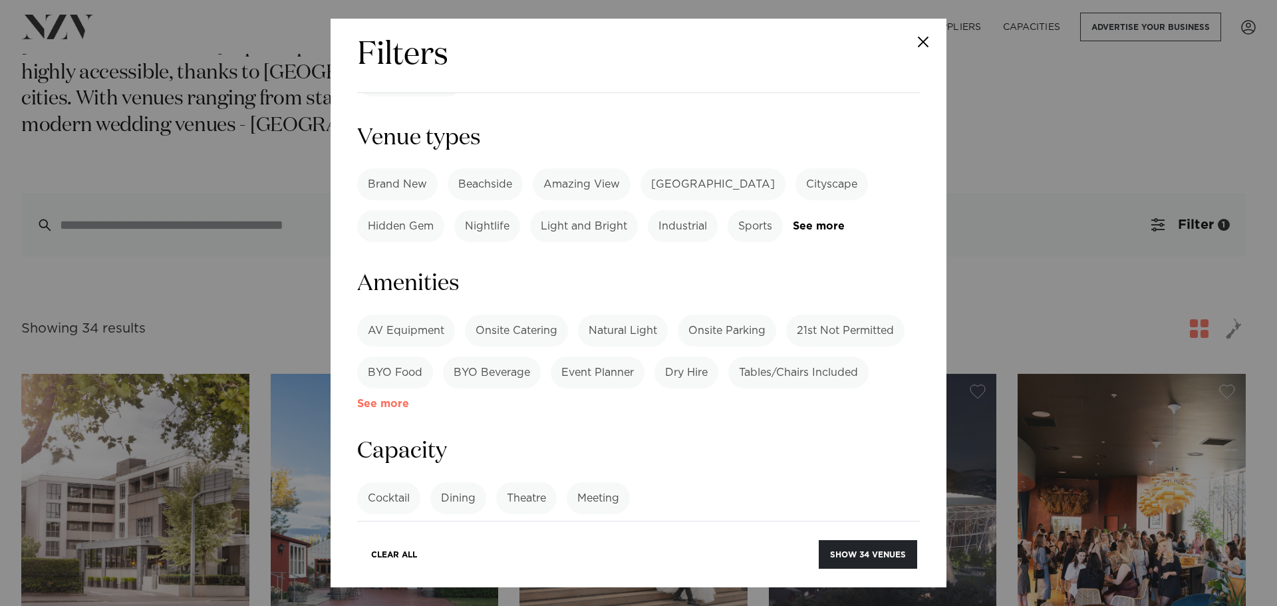
click at [373, 398] on link "See more" at bounding box center [409, 403] width 104 height 11
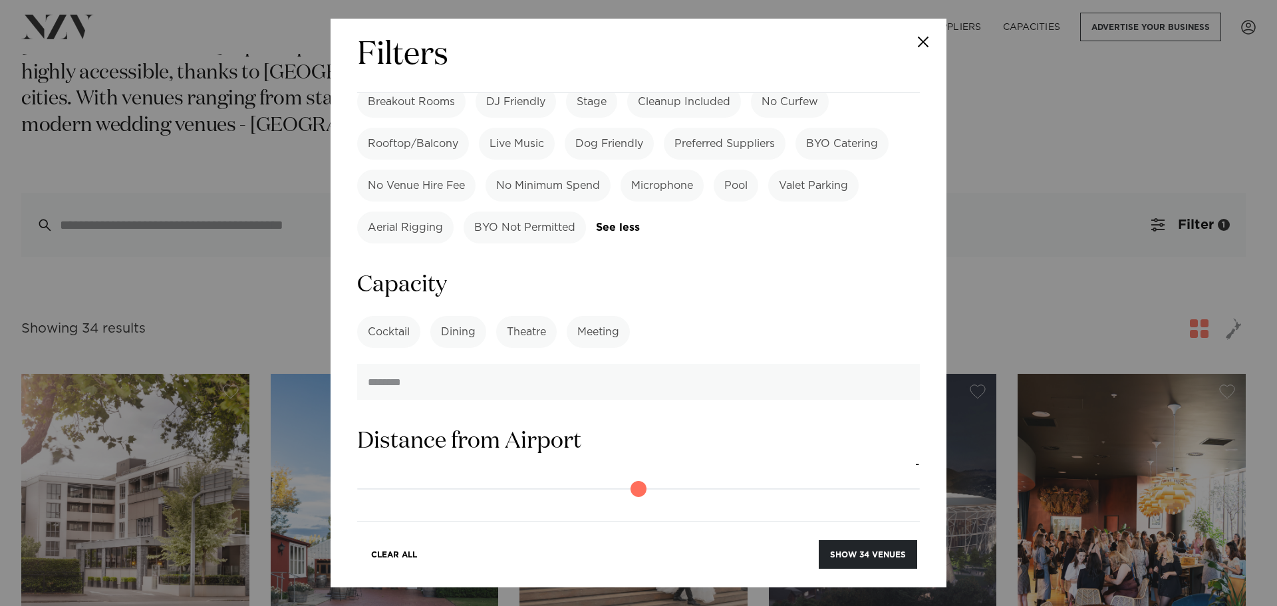
scroll to position [1331, 0]
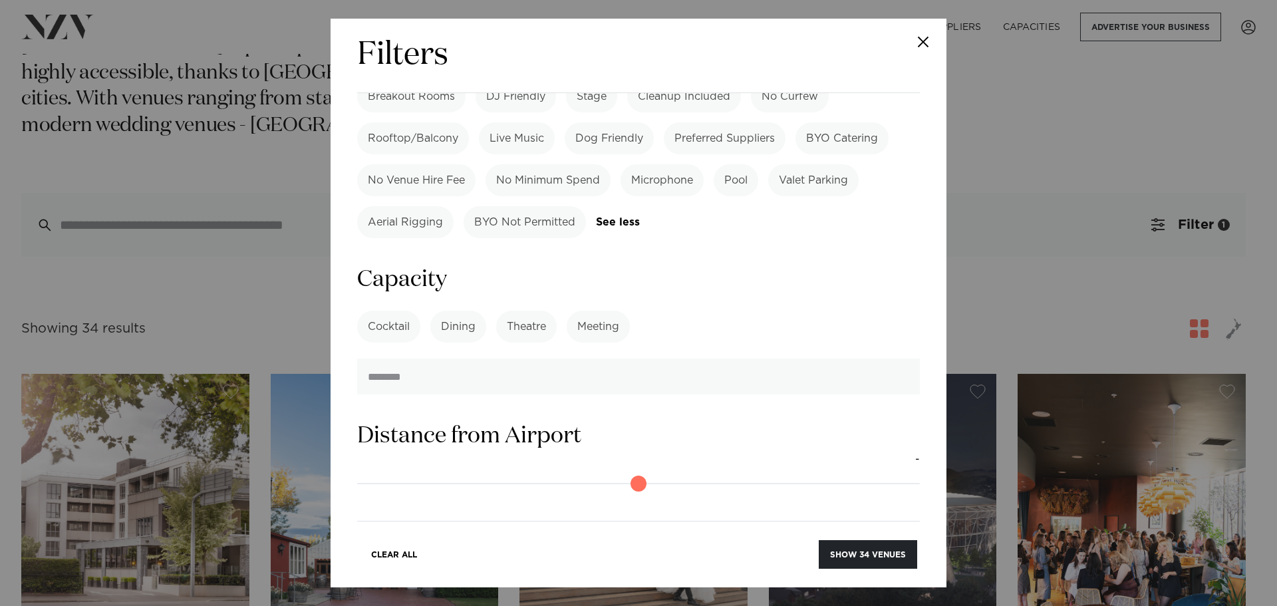
click at [382, 311] on label "Cocktail" at bounding box center [388, 327] width 63 height 32
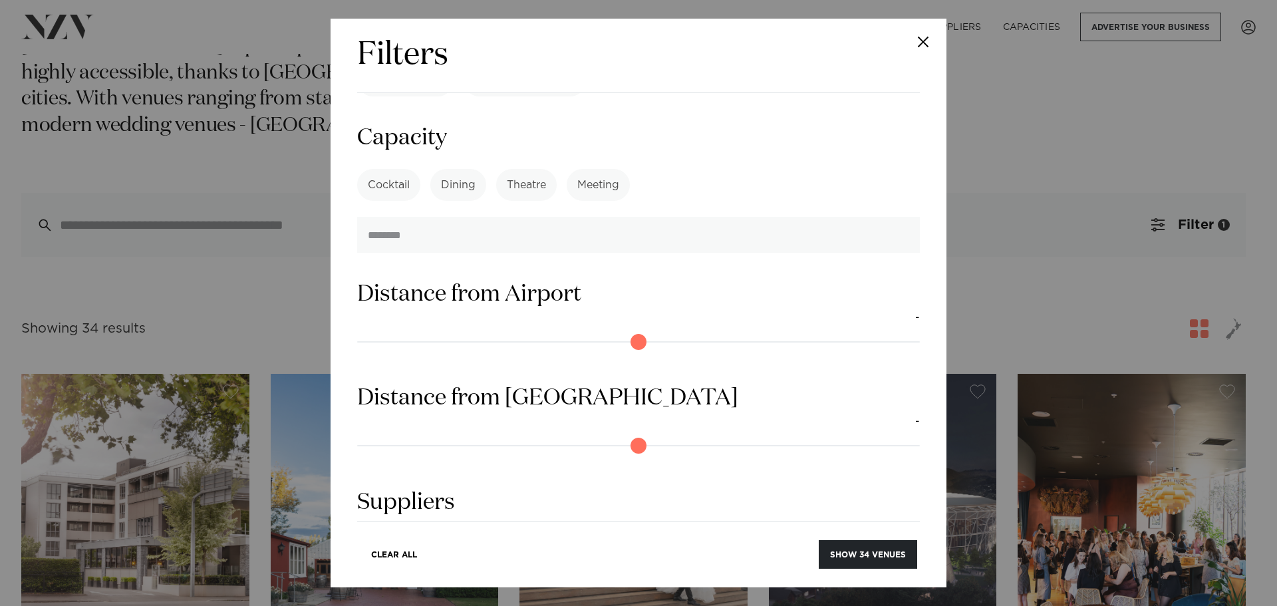
scroll to position [1503, 0]
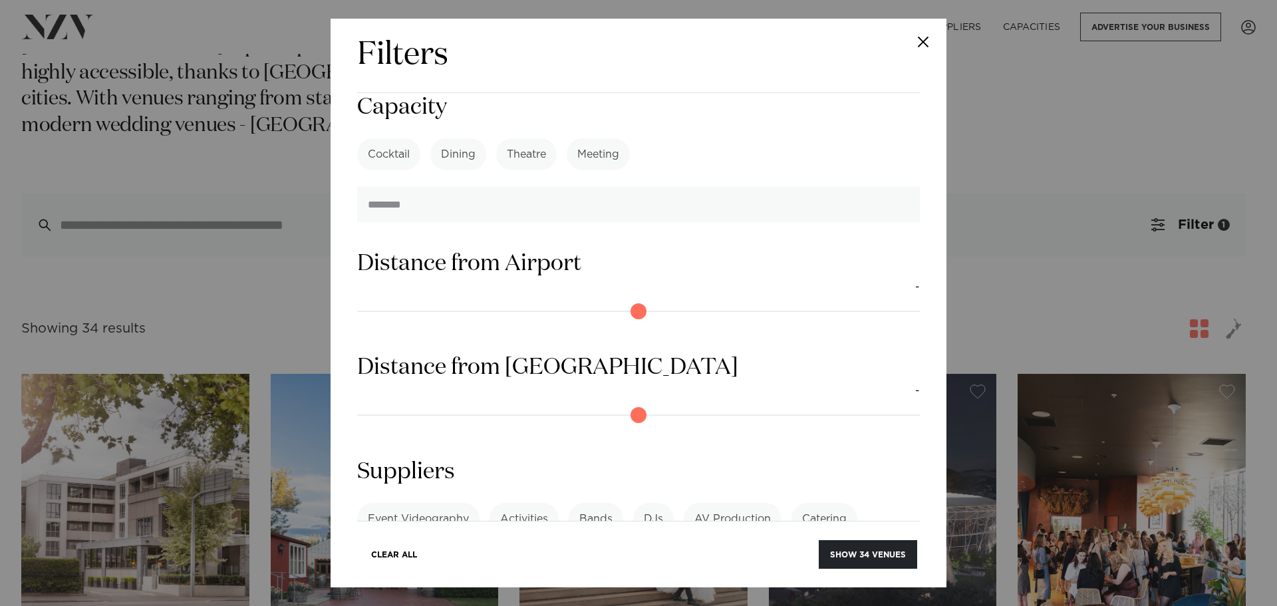
click at [461, 587] on link "See more" at bounding box center [409, 592] width 104 height 11
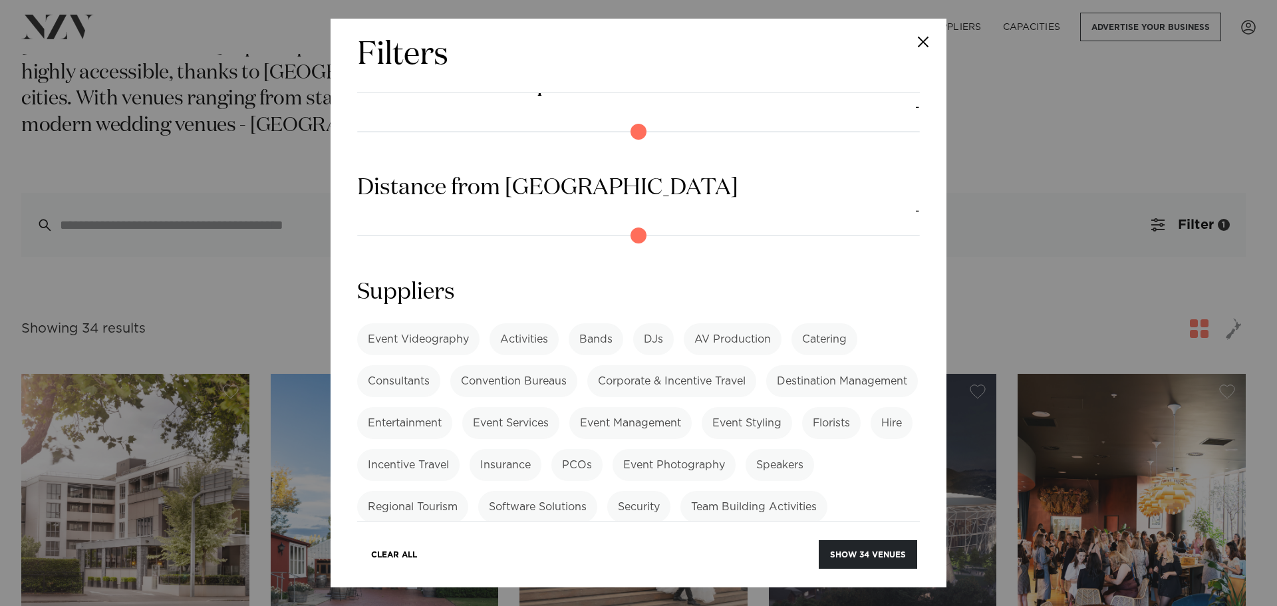
scroll to position [1712, 0]
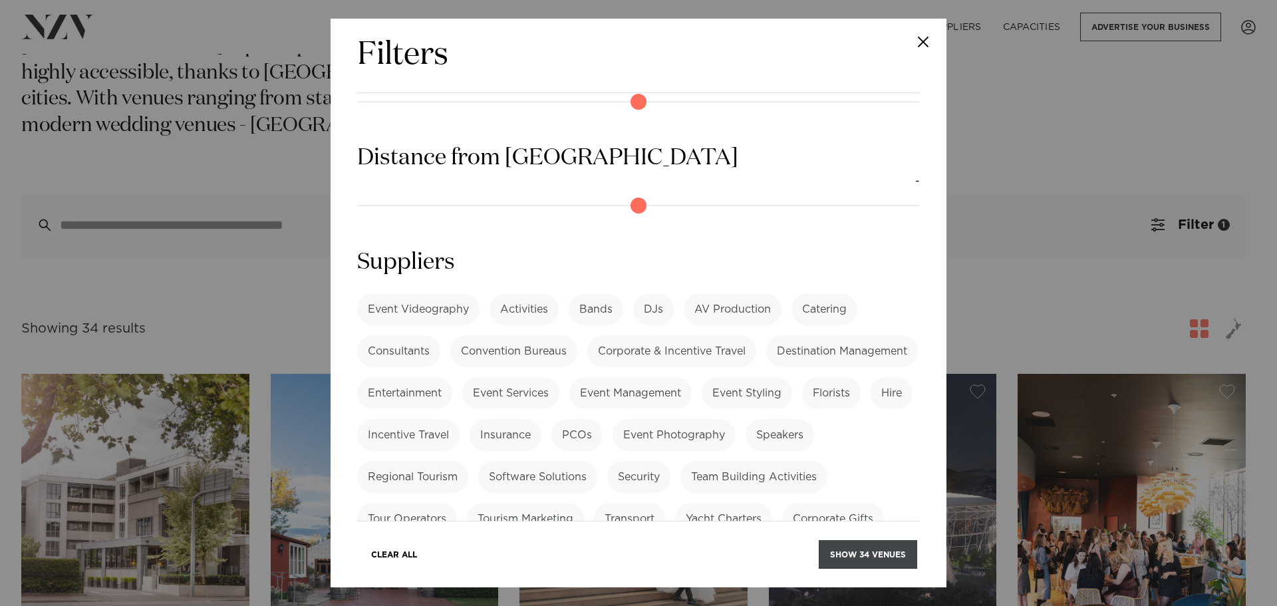
click at [885, 545] on button "Show 34 venues" at bounding box center [868, 554] width 98 height 29
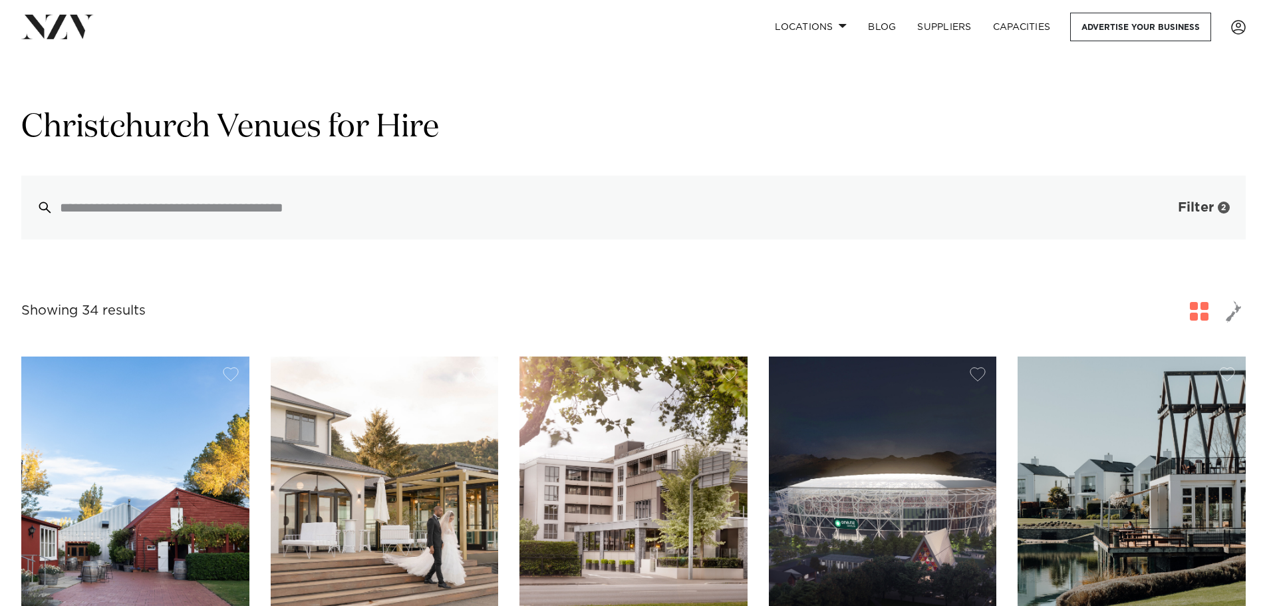
click at [1184, 214] on span "Filter" at bounding box center [1196, 207] width 36 height 13
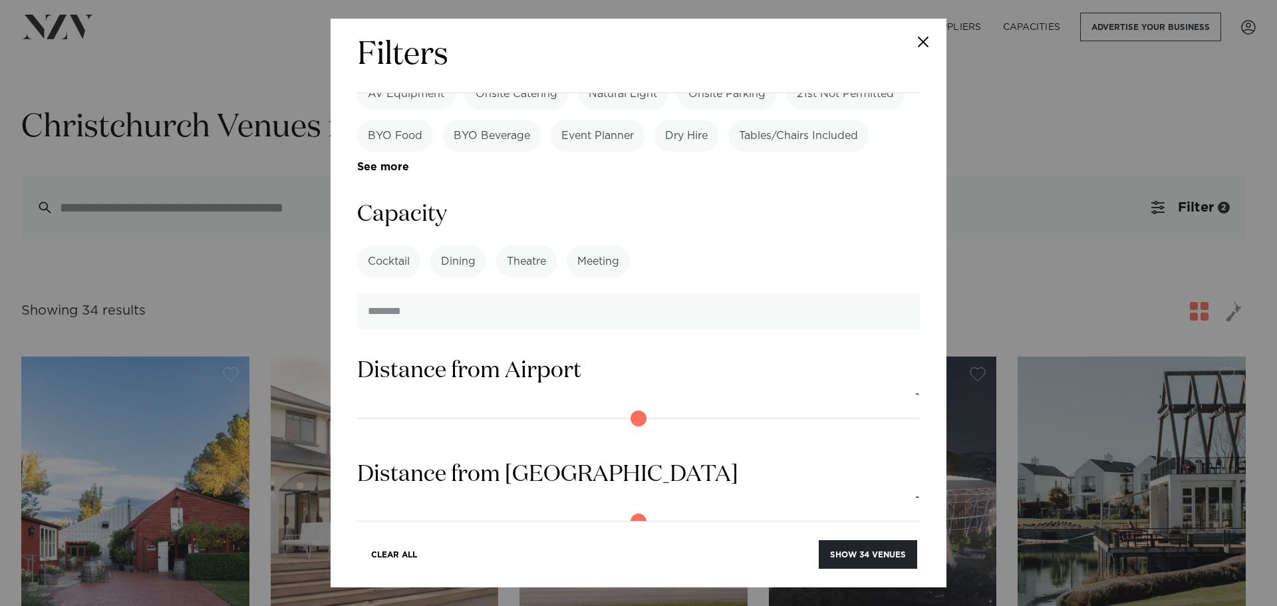
scroll to position [887, 0]
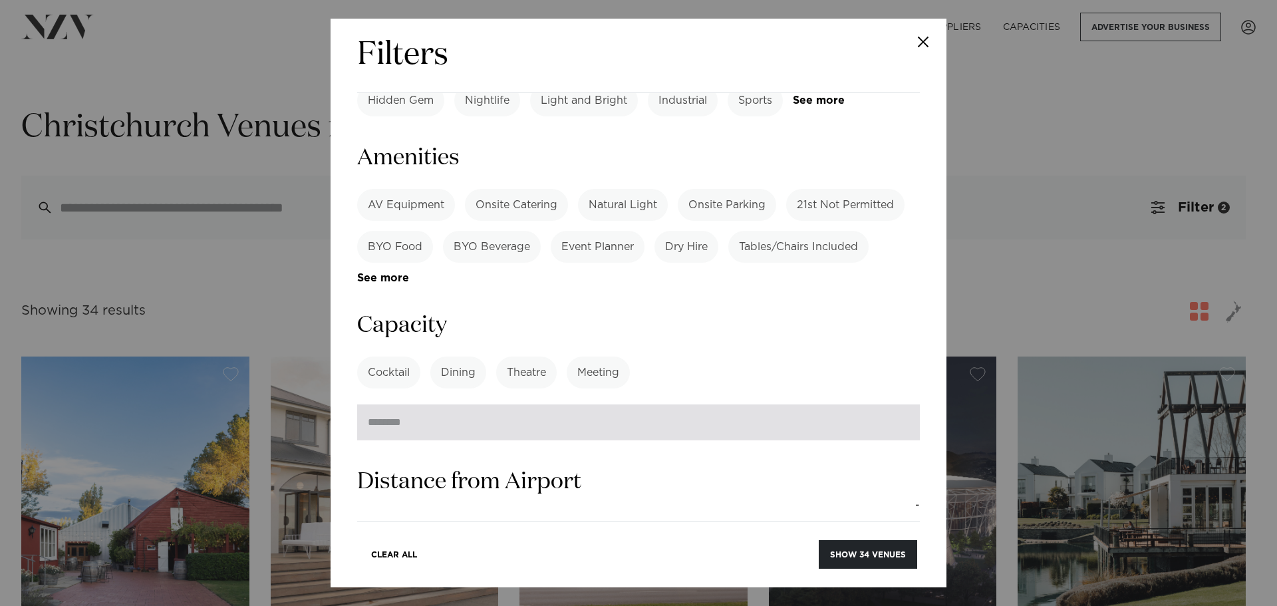
click at [485, 404] on input "number" at bounding box center [638, 422] width 563 height 36
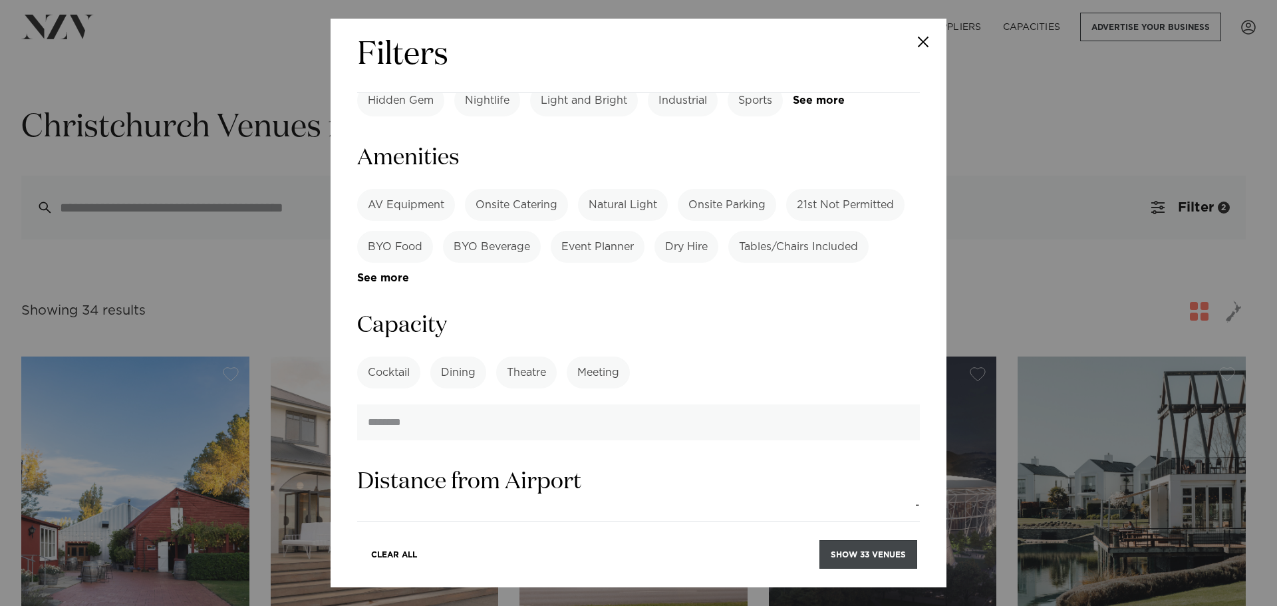
type input "**"
click at [868, 540] on button "Show 33 venues" at bounding box center [869, 554] width 98 height 29
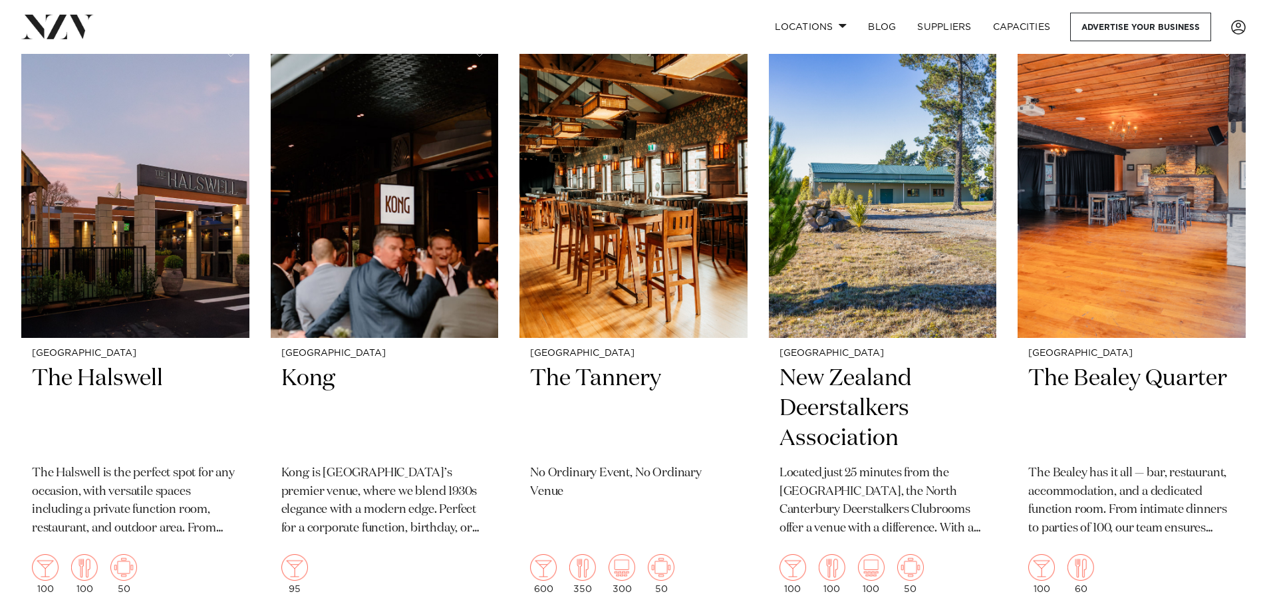
scroll to position [3105, 0]
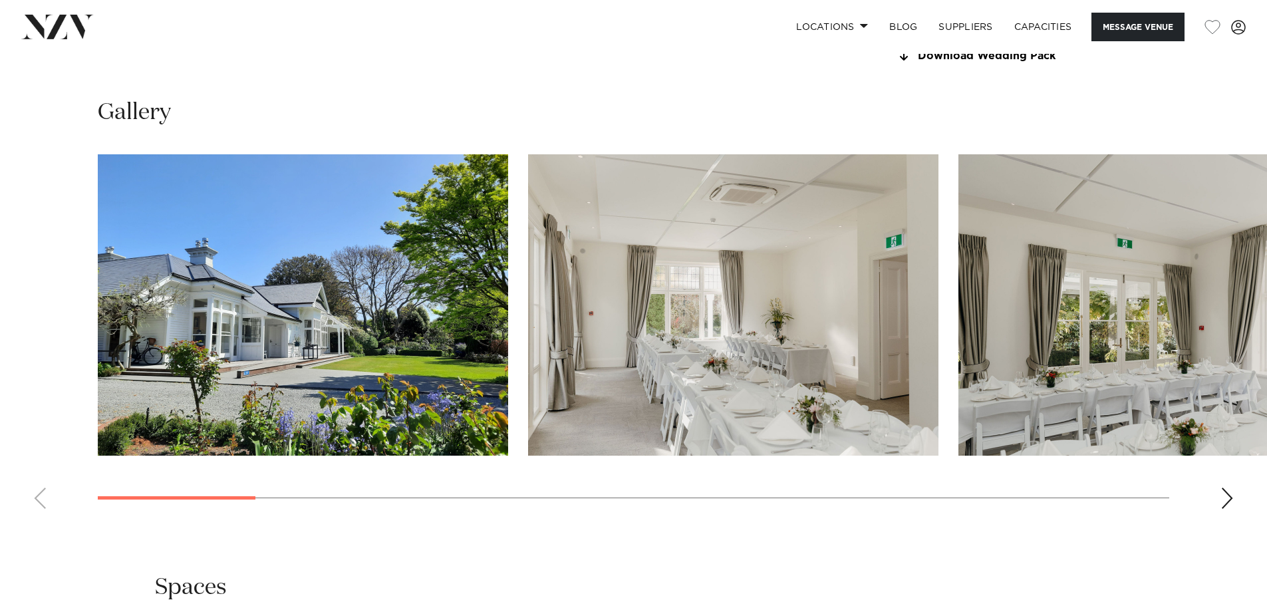
scroll to position [1331, 0]
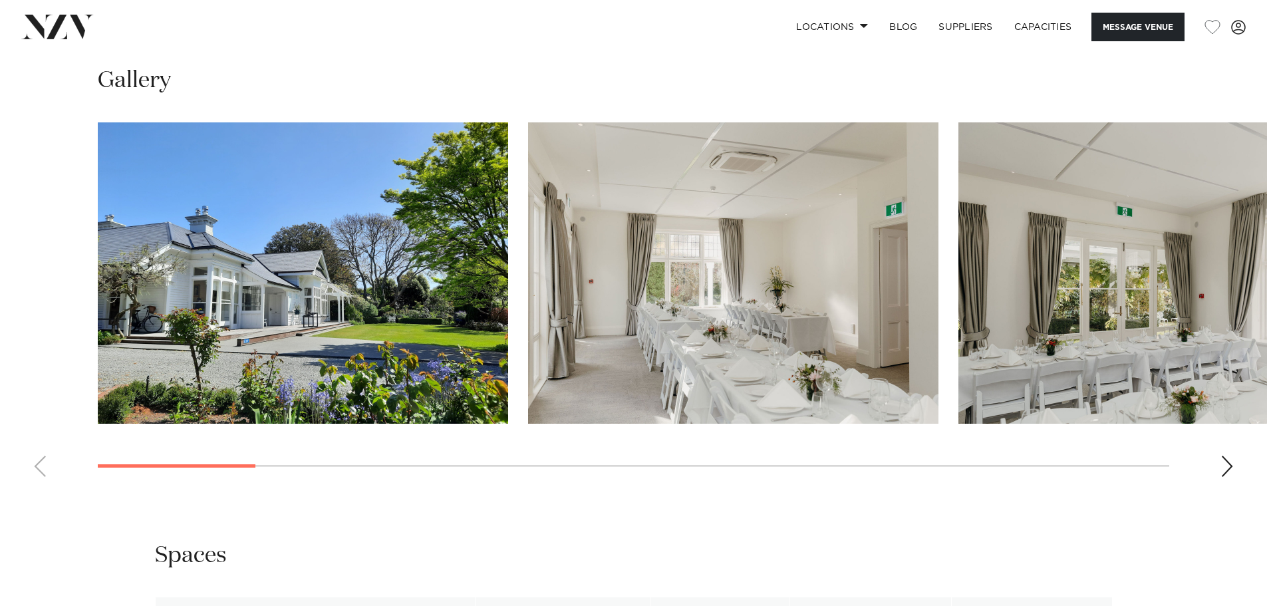
click at [1221, 463] on div "Next slide" at bounding box center [1227, 466] width 13 height 21
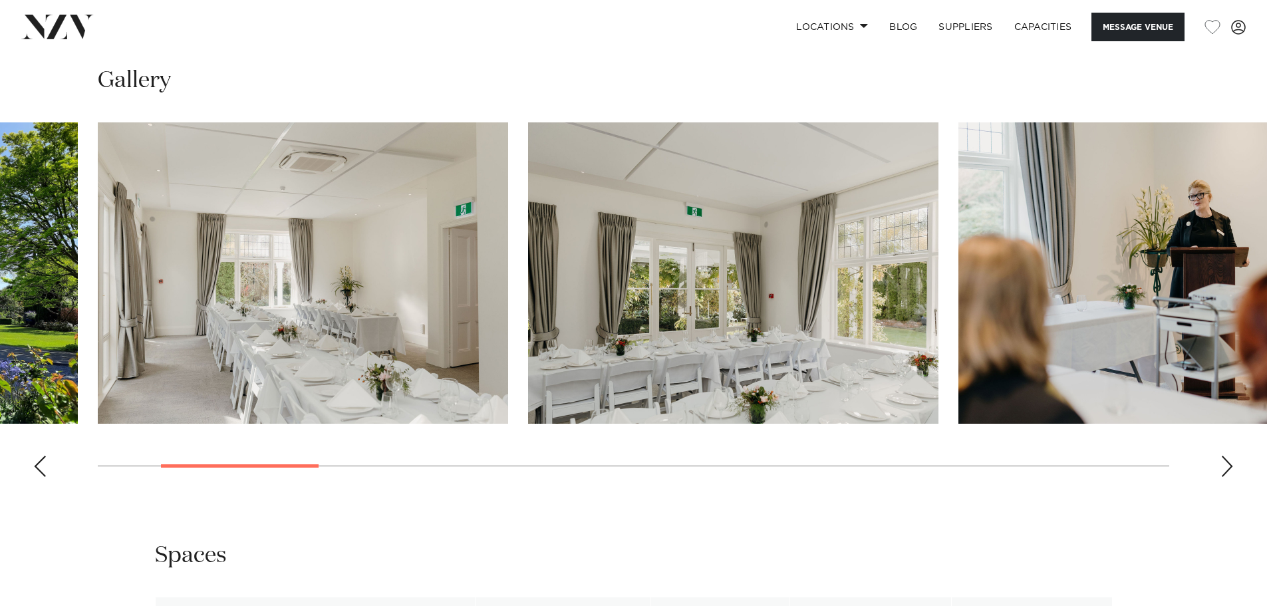
click at [1221, 463] on div "Next slide" at bounding box center [1227, 466] width 13 height 21
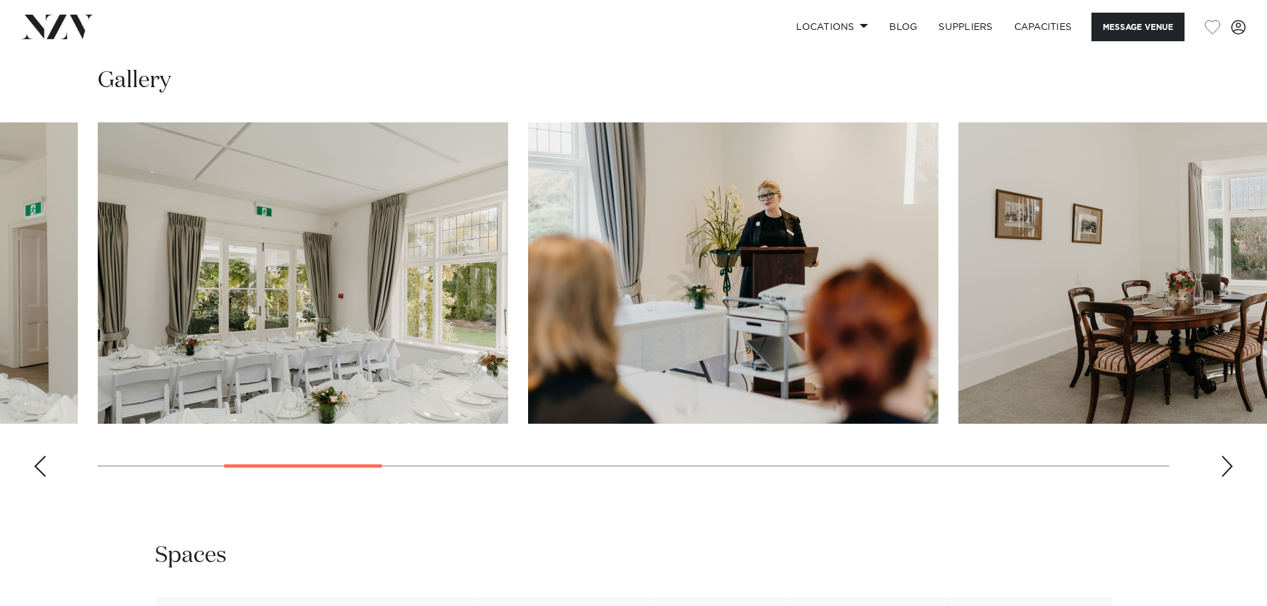
click at [1221, 463] on div "Next slide" at bounding box center [1227, 466] width 13 height 21
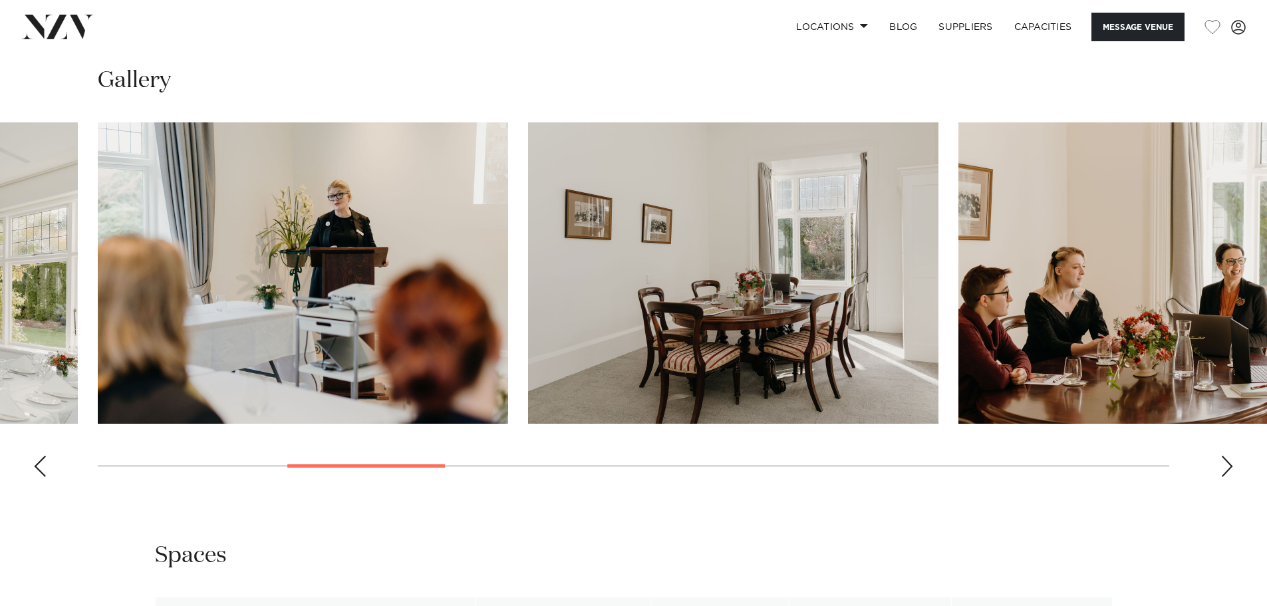
click at [1221, 463] on div "Next slide" at bounding box center [1227, 466] width 13 height 21
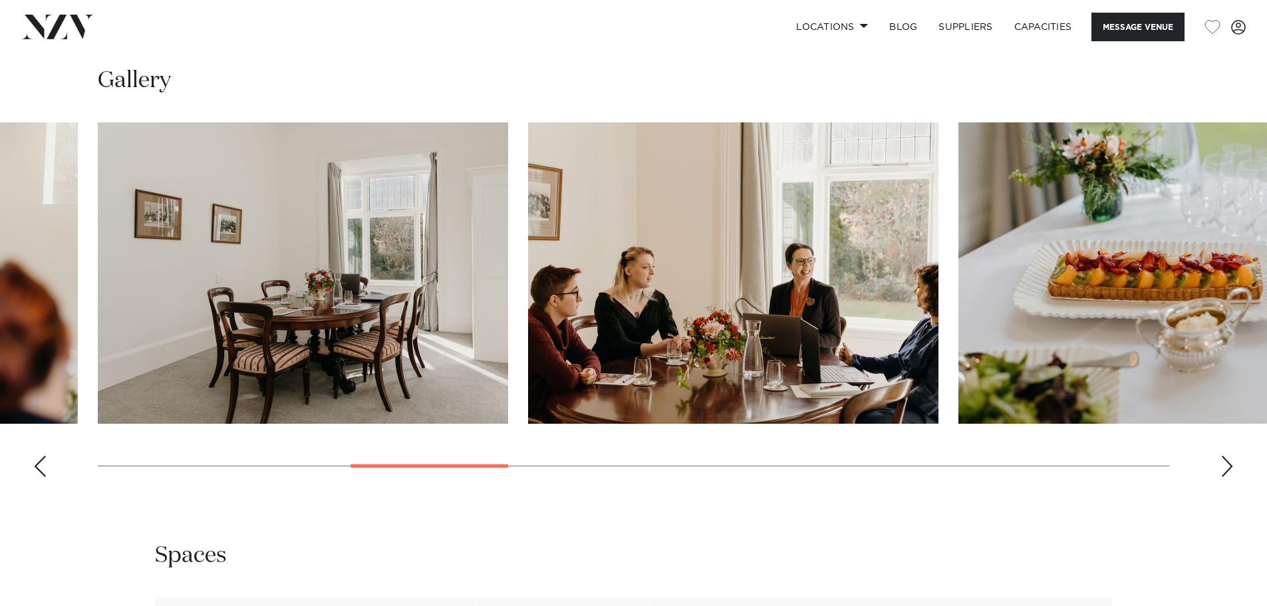
click at [1221, 463] on div "Next slide" at bounding box center [1227, 466] width 13 height 21
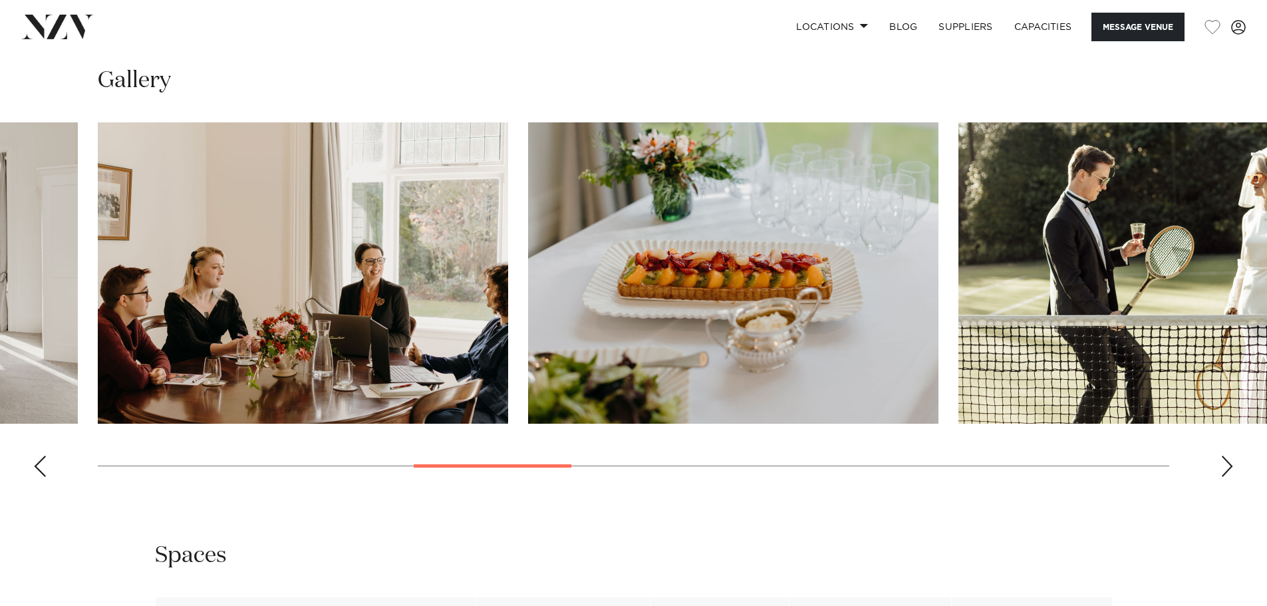
click at [1221, 463] on div "Next slide" at bounding box center [1227, 466] width 13 height 21
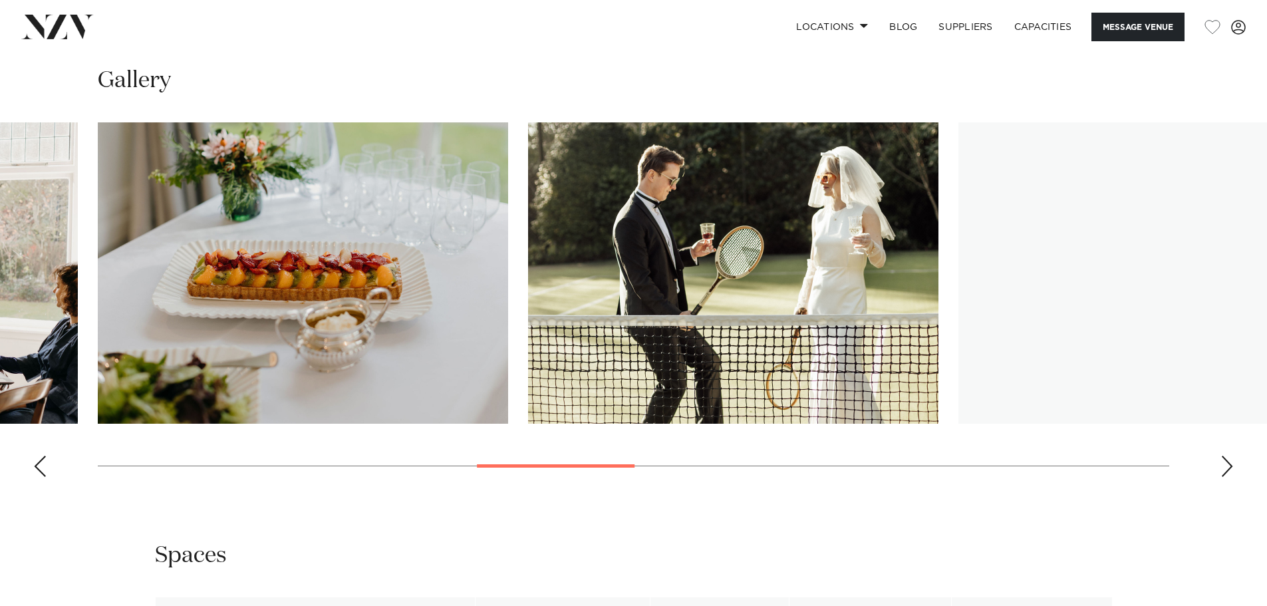
click at [1221, 463] on div "Next slide" at bounding box center [1227, 466] width 13 height 21
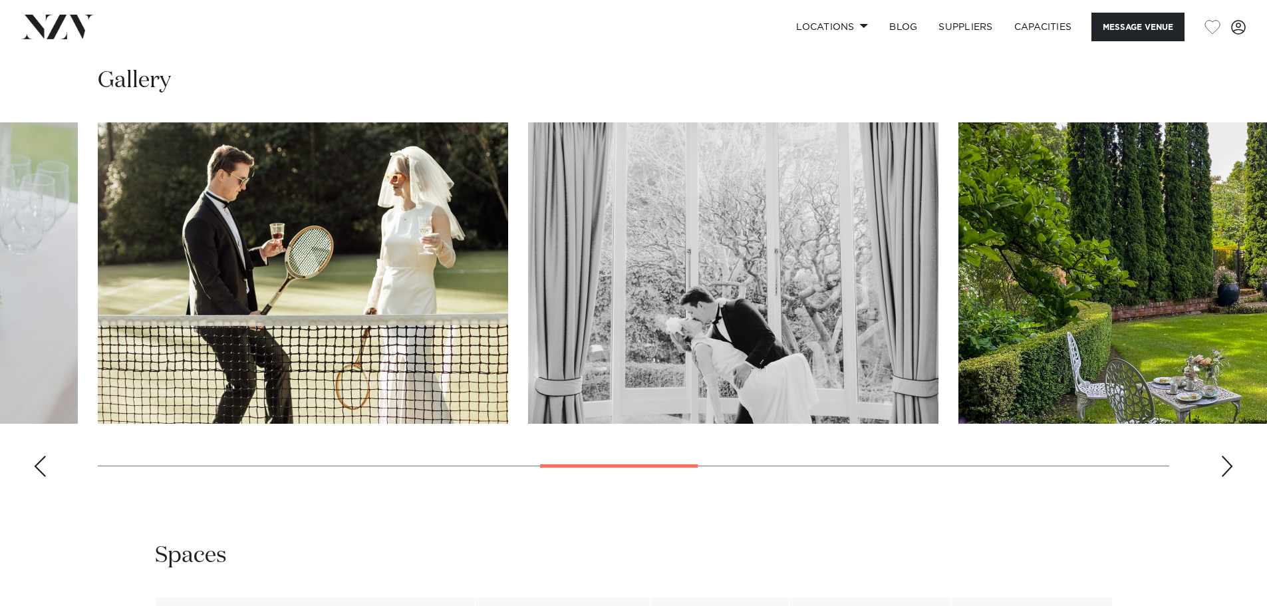
click at [1221, 463] on div "Next slide" at bounding box center [1227, 466] width 13 height 21
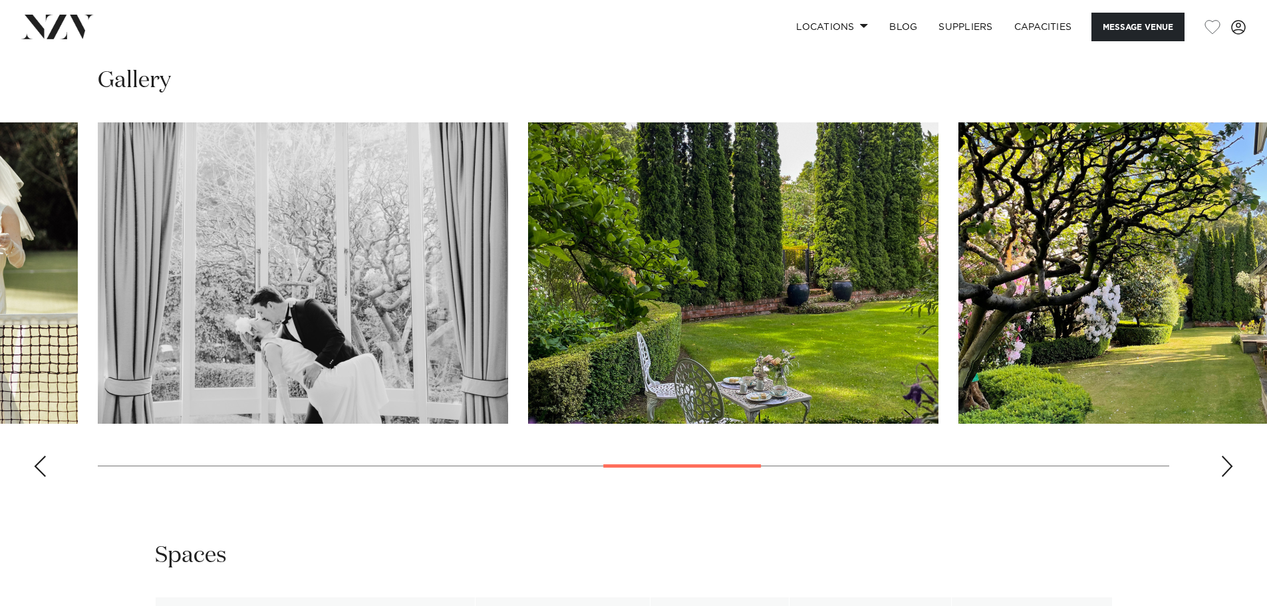
click at [1221, 463] on div "Next slide" at bounding box center [1227, 466] width 13 height 21
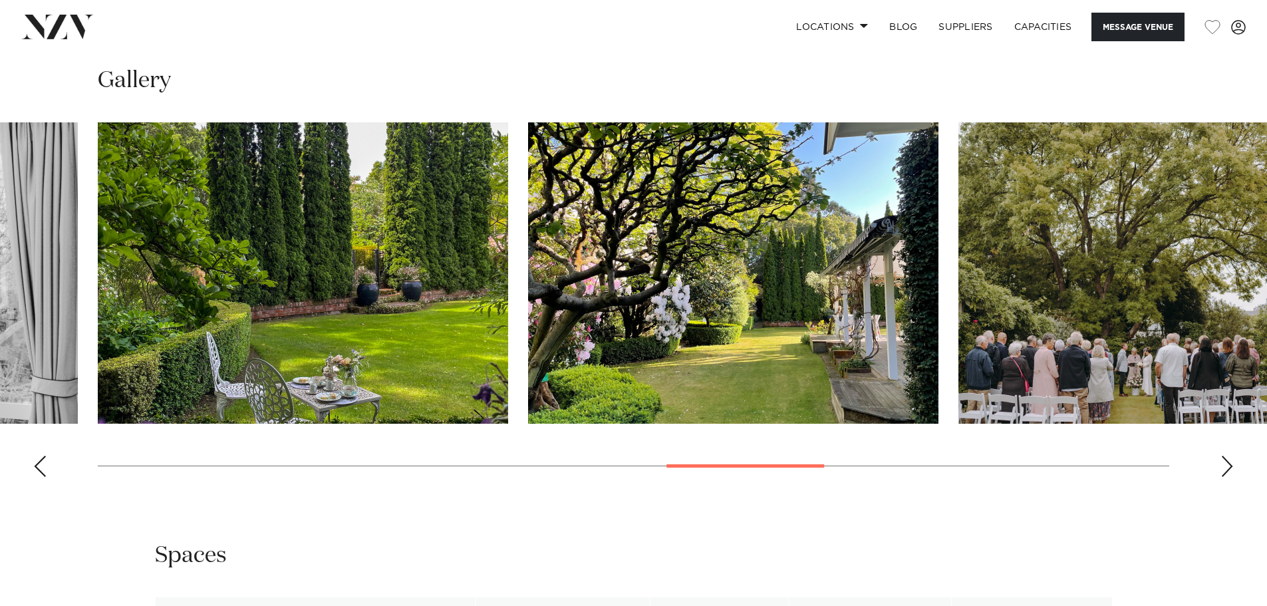
click at [1221, 463] on div "Next slide" at bounding box center [1227, 466] width 13 height 21
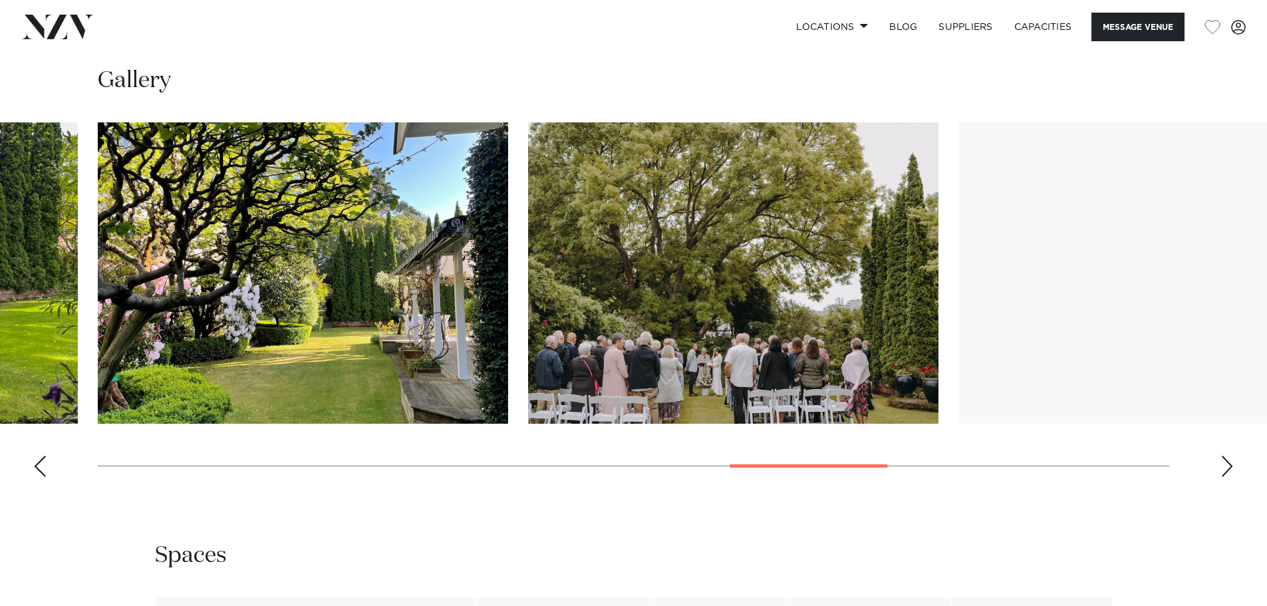
click at [1221, 463] on div "Next slide" at bounding box center [1227, 466] width 13 height 21
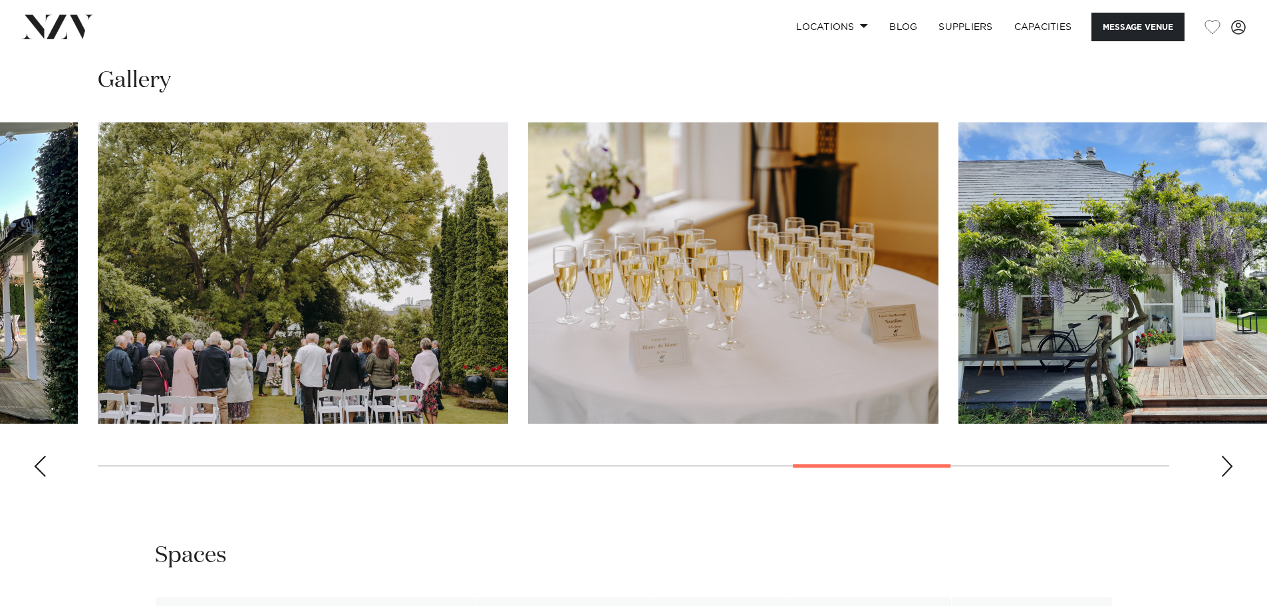
click at [1221, 463] on div "Next slide" at bounding box center [1227, 466] width 13 height 21
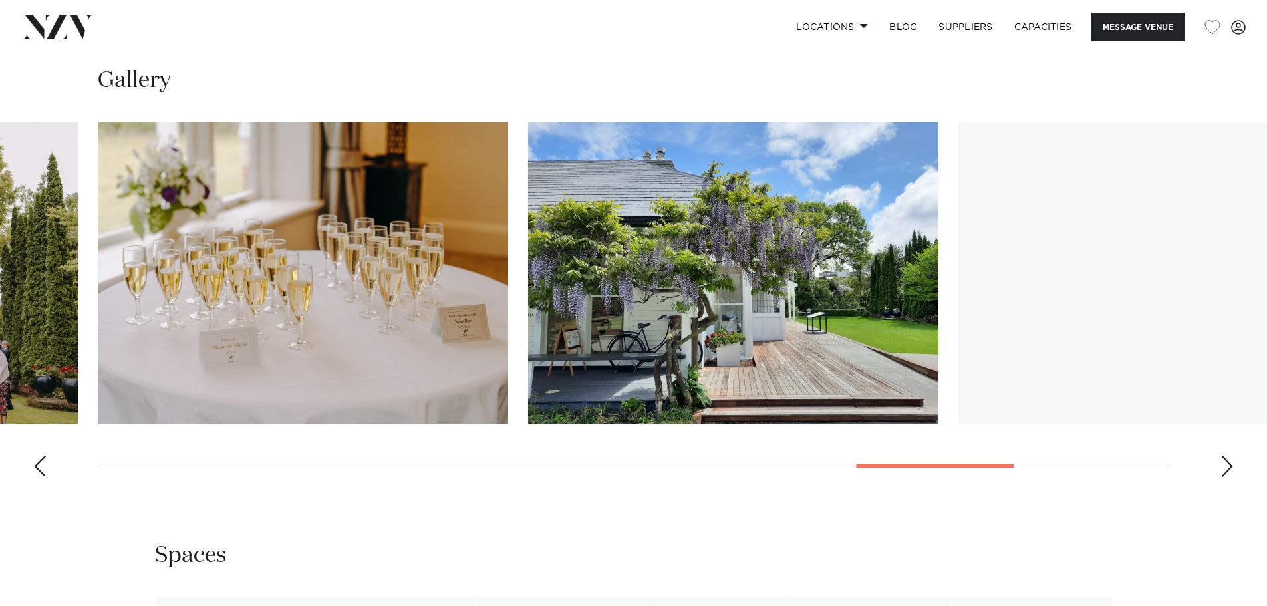
click at [1221, 463] on div "Next slide" at bounding box center [1227, 466] width 13 height 21
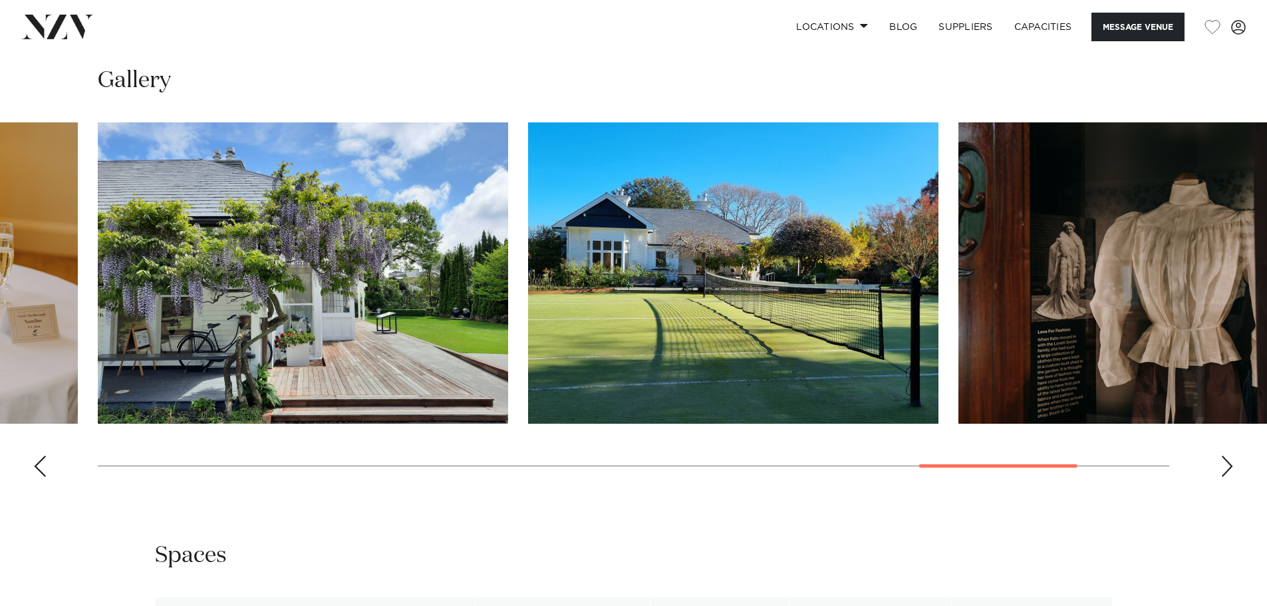
click at [1221, 463] on div "Next slide" at bounding box center [1227, 466] width 13 height 21
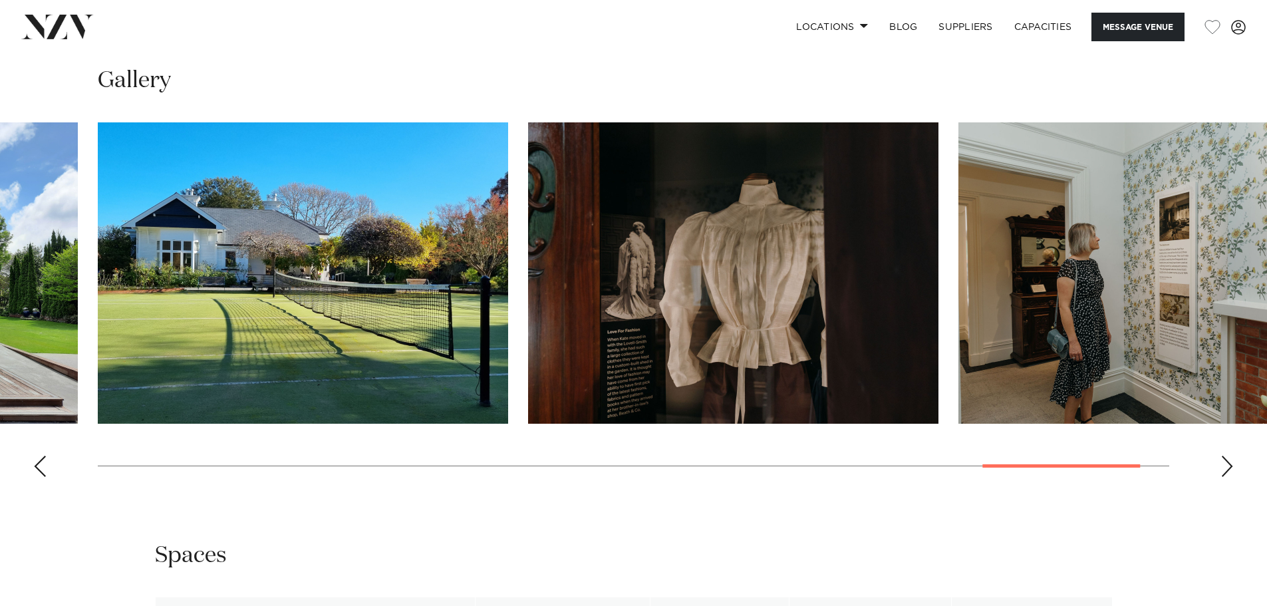
click at [1221, 463] on div "Next slide" at bounding box center [1227, 466] width 13 height 21
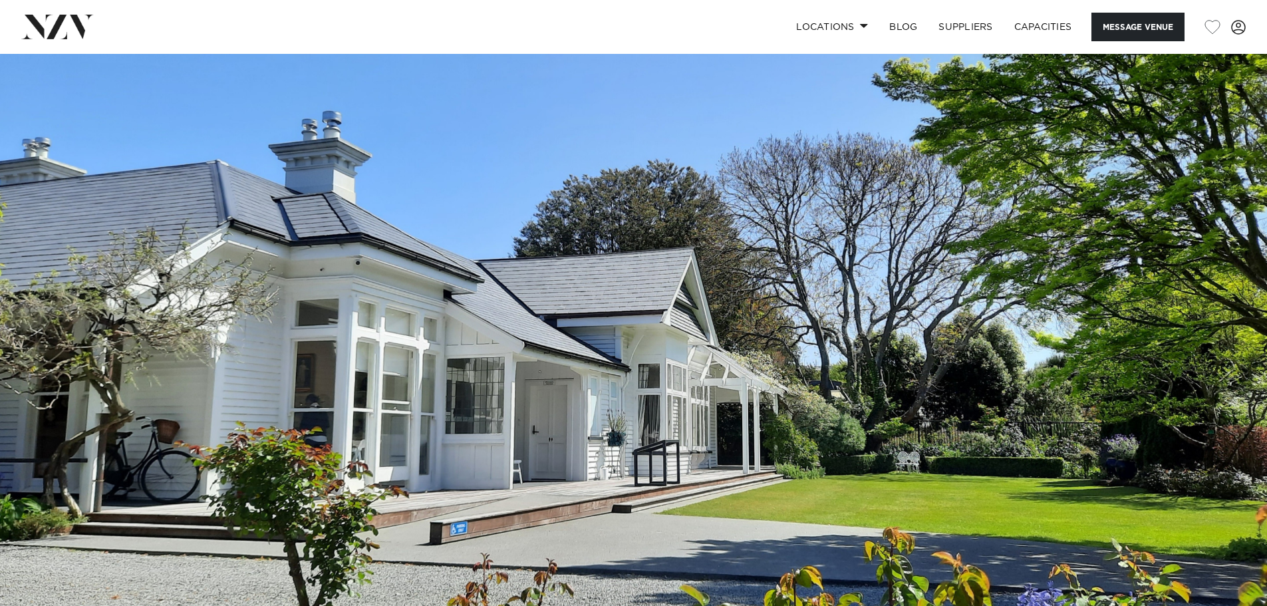
scroll to position [0, 0]
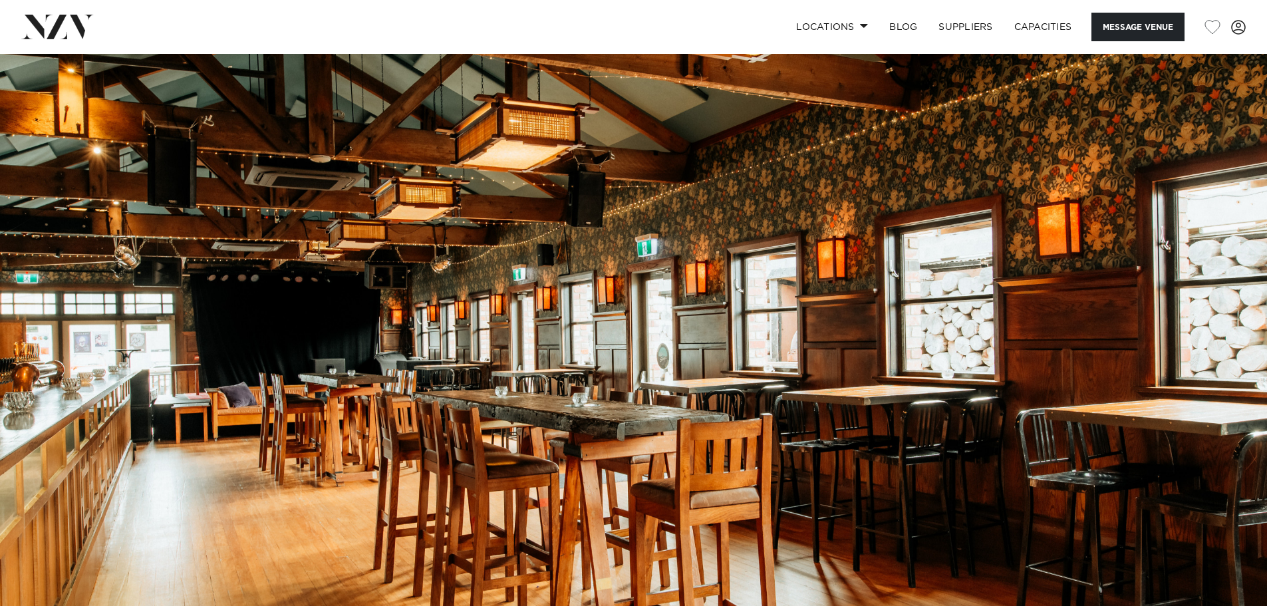
scroll to position [444, 0]
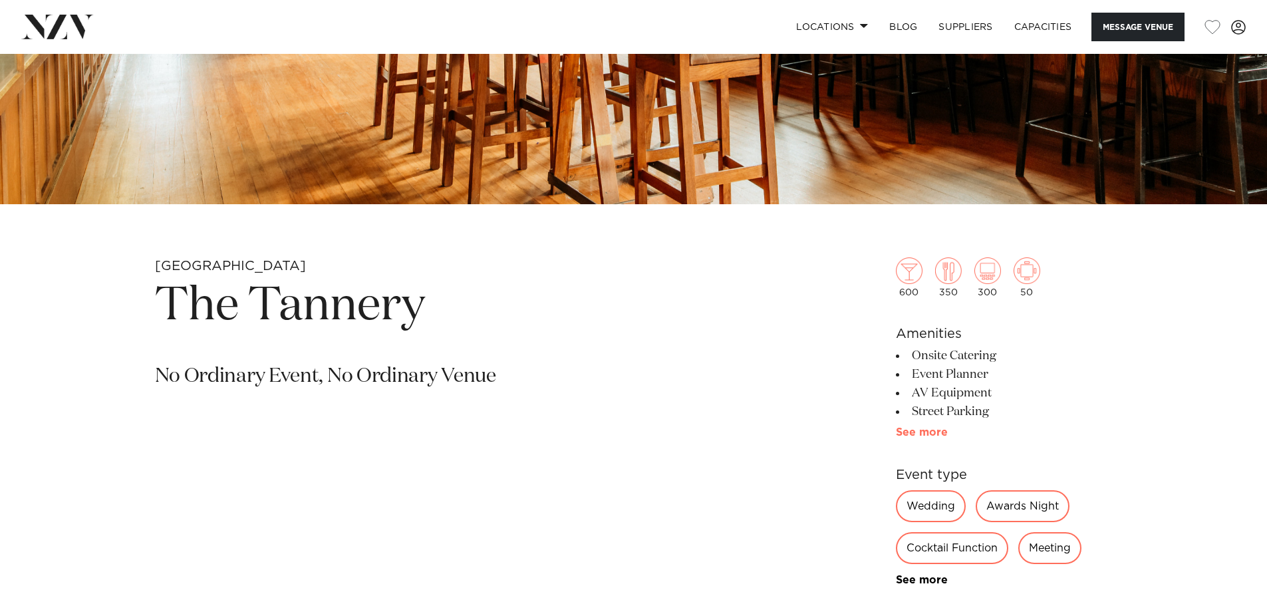
click at [912, 428] on link "See more" at bounding box center [948, 432] width 104 height 11
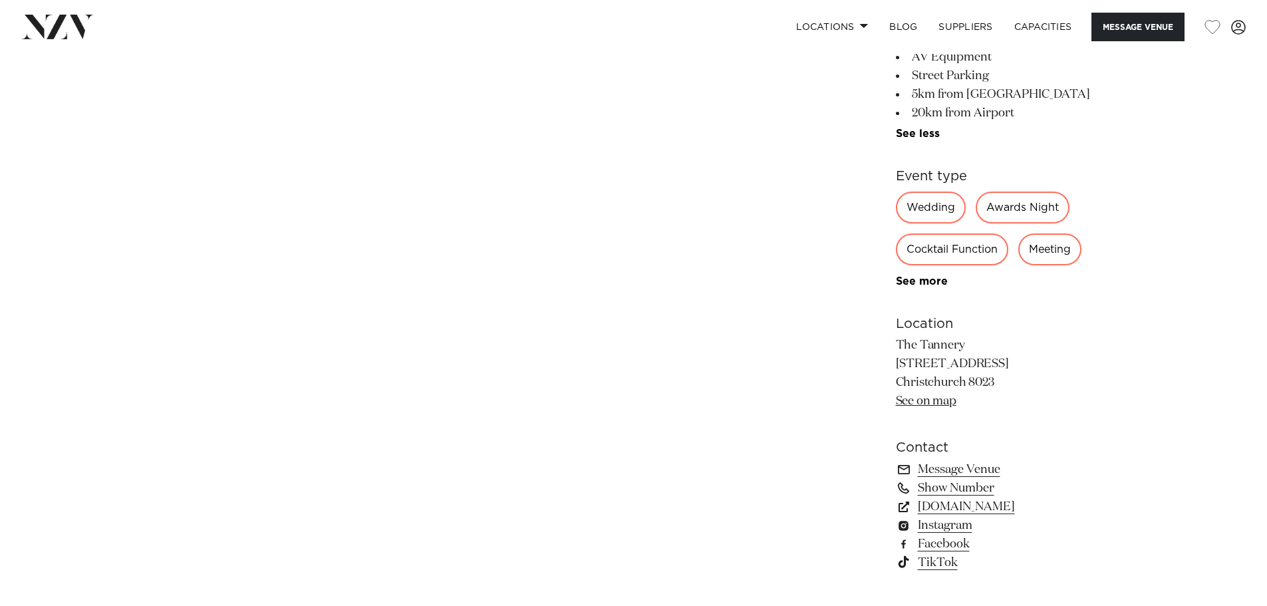
scroll to position [887, 0]
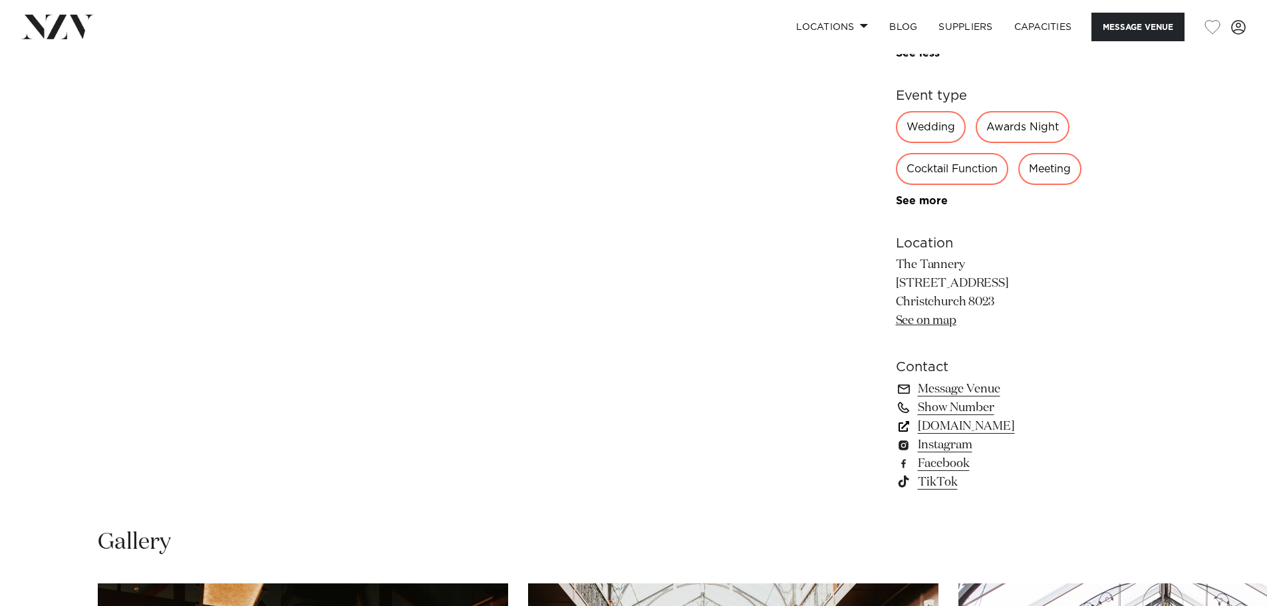
click at [993, 419] on link "[DOMAIN_NAME]" at bounding box center [1004, 426] width 217 height 19
